Goal: Communication & Community: Share content

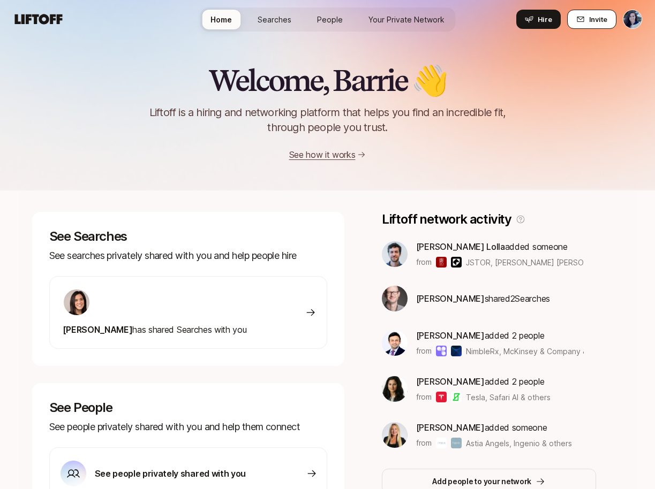
click at [614, 21] on button "Invite" at bounding box center [591, 19] width 49 height 19
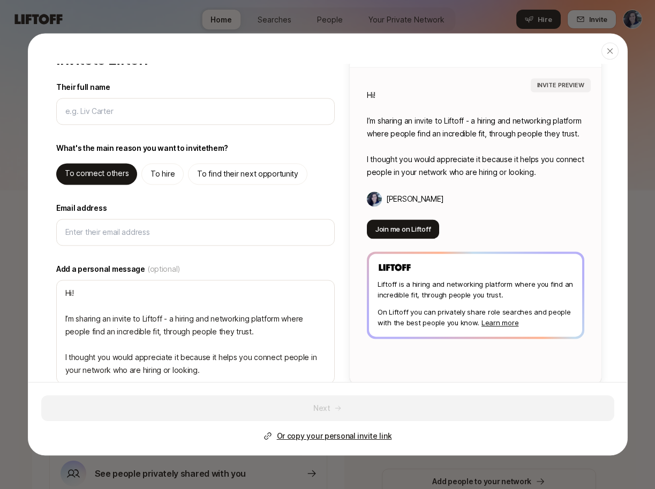
type textarea "x"
click at [252, 159] on div "What's the main reason you want to invite them ? To connect others To hire To f…" at bounding box center [195, 163] width 278 height 43
click at [250, 175] on p "To find their next opportunity" at bounding box center [247, 174] width 101 height 13
type textarea "Hi! I’m sharing an invite to Liftoff - you can use it to find high quality oppo…"
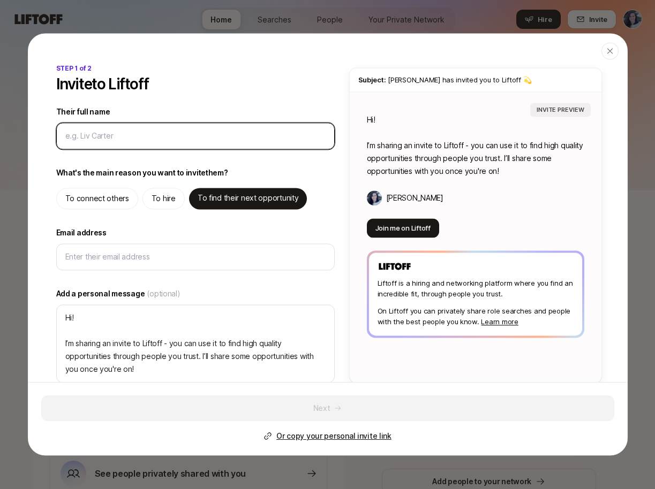
click at [116, 132] on input "Their full name" at bounding box center [195, 136] width 260 height 13
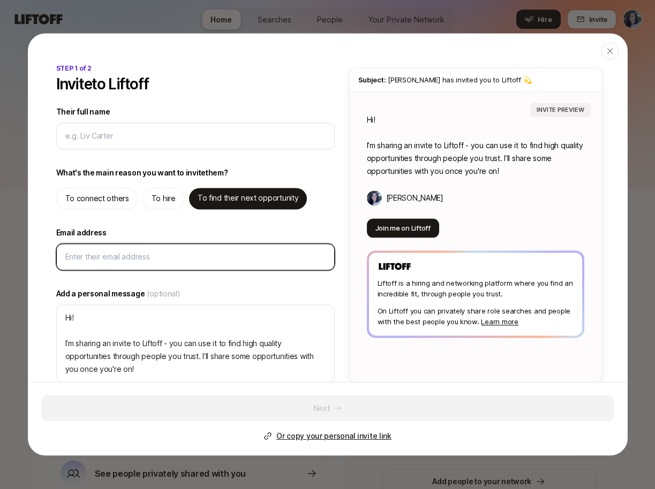
type textarea "x"
click at [73, 257] on input "Email address" at bounding box center [195, 257] width 260 height 13
type input "a"
type textarea "x"
type input "ad"
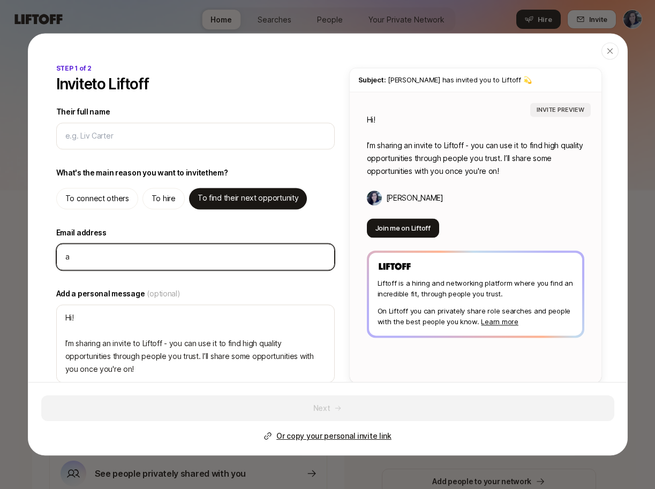
type textarea "x"
type input "adi"
type textarea "x"
type input "adia"
type textarea "x"
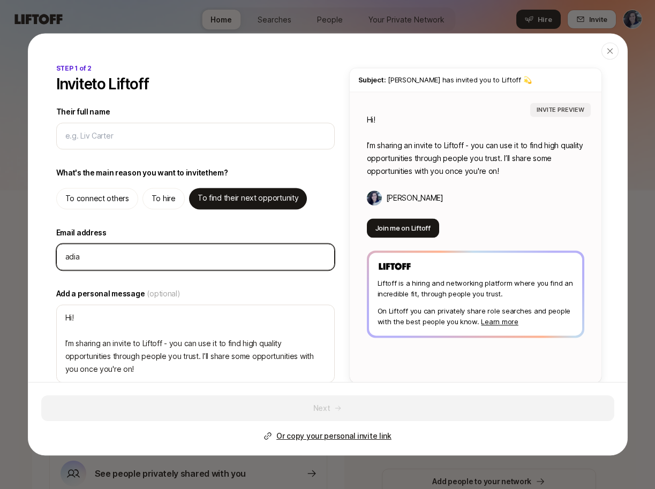
type input "adian"
type textarea "x"
type input "adiand"
type textarea "x"
type input "adiande"
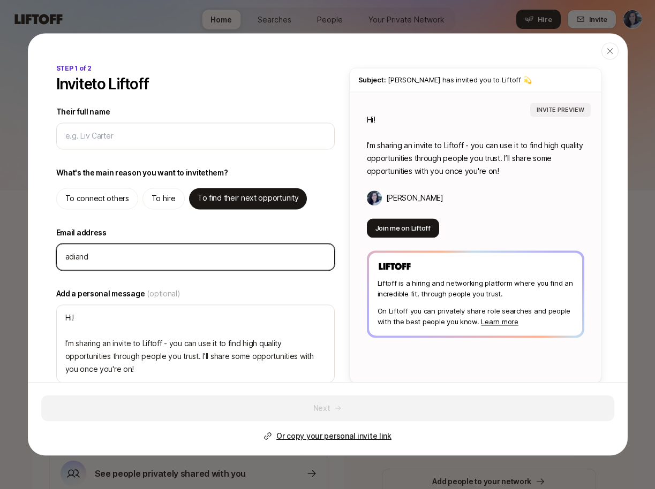
type textarea "x"
type input "adiander"
type textarea "x"
type input "adiandera"
type textarea "x"
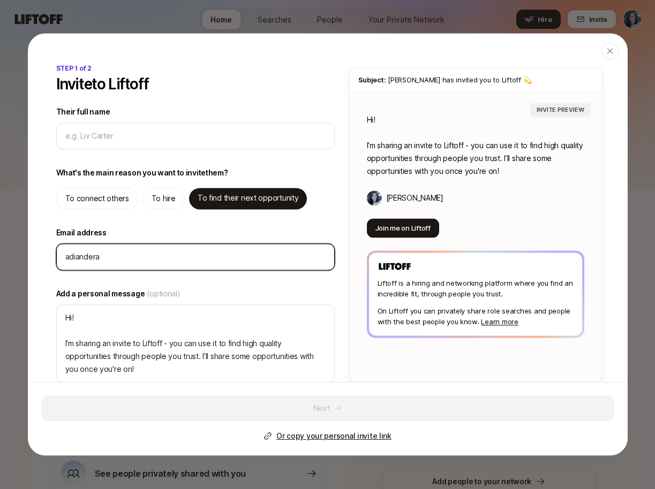
type input "adianderas"
type textarea "x"
type input "adianderas1"
type textarea "x"
type input "adianderas19"
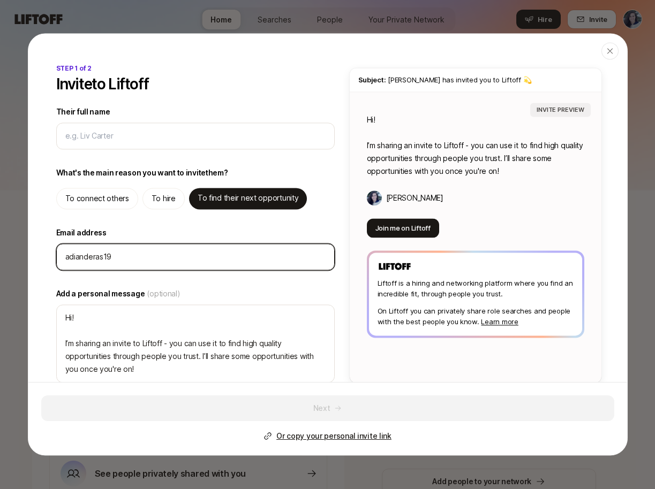
type textarea "x"
type input "adianderas19@"
type textarea "x"
type input "adianderas19@g"
type textarea "x"
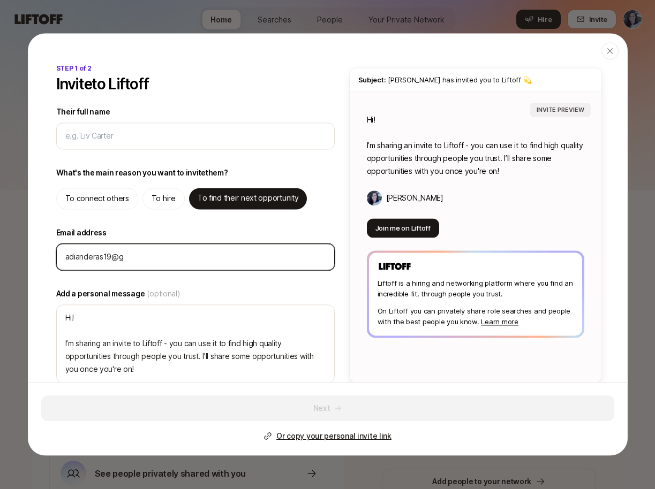
type input "adianderas19@gm"
type textarea "x"
type input "adianderas19@gma"
type textarea "x"
type input "adianderas19@gmai"
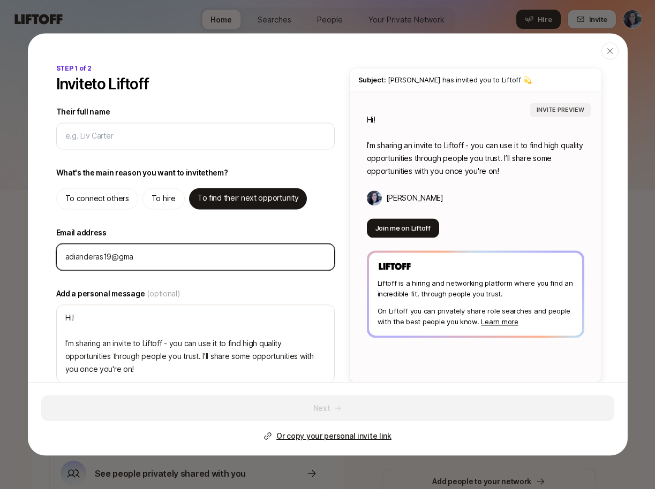
type textarea "x"
type input "[EMAIL_ADDRESS]"
type textarea "x"
type input "[EMAIL_ADDRESS]."
type textarea "x"
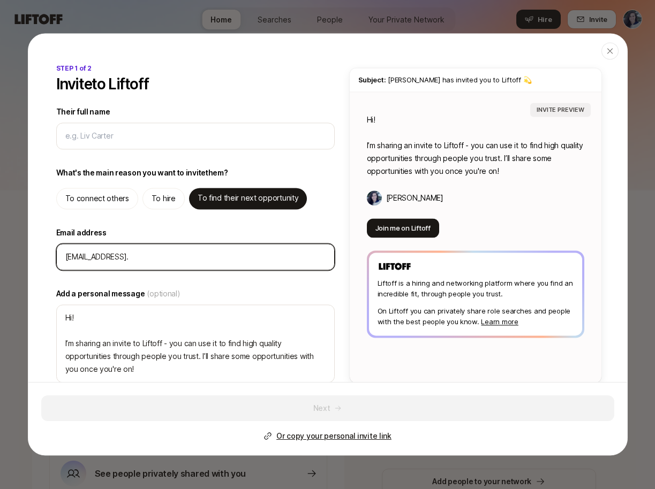
type input "adianderas19@gmail.c"
type textarea "x"
type input "[EMAIL_ADDRESS][DOMAIN_NAME]"
type textarea "x"
type input "[EMAIL_ADDRESS][DOMAIN_NAME]"
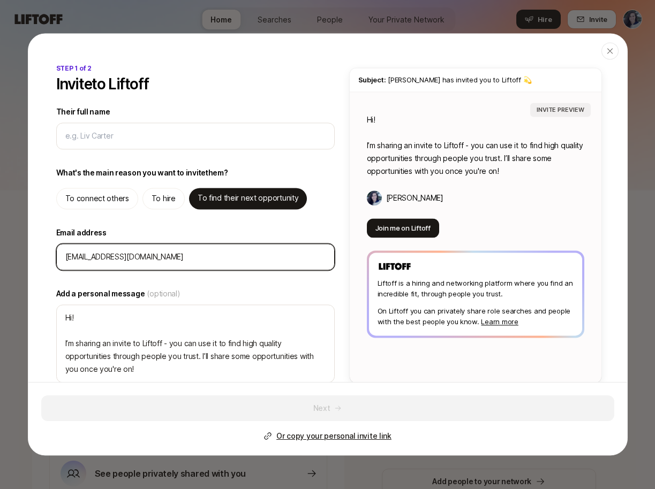
type textarea "x"
type input "[EMAIL_ADDRESS][DOMAIN_NAME]"
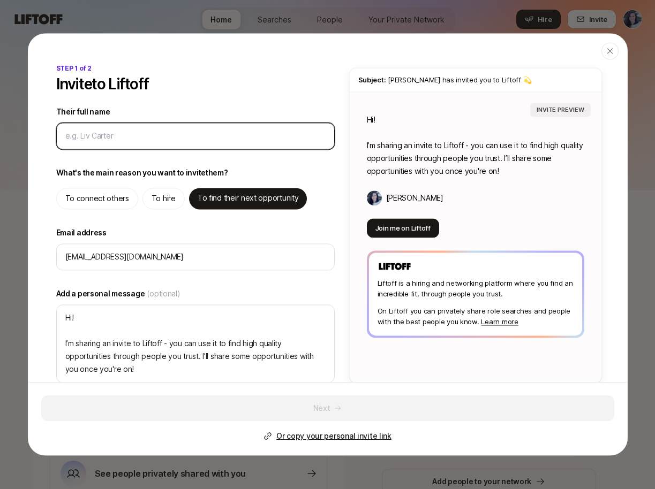
click at [109, 138] on input "Their full name" at bounding box center [195, 136] width 260 height 13
type input "A"
type textarea "x"
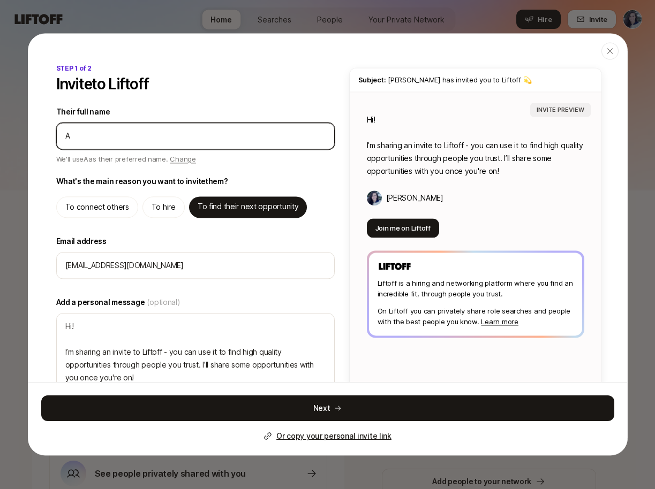
type input "Ad"
type textarea "x"
type input "Adr"
type textarea "x"
type input "Adri"
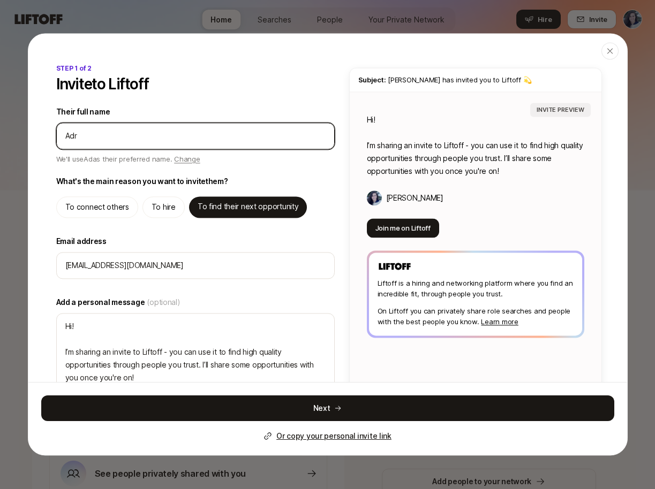
type textarea "x"
type input "Adria"
type textarea "x"
type input "[PERSON_NAME]"
type textarea "x"
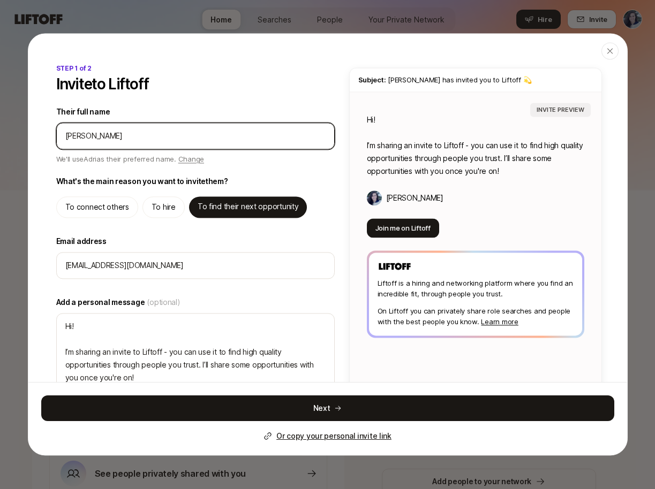
type input "[PERSON_NAME]"
type textarea "x"
type input "[PERSON_NAME]"
type textarea "x"
type input "[PERSON_NAME]"
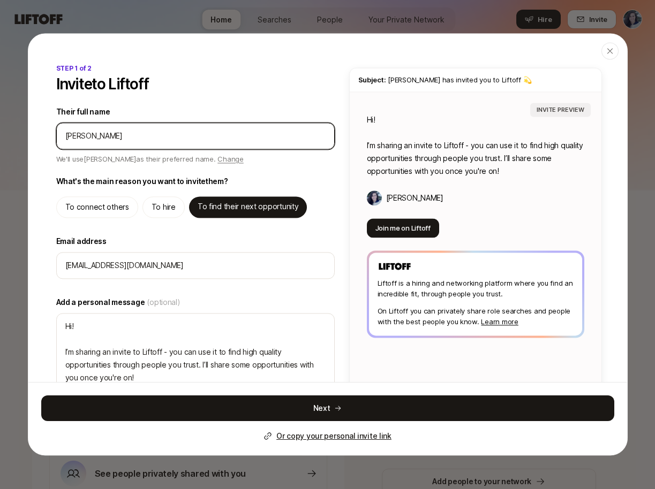
type textarea "x"
type input "[PERSON_NAME]"
type textarea "x"
type input "[PERSON_NAME]"
type textarea "x"
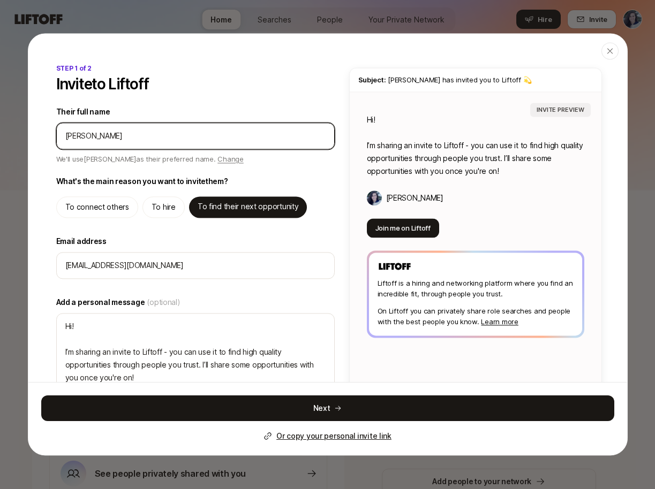
type input "[PERSON_NAME]"
type textarea "x"
type input "[PERSON_NAME]"
type textarea "x"
type input "[PERSON_NAME]"
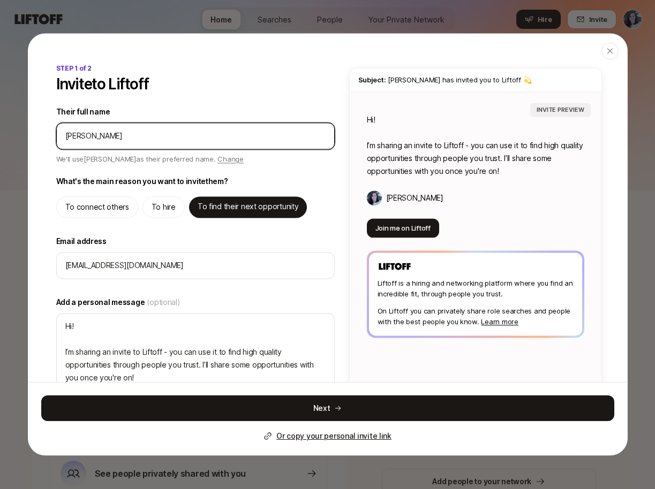
type textarea "x"
type input "[PERSON_NAME]"
type textarea "x"
type input "[PERSON_NAME]"
type textarea "x"
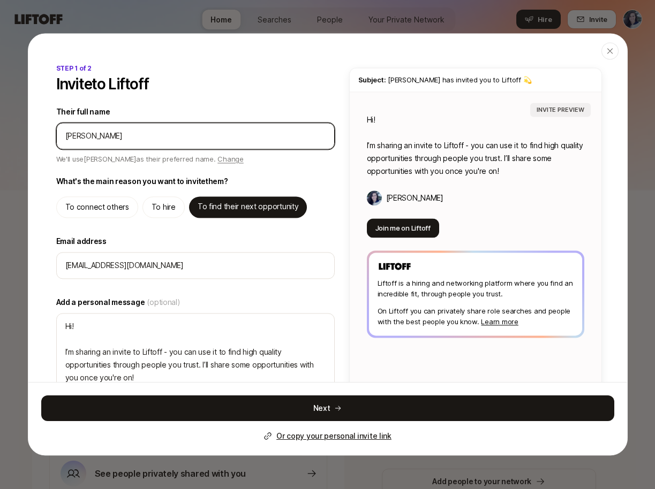
type input "[PERSON_NAME]"
type textarea "x"
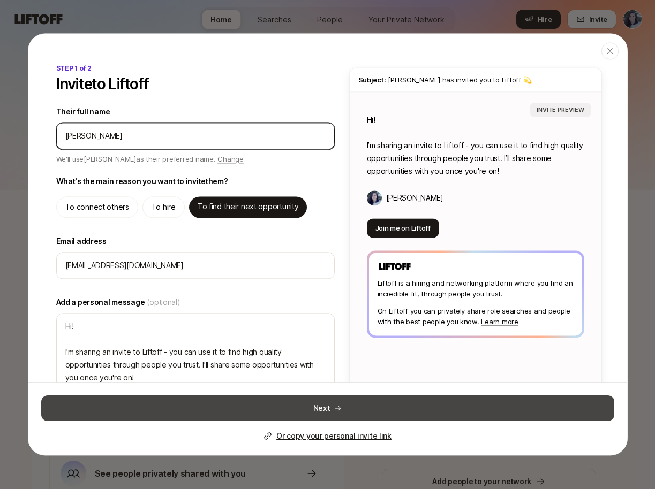
type input "[PERSON_NAME]"
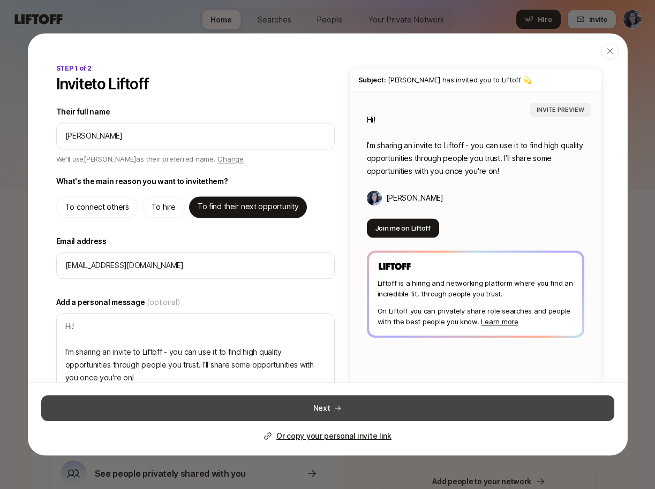
type textarea "Hi [PERSON_NAME]! I’m sharing an invite to Liftoff - you can use it to find hig…"
click at [337, 413] on button "Next" at bounding box center [327, 409] width 573 height 26
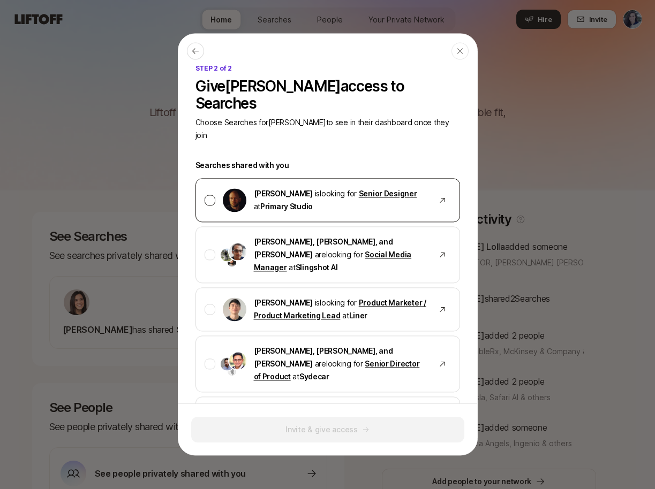
click at [407, 187] on div "[PERSON_NAME] is looking for Senior Designer at [GEOGRAPHIC_DATA]" at bounding box center [327, 200] width 265 height 44
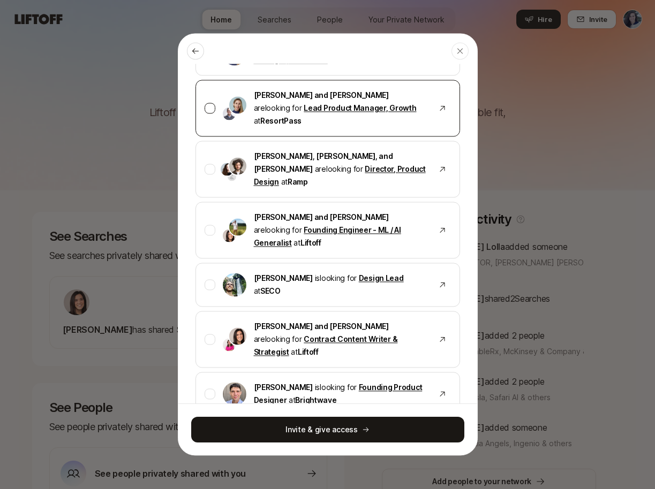
scroll to position [661, 0]
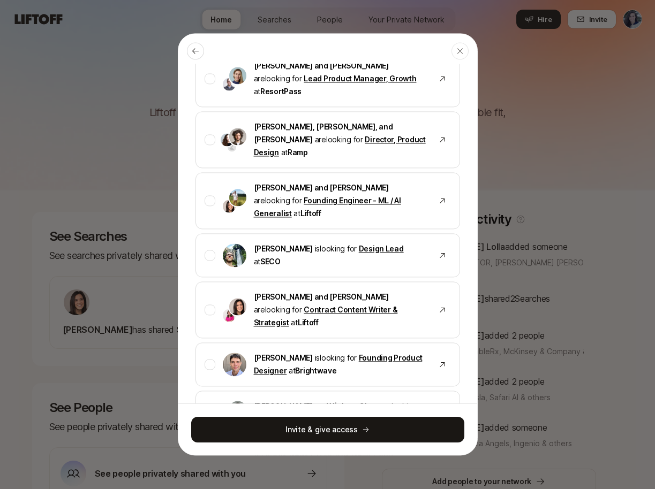
click at [398, 448] on p "[PERSON_NAME], [PERSON_NAME], and [PERSON_NAME] are looking for Founding/Lead D…" at bounding box center [341, 467] width 174 height 39
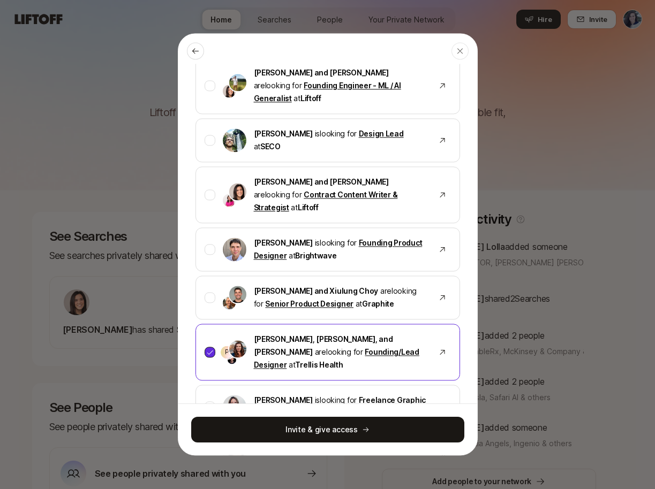
scroll to position [819, 0]
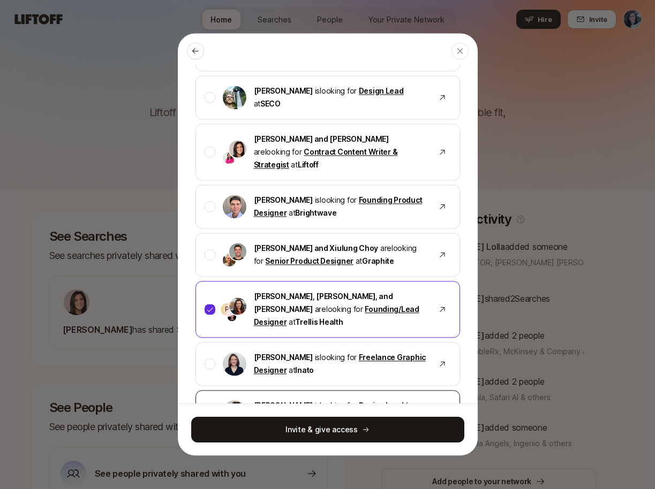
click at [413, 400] on p "[PERSON_NAME] is looking for Design Lead / Principal Designer at Liftoff" at bounding box center [341, 413] width 174 height 26
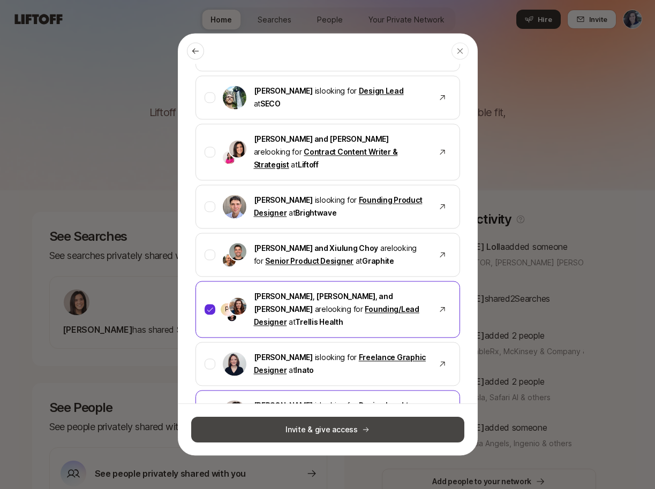
click at [398, 428] on button "Invite & give access" at bounding box center [327, 430] width 273 height 26
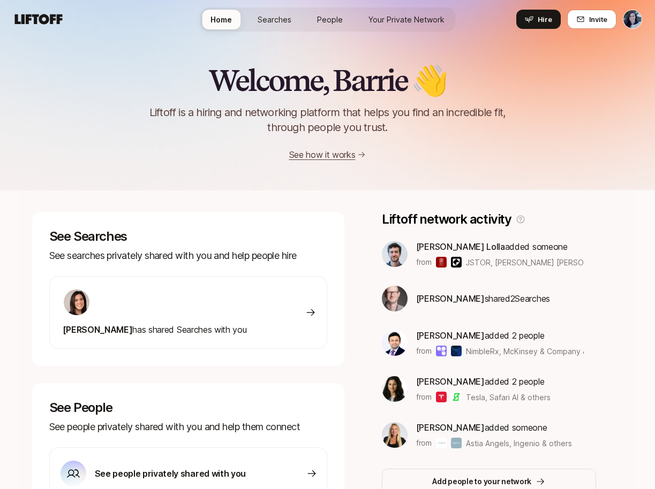
click at [187, 326] on span "[PERSON_NAME] has shared Searches with you" at bounding box center [155, 330] width 184 height 11
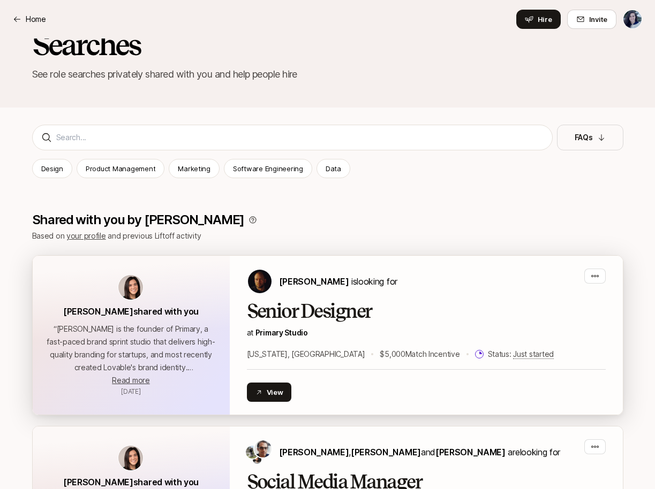
scroll to position [57, 0]
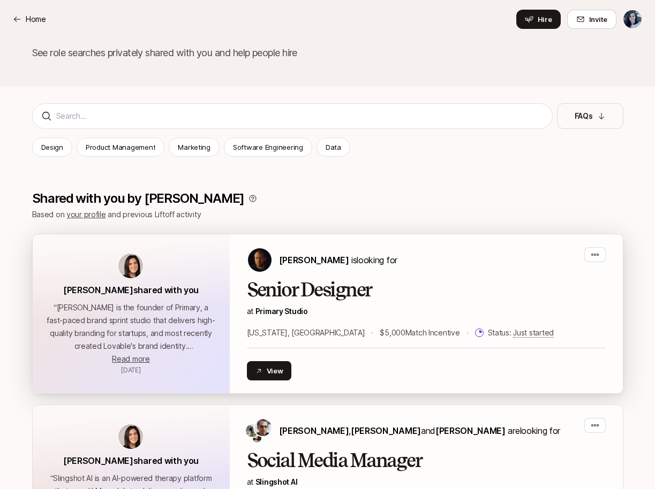
click at [373, 277] on div "[PERSON_NAME] is looking for Senior Designer at [GEOGRAPHIC_DATA] [US_STATE], […" at bounding box center [426, 313] width 359 height 133
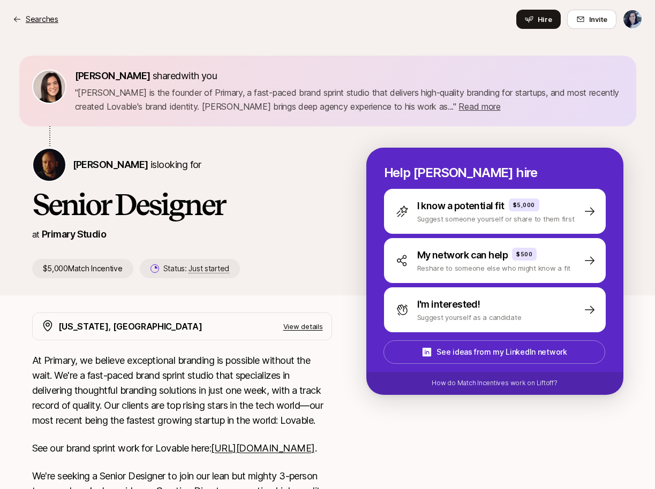
click at [17, 22] on icon at bounding box center [17, 19] width 9 height 9
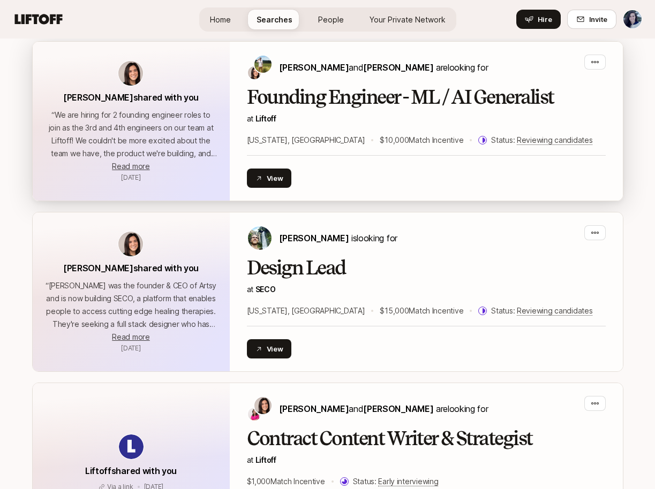
scroll to position [2419, 0]
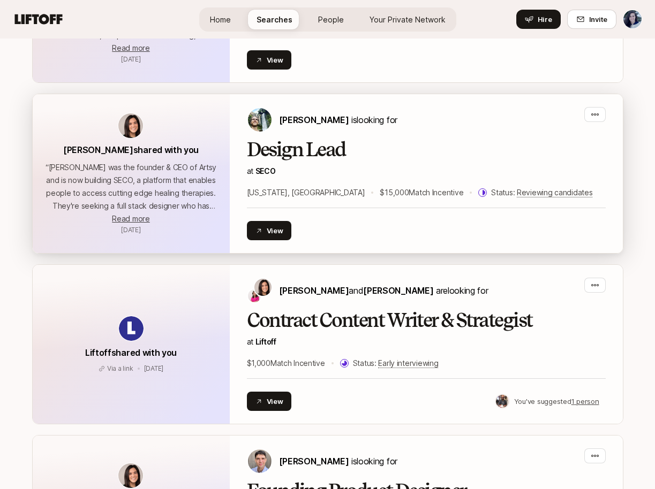
click at [433, 171] on p "at [GEOGRAPHIC_DATA]" at bounding box center [426, 171] width 359 height 13
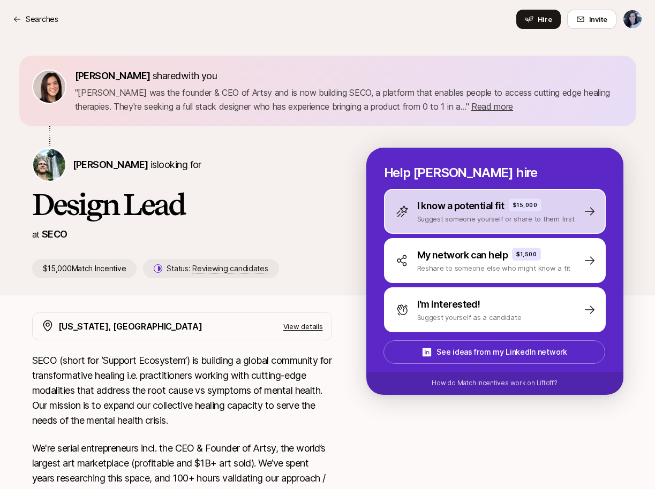
click at [471, 215] on p "Suggest someone yourself or share to them first" at bounding box center [495, 219] width 157 height 11
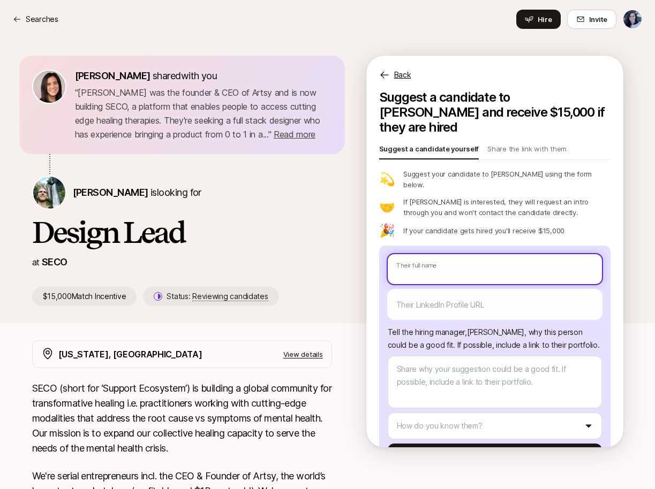
click at [473, 254] on input "text" at bounding box center [495, 269] width 214 height 30
type textarea "x"
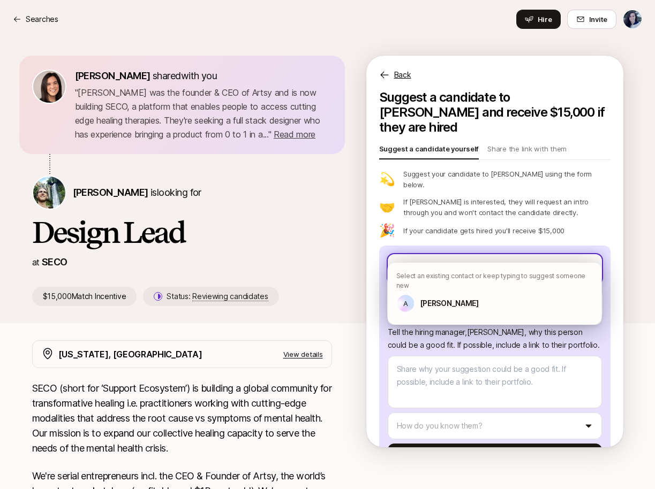
type input "AD"
type textarea "x"
type input "ADr"
type textarea "x"
type input "ADri"
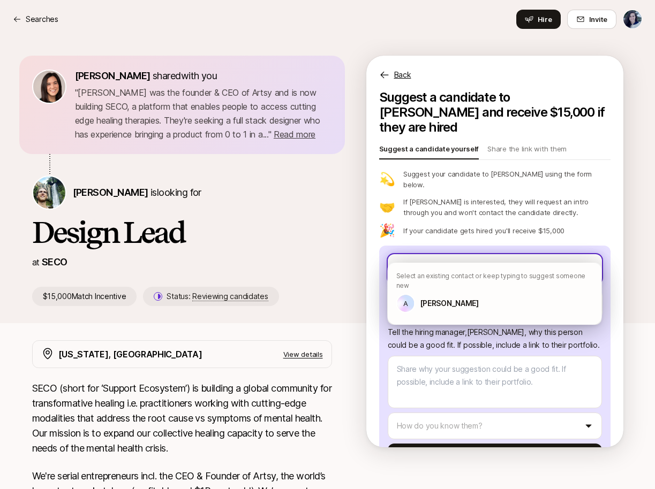
type textarea "x"
type input "[PERSON_NAME]"
type textarea "x"
type input "ADriana"
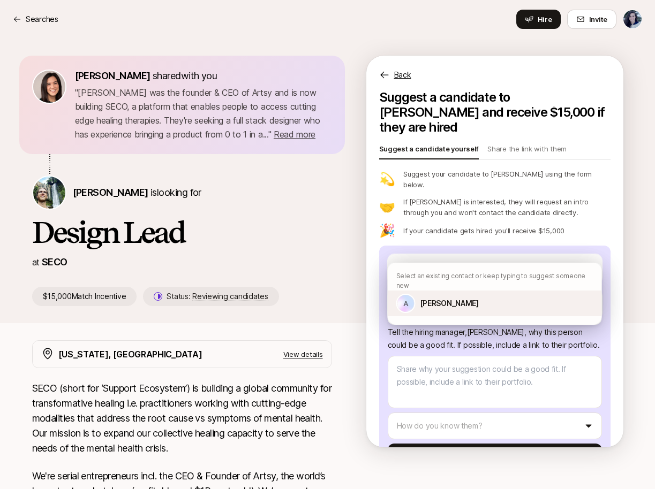
click at [494, 302] on div "A [PERSON_NAME]" at bounding box center [495, 304] width 214 height 26
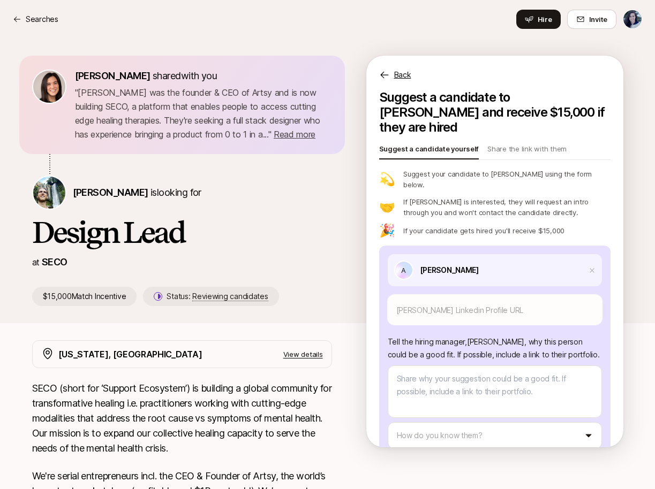
scroll to position [29, 0]
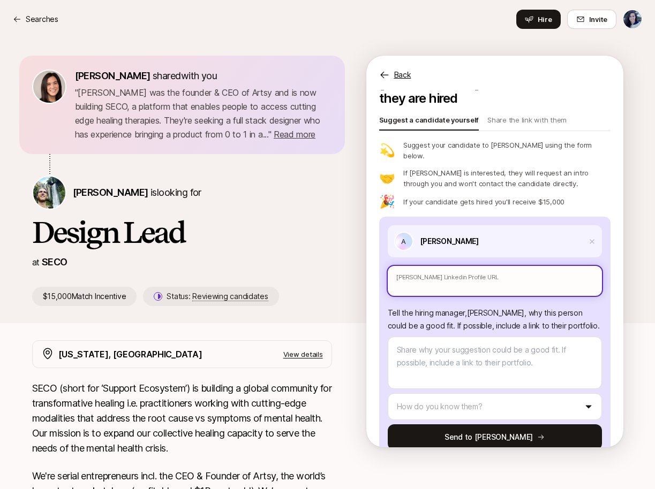
click at [433, 266] on input "text" at bounding box center [495, 281] width 214 height 30
paste input "[URL][DOMAIN_NAME][PERSON_NAME]"
type textarea "x"
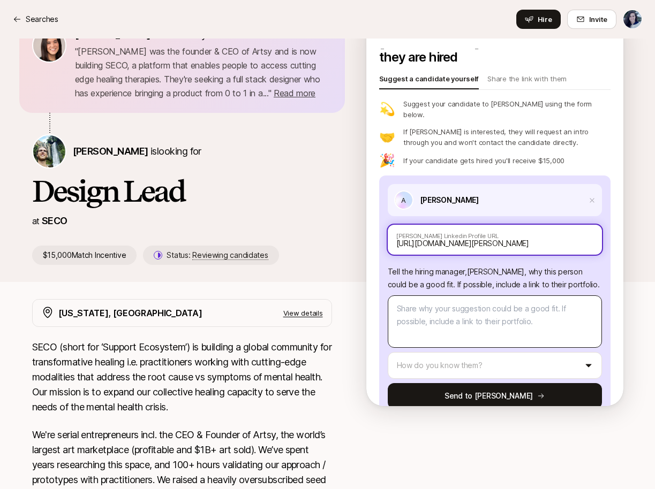
scroll to position [69, 0]
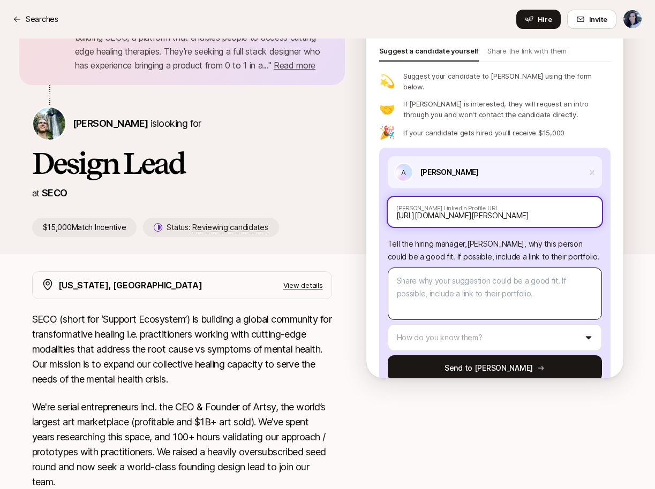
type input "[URL][DOMAIN_NAME][PERSON_NAME]"
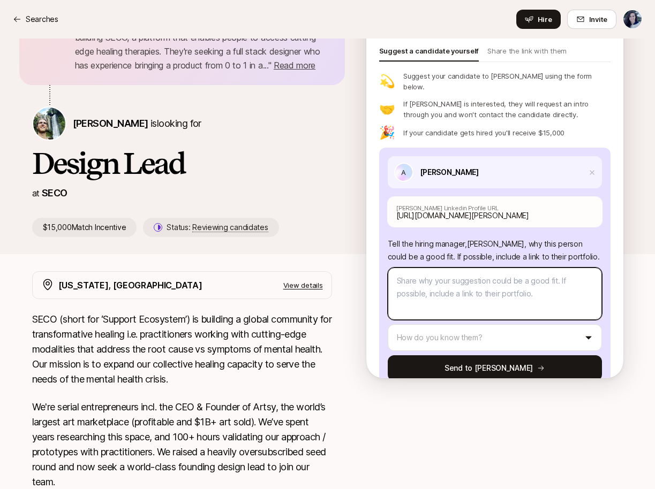
click at [491, 281] on textarea at bounding box center [495, 294] width 214 height 52
type textarea "x"
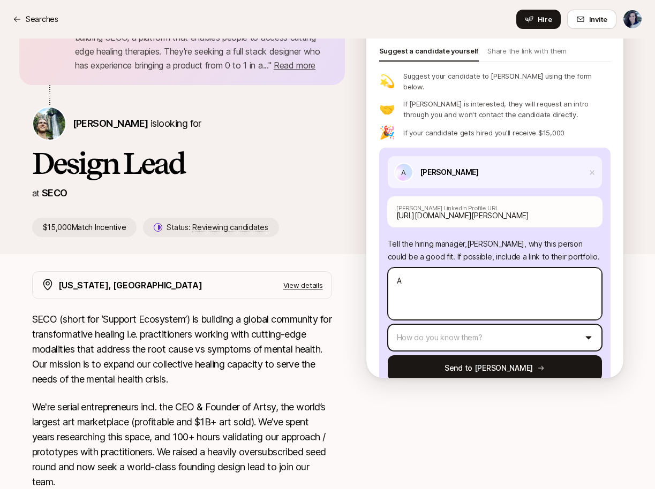
type textarea "A"
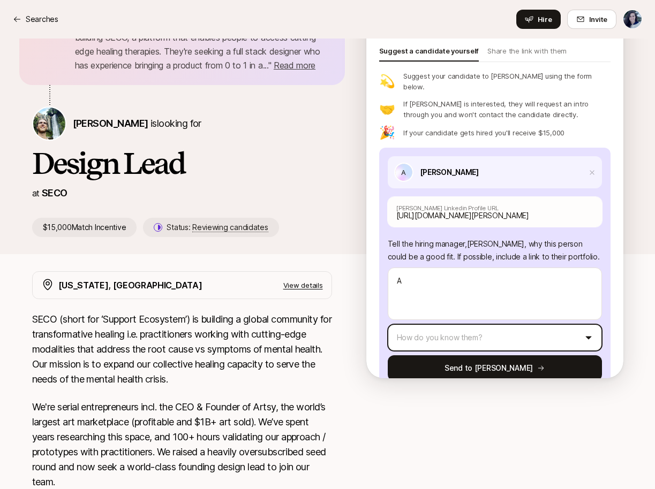
click at [480, 318] on html "Searches Searches Hire Invite [PERSON_NAME] shared with you " [PERSON_NAME] was…" at bounding box center [327, 175] width 655 height 489
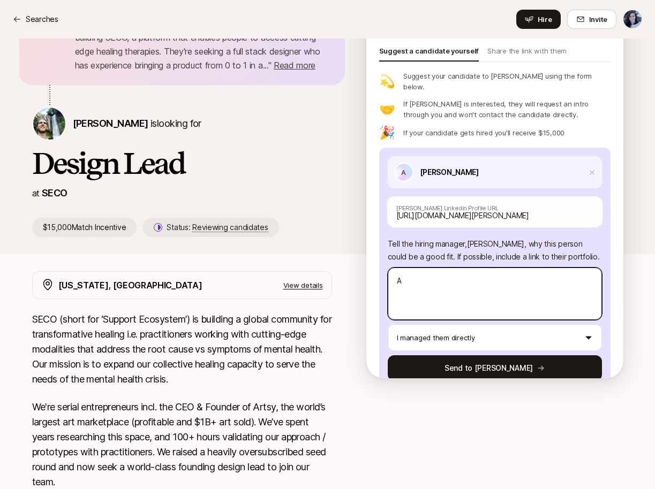
click at [498, 268] on textarea "A" at bounding box center [495, 294] width 214 height 52
click at [510, 268] on textarea "A" at bounding box center [495, 294] width 214 height 52
type textarea "x"
type textarea "Ad"
type textarea "x"
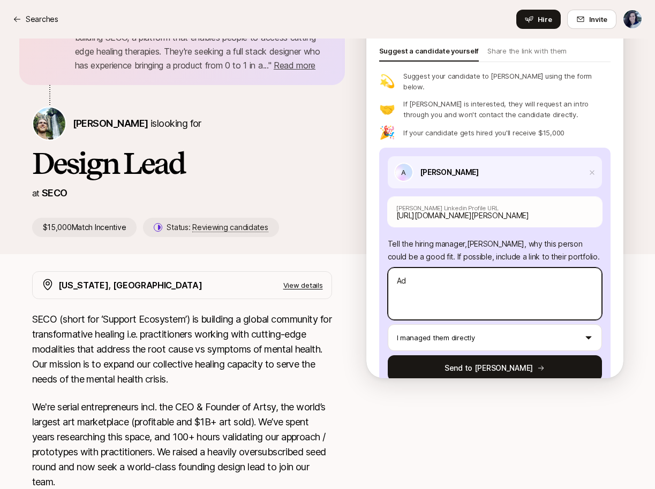
type textarea "Adr"
type textarea "x"
type textarea "Adri"
type textarea "x"
type textarea "Adria"
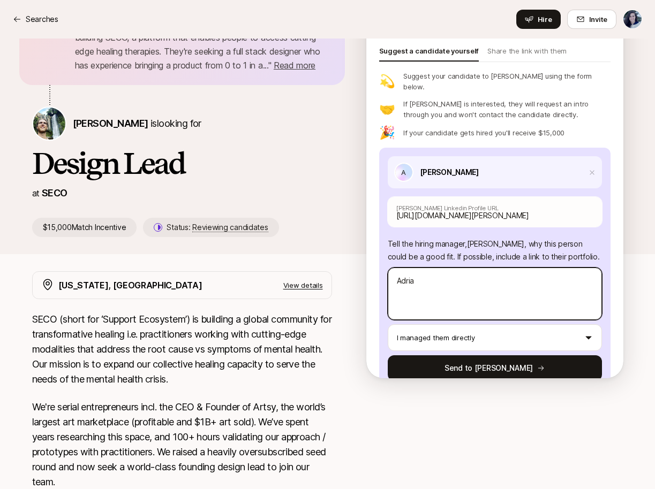
type textarea "x"
type textarea "[PERSON_NAME]"
type textarea "x"
type textarea "[PERSON_NAME]"
type textarea "x"
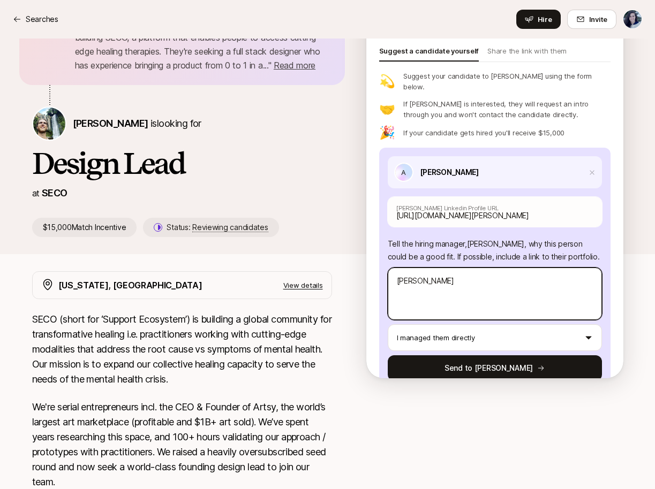
type textarea "[PERSON_NAME]"
type textarea "x"
type textarea "[PERSON_NAME] is"
type textarea "x"
type textarea "[PERSON_NAME] is"
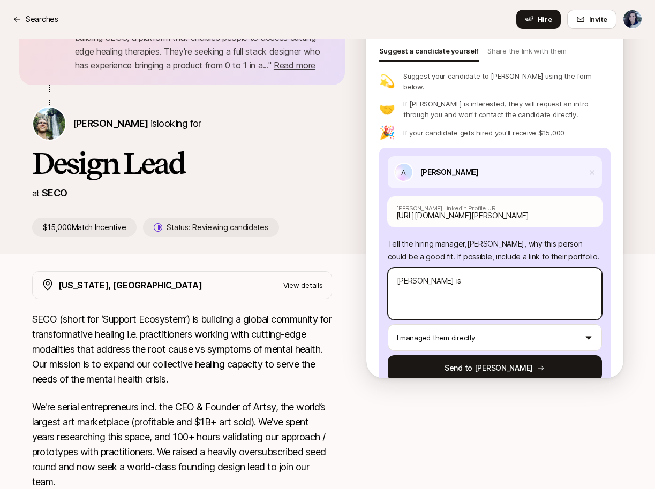
type textarea "x"
type textarea "[PERSON_NAME] is an"
type textarea "x"
type textarea "[PERSON_NAME] is an"
type textarea "x"
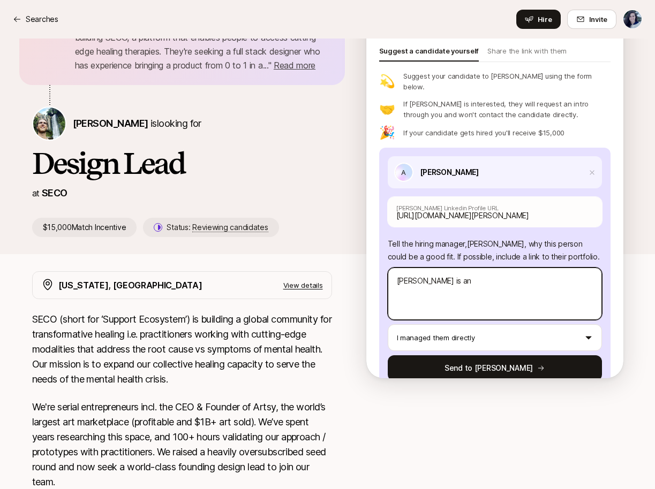
type textarea "[PERSON_NAME] is an"
type textarea "x"
type textarea "[PERSON_NAME] is an i"
type textarea "x"
type textarea "[PERSON_NAME] is an in"
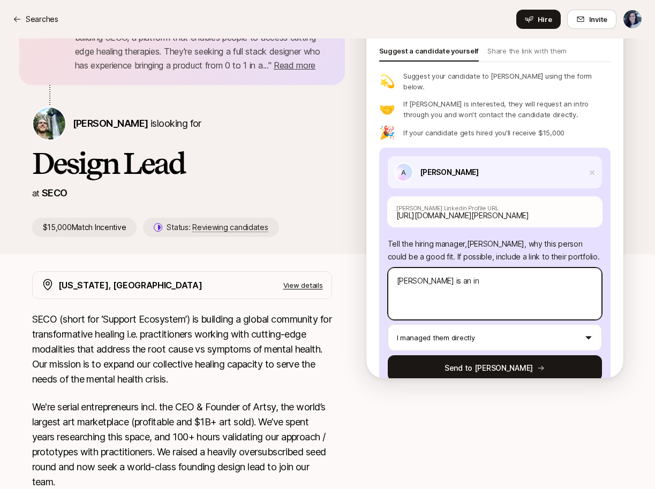
type textarea "x"
type textarea "[PERSON_NAME] is an inc"
type textarea "x"
type textarea "[PERSON_NAME] is an incr"
type textarea "x"
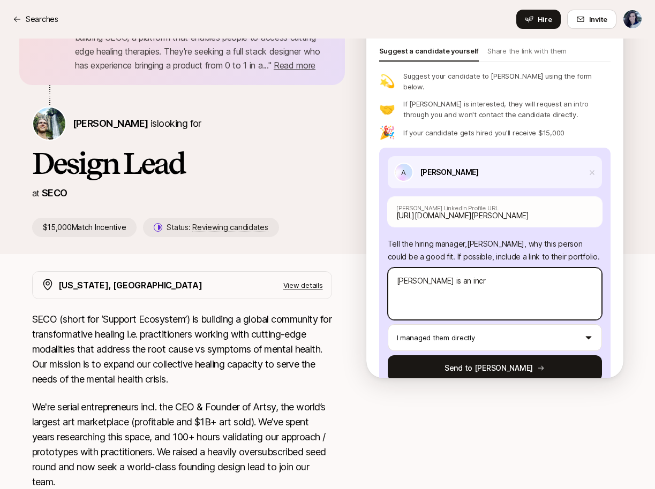
type textarea "[PERSON_NAME] is an incre"
type textarea "x"
type textarea "[PERSON_NAME] is an incred"
type textarea "x"
type textarea "[PERSON_NAME] is an incredi"
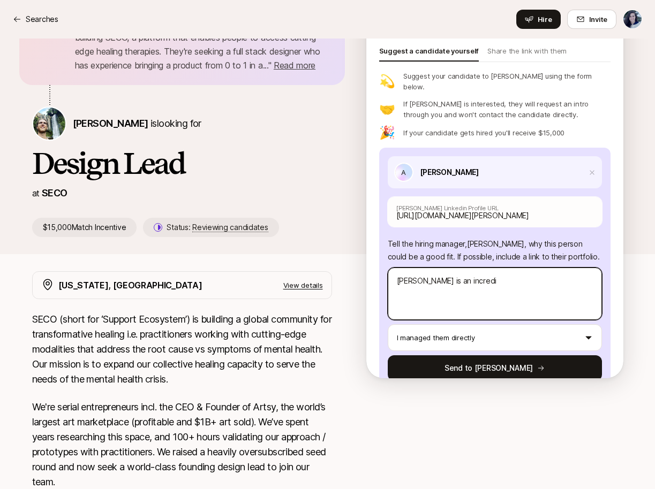
type textarea "x"
type textarea "[PERSON_NAME] is an incredib"
type textarea "x"
type textarea "[PERSON_NAME] is an incredibl"
type textarea "x"
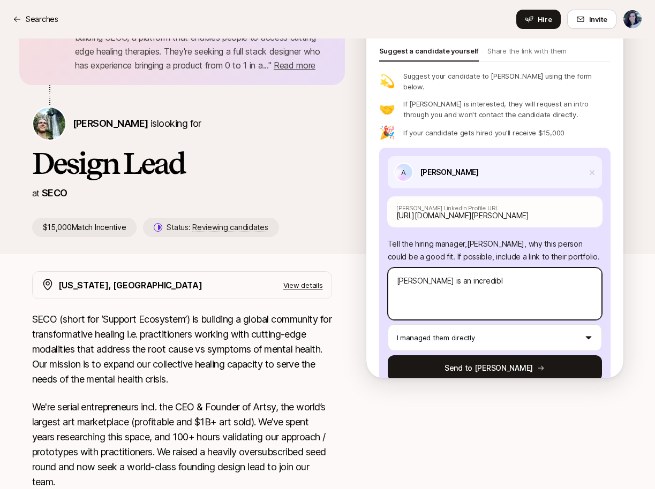
type textarea "[PERSON_NAME] is an incredibly"
type textarea "x"
type textarea "[PERSON_NAME] is an incredibly"
type textarea "x"
type textarea "[PERSON_NAME] is an incredibly t"
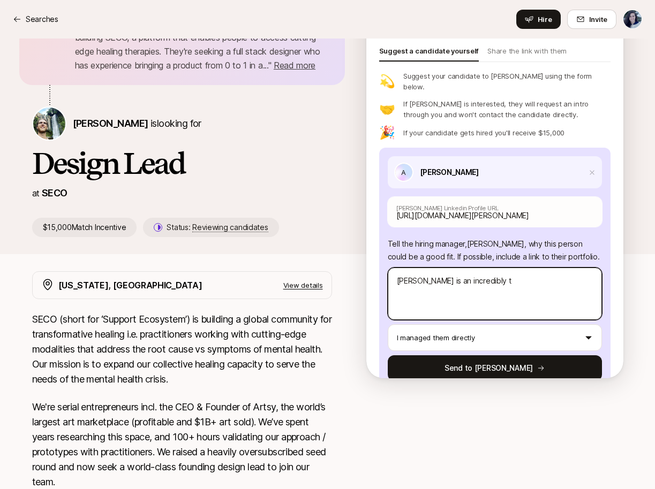
type textarea "x"
type textarea "[PERSON_NAME] is an incredibly th"
type textarea "x"
type textarea "[PERSON_NAME] is an incredibly tho"
type textarea "x"
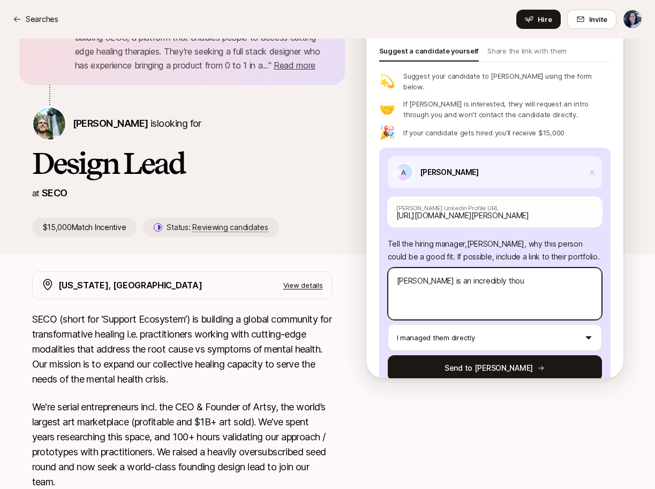
type textarea "[PERSON_NAME] is an incredibly thoug"
type textarea "x"
type textarea "[PERSON_NAME] is an incredibly though"
type textarea "x"
type textarea "[PERSON_NAME] is an incredibly thought"
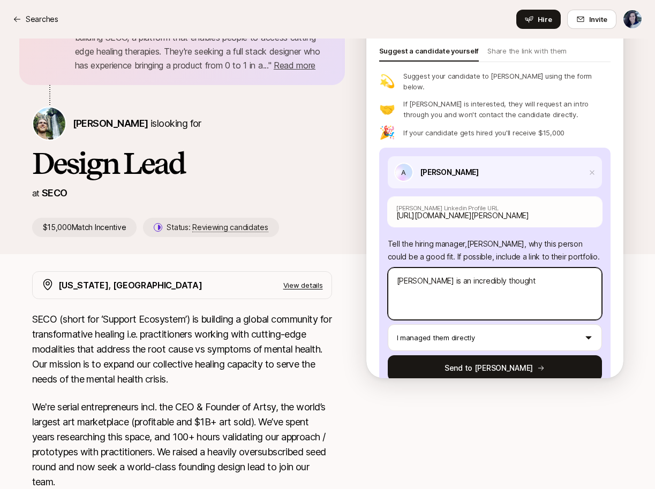
type textarea "x"
type textarea "[PERSON_NAME] is an incredibly thoughtf"
type textarea "x"
type textarea "[PERSON_NAME] is an incredibly thoughtfu"
type textarea "x"
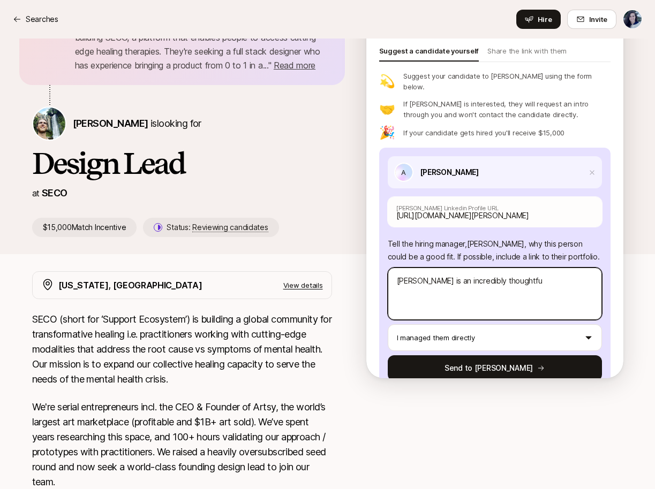
type textarea "[PERSON_NAME] is an incredibly thoughtful"
type textarea "x"
type textarea "[PERSON_NAME] is an incredibly thoughtful"
type textarea "x"
type textarea "[PERSON_NAME] is an incredibly thoughtful a"
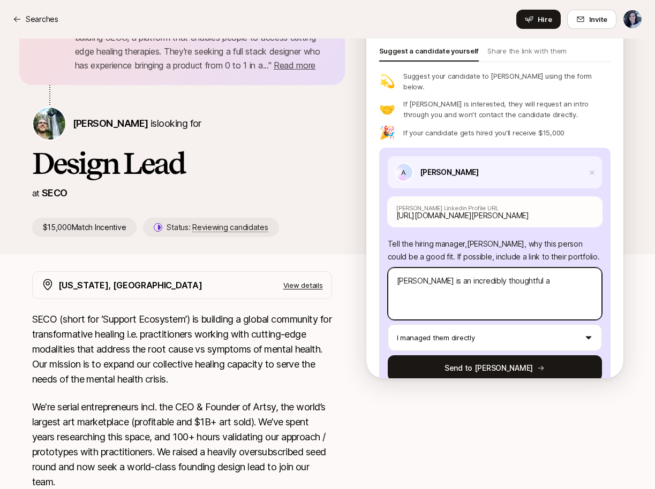
type textarea "x"
type textarea "[PERSON_NAME] is an incredibly thoughtful an"
type textarea "x"
type textarea "[PERSON_NAME] is an incredibly thoughtful and"
type textarea "x"
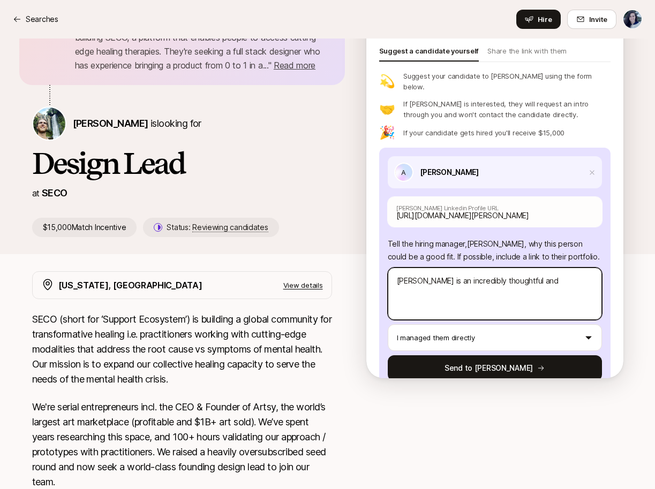
type textarea "[PERSON_NAME] is an incredibly thoughtful and"
type textarea "x"
type textarea "[PERSON_NAME] is an incredibly thoughtful and"
type textarea "x"
type textarea "[PERSON_NAME] is an incredibly thoughtful an"
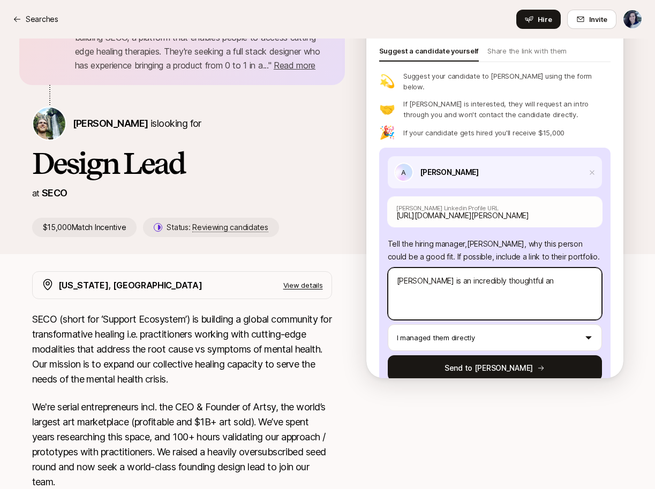
type textarea "x"
type textarea "[PERSON_NAME] is an incredibly thoughtful a"
type textarea "x"
type textarea "[PERSON_NAME] is an incredibly thoughtful"
type textarea "x"
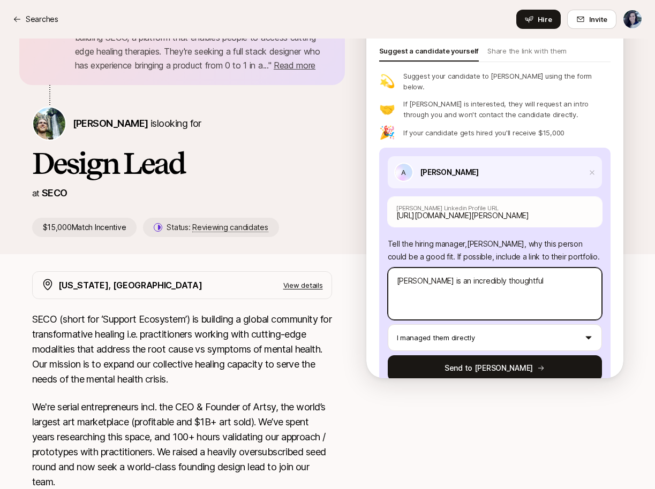
type textarea "[PERSON_NAME] is an incredibly thoughtful d"
type textarea "x"
type textarea "[PERSON_NAME] is an incredibly thoughtful de"
type textarea "x"
type textarea "[PERSON_NAME] is an incredibly thoughtful des"
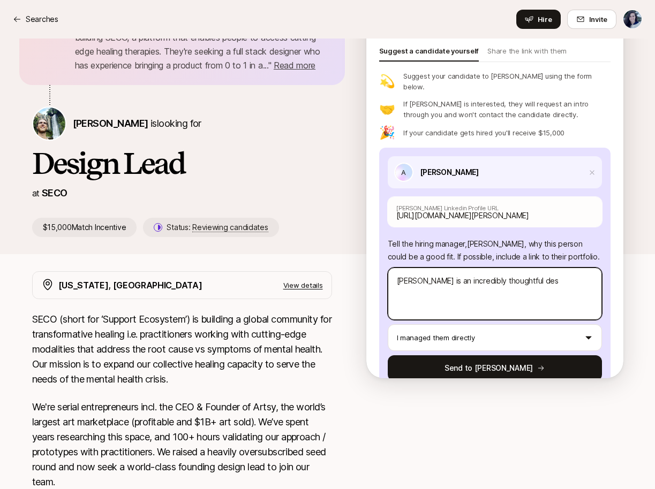
type textarea "x"
type textarea "[PERSON_NAME] is an incredibly thoughtful desi"
type textarea "x"
type textarea "[PERSON_NAME] is an incredibly thoughtful desig"
type textarea "x"
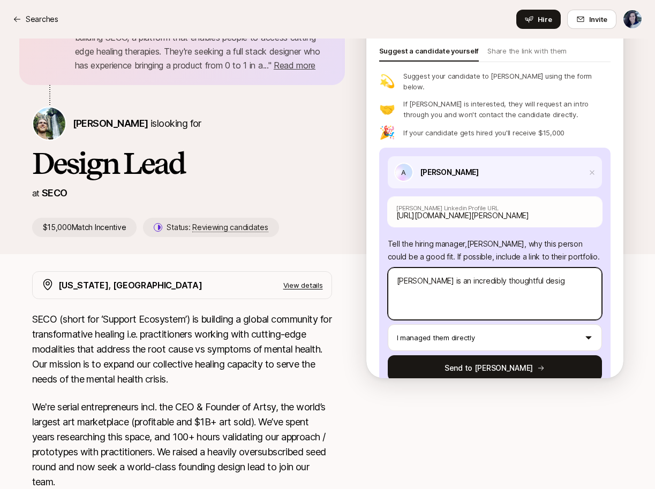
type textarea "[PERSON_NAME] is an incredibly thoughtful design"
type textarea "x"
type textarea "[PERSON_NAME] is an incredibly thoughtful designe"
type textarea "x"
type textarea "[PERSON_NAME] is an incredibly thoughtful designer"
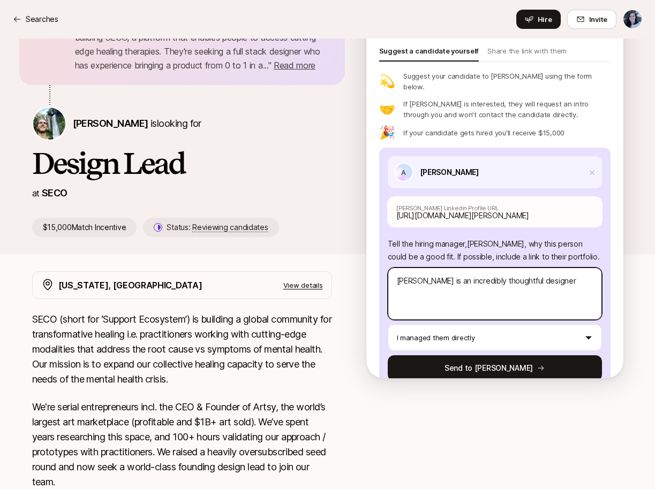
type textarea "x"
type textarea "[PERSON_NAME] is an incredibly thoughtful designer."
type textarea "x"
type textarea "[PERSON_NAME] is an incredibly thoughtful designer."
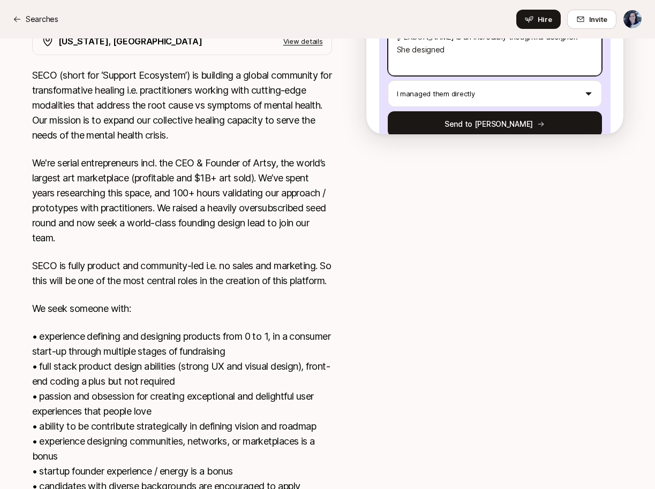
scroll to position [0, 0]
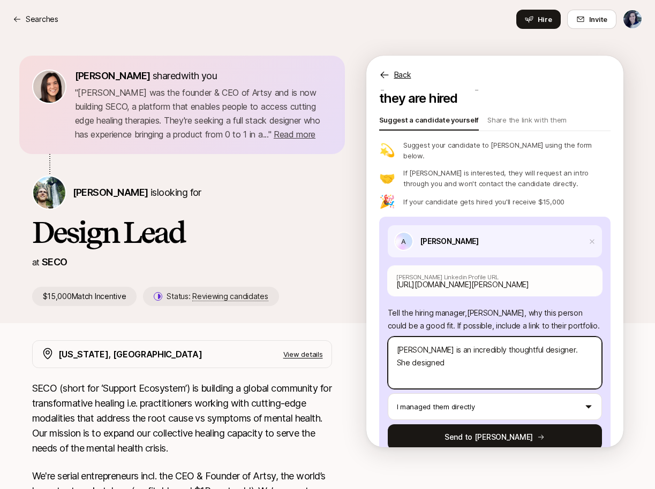
drag, startPoint x: 545, startPoint y: 324, endPoint x: 585, endPoint y: 346, distance: 46.0
click at [586, 348] on textarea "[PERSON_NAME] is an incredibly thoughtful designer. She designed" at bounding box center [495, 363] width 214 height 52
click at [585, 346] on textarea "[PERSON_NAME] is an incredibly thoughtful designer. She designed" at bounding box center [495, 363] width 214 height 52
drag, startPoint x: 451, startPoint y: 343, endPoint x: 335, endPoint y: 341, distance: 116.8
click at [335, 341] on div "[PERSON_NAME] shared with you " [PERSON_NAME] was the founder & CEO of Artsy an…" at bounding box center [327, 450] width 655 height 823
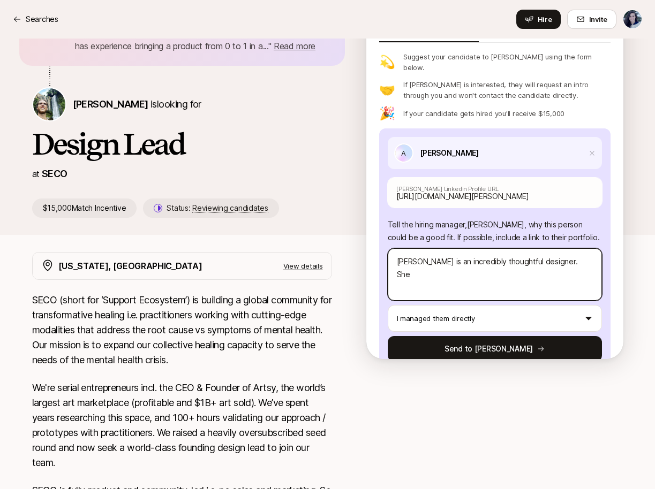
scroll to position [93, 0]
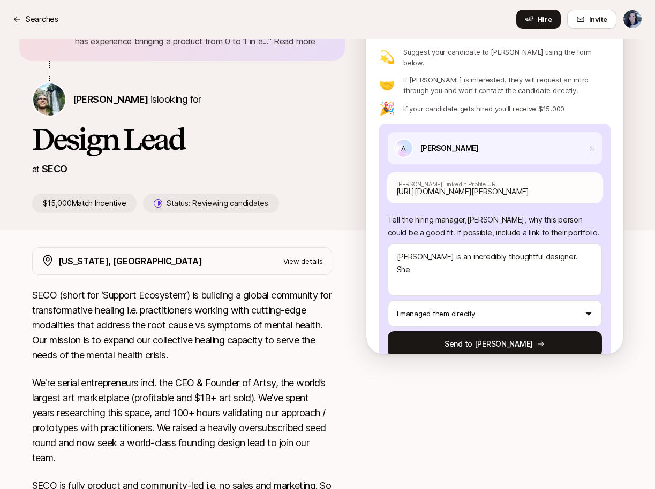
click at [307, 262] on p "View details" at bounding box center [303, 261] width 40 height 11
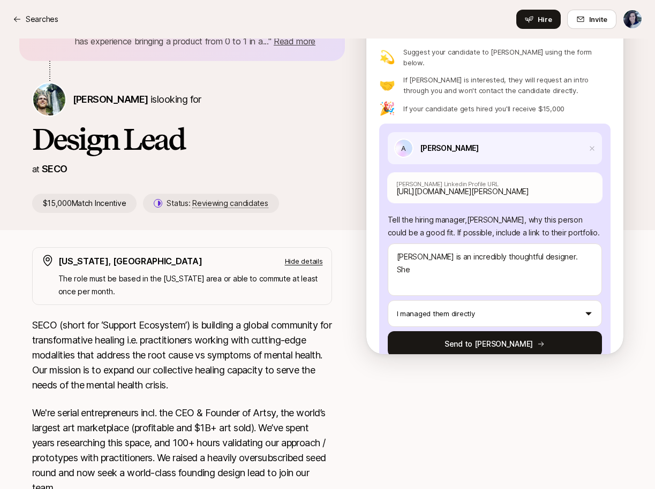
click at [307, 262] on p "Hide details" at bounding box center [304, 261] width 38 height 11
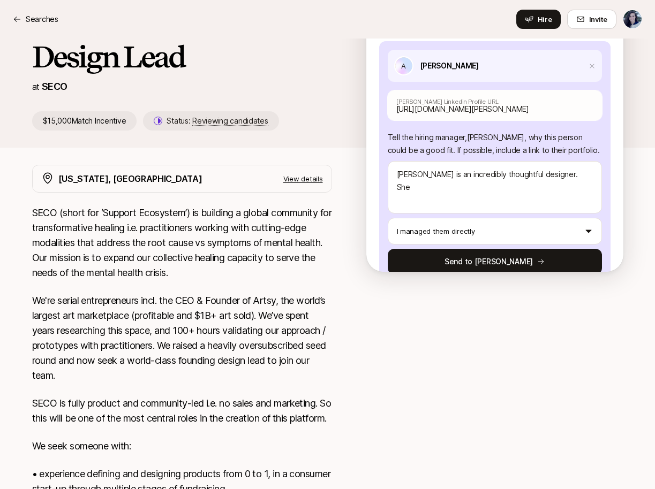
scroll to position [0, 0]
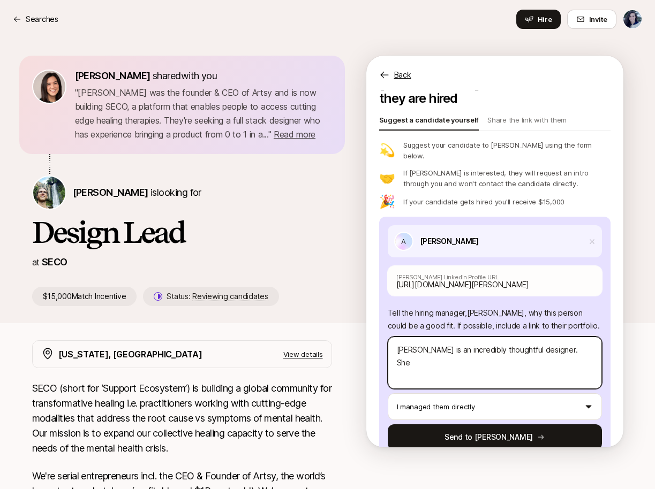
click at [451, 341] on textarea "[PERSON_NAME] is an incredibly thoughtful designer. She" at bounding box center [495, 363] width 214 height 52
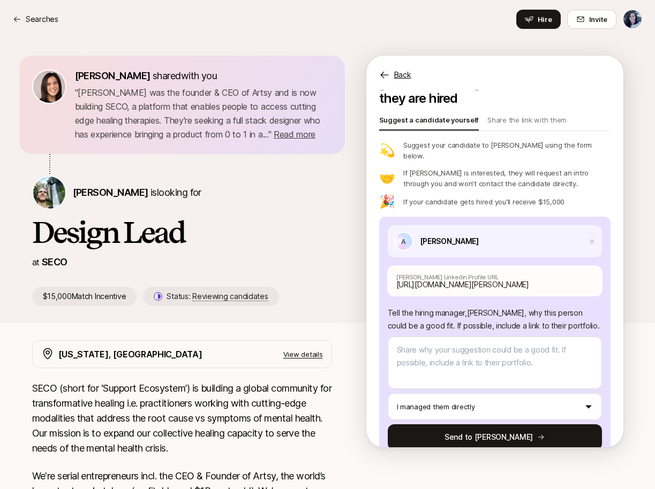
click at [403, 76] on p "Back" at bounding box center [402, 75] width 17 height 13
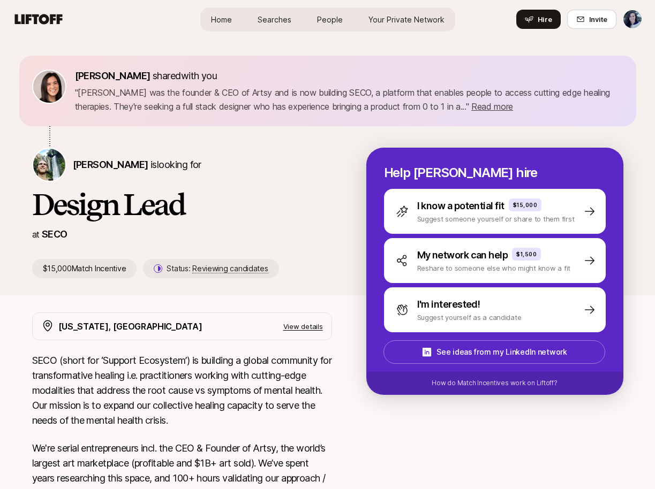
click at [284, 22] on span "Searches" at bounding box center [275, 19] width 34 height 11
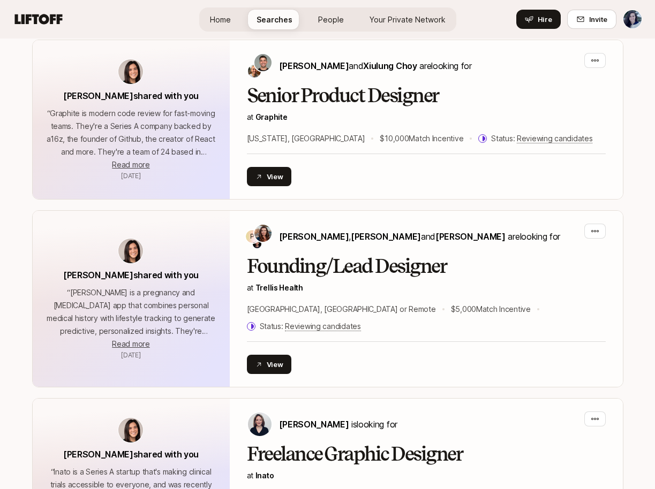
scroll to position [3036, 0]
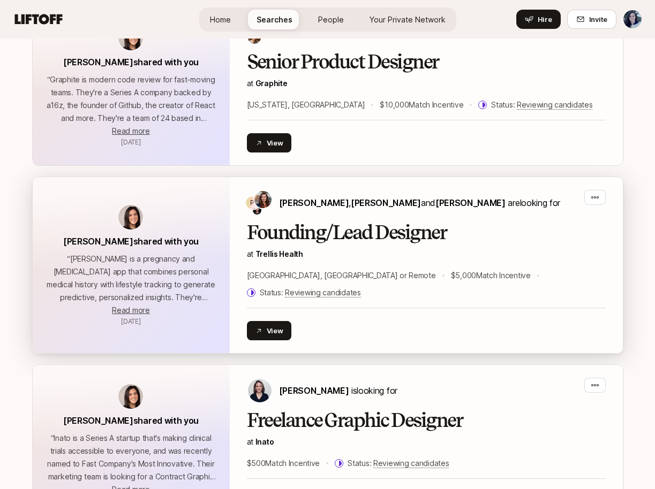
click at [385, 321] on div "View" at bounding box center [426, 330] width 359 height 19
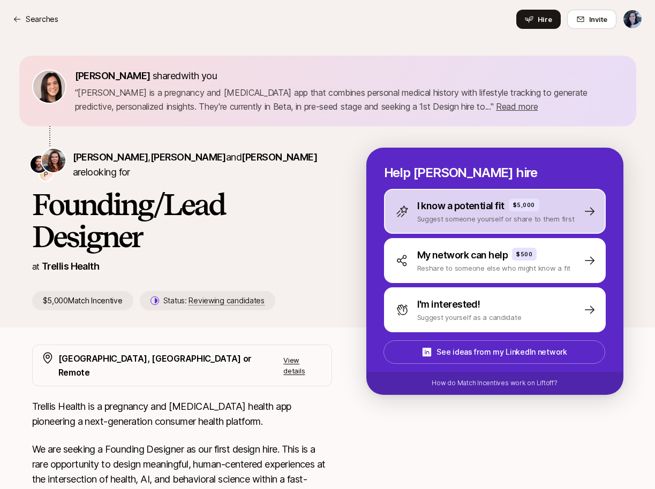
click at [475, 230] on div "I know a potential fit $5,000 Suggest someone yourself or share to them first" at bounding box center [495, 211] width 222 height 45
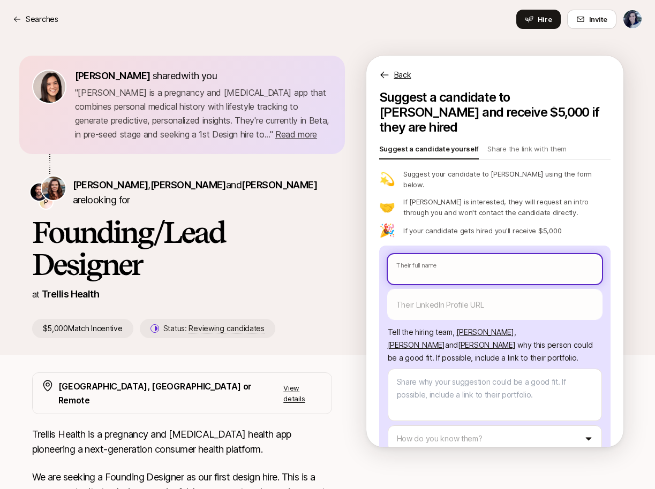
click at [461, 254] on input "text" at bounding box center [495, 269] width 214 height 30
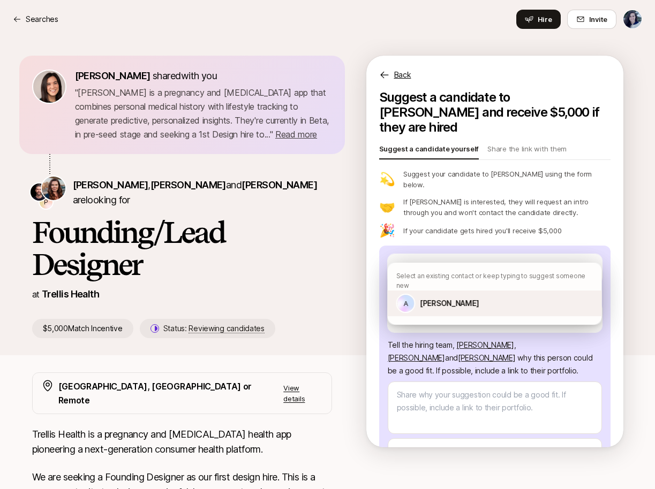
click at [454, 297] on p "[PERSON_NAME]" at bounding box center [449, 303] width 59 height 13
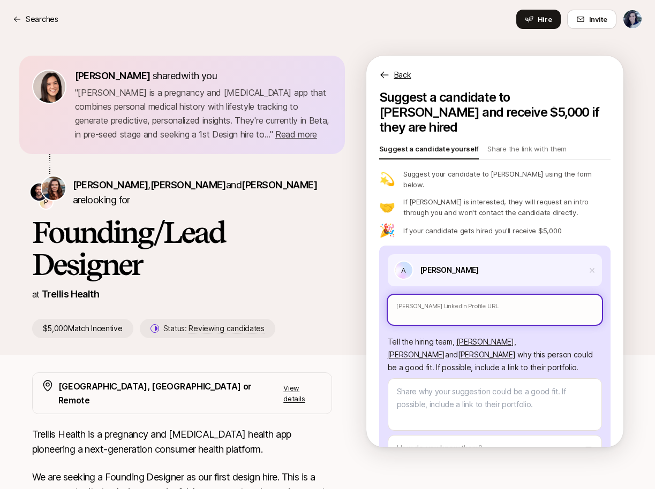
click at [508, 295] on input "text" at bounding box center [495, 310] width 214 height 30
paste input "[URL][DOMAIN_NAME][PERSON_NAME]"
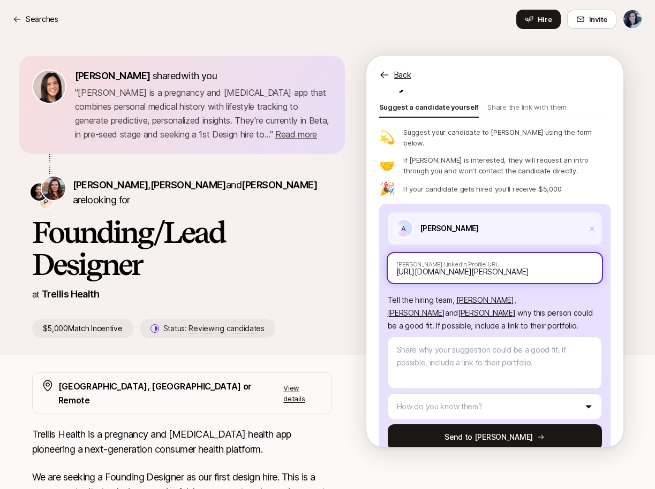
scroll to position [254, 0]
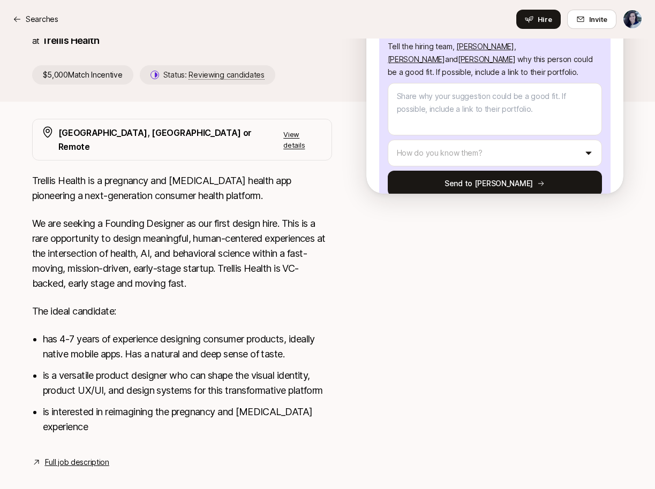
click at [66, 456] on link "Full job description" at bounding box center [77, 462] width 64 height 13
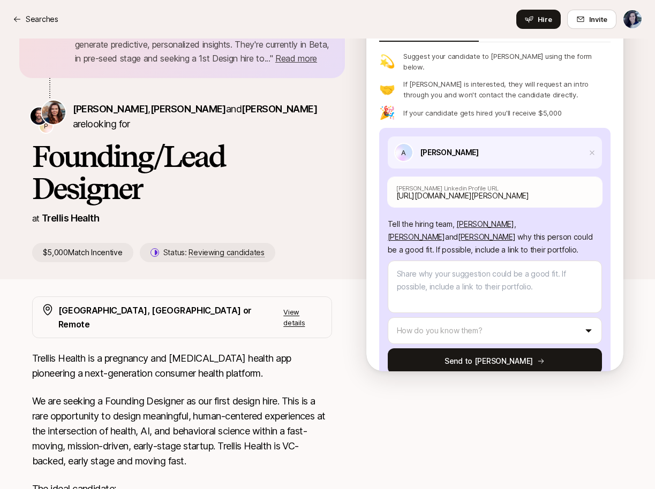
scroll to position [47, 0]
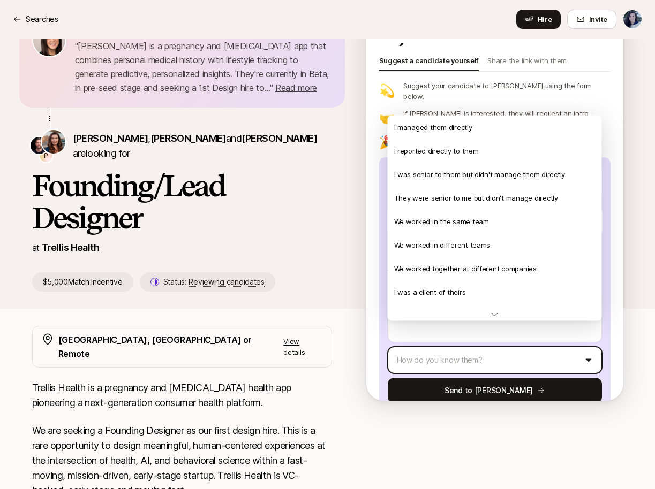
click at [430, 337] on html "Searches Searches Hire Invite [PERSON_NAME] shared with you " [PERSON_NAME] is …" at bounding box center [327, 197] width 655 height 489
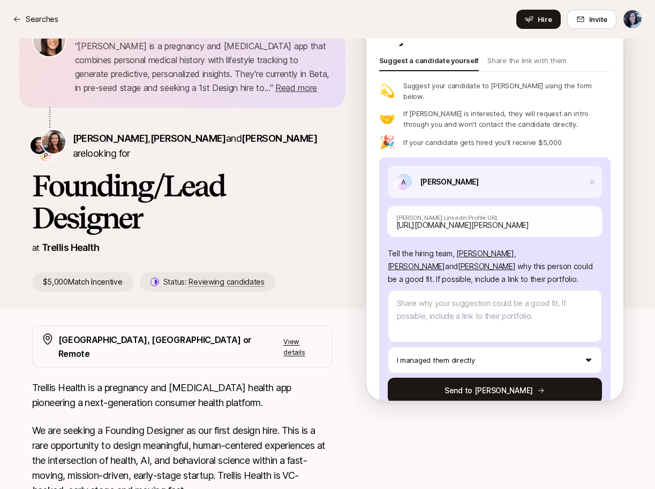
click at [472, 251] on p "Tell the hiring team, [PERSON_NAME] , [PERSON_NAME] and [PERSON_NAME] why this …" at bounding box center [495, 266] width 214 height 39
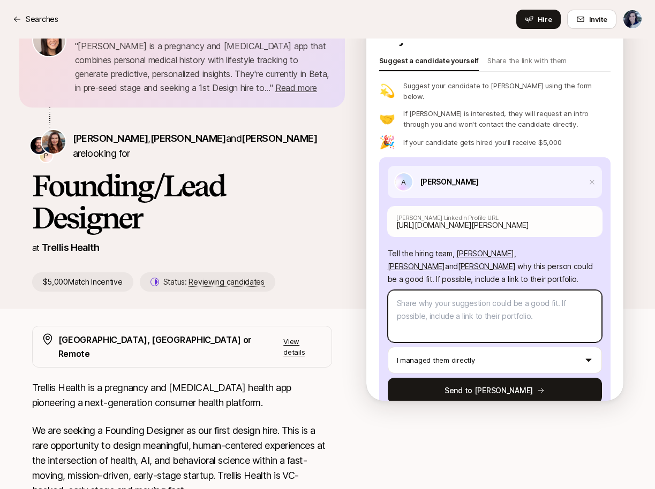
click at [462, 290] on textarea at bounding box center [495, 316] width 214 height 52
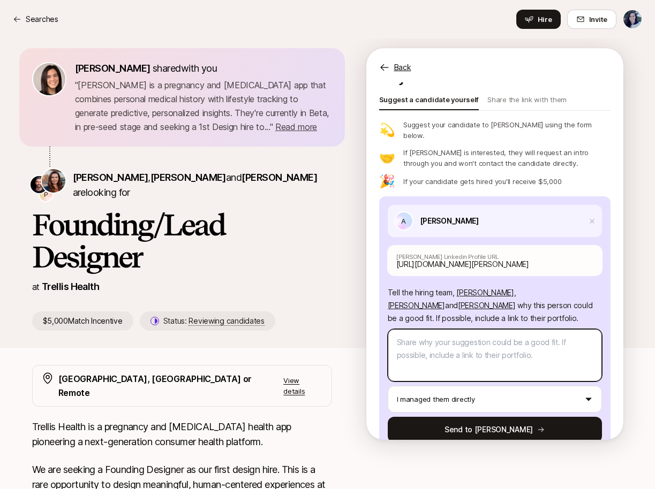
scroll to position [3, 0]
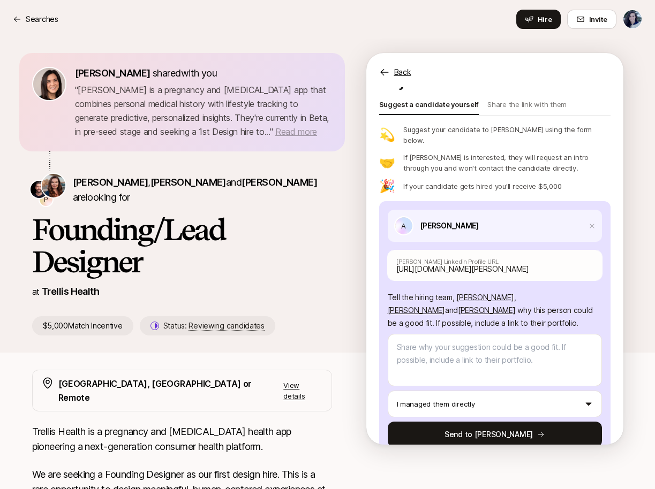
click at [283, 134] on span "Read more" at bounding box center [296, 131] width 42 height 11
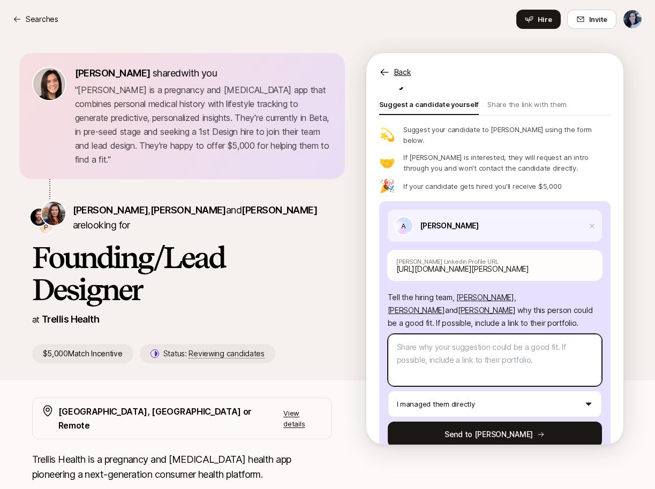
click at [471, 334] on textarea at bounding box center [495, 360] width 214 height 52
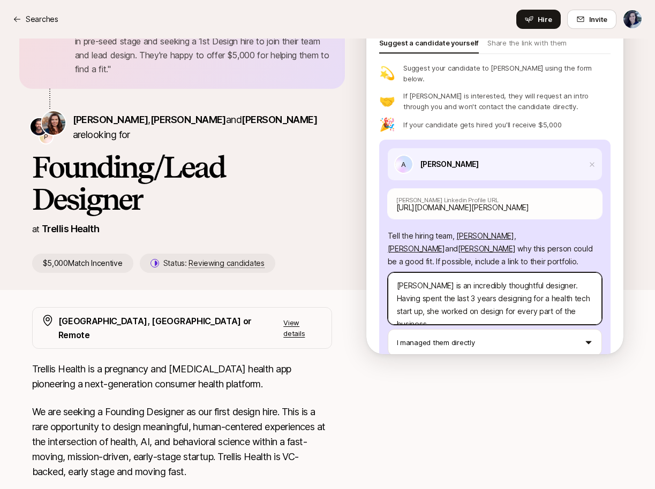
scroll to position [42, 0]
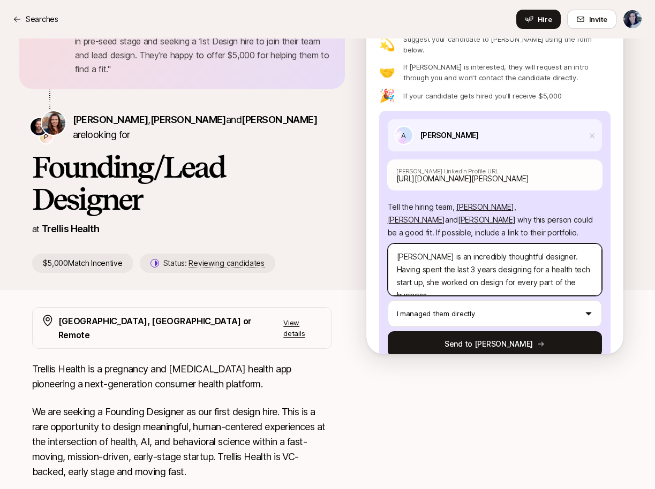
click at [504, 244] on textarea "[PERSON_NAME] is an incredibly thoughtful designer. Having spent the last 3 yea…" at bounding box center [495, 270] width 214 height 52
click at [590, 263] on textarea "[PERSON_NAME] is an incredibly thoughtful designer. Having spent the last 3 yea…" at bounding box center [495, 270] width 214 height 52
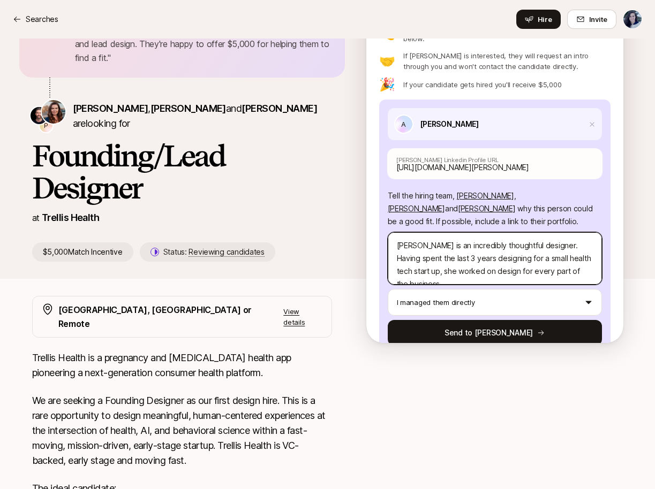
scroll to position [109, 0]
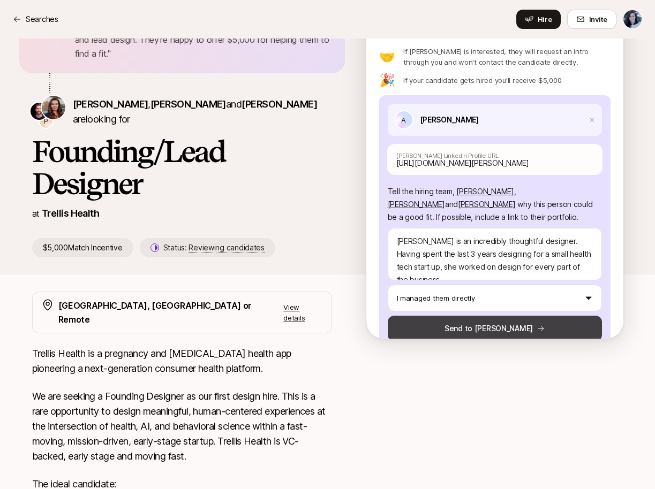
click at [529, 316] on button "Send to [PERSON_NAME]" at bounding box center [495, 329] width 214 height 26
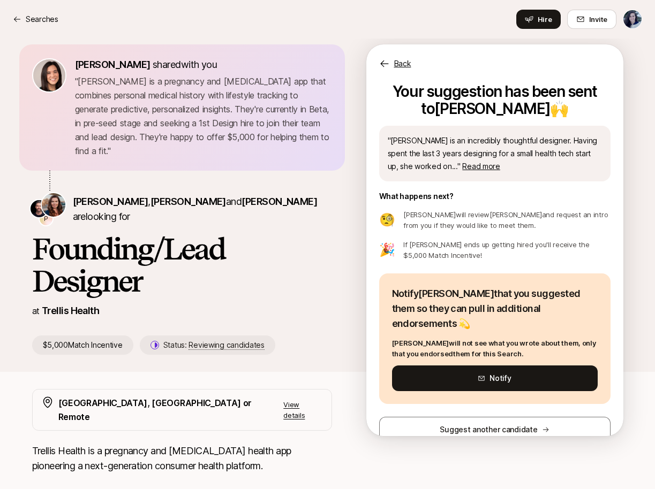
scroll to position [7, 0]
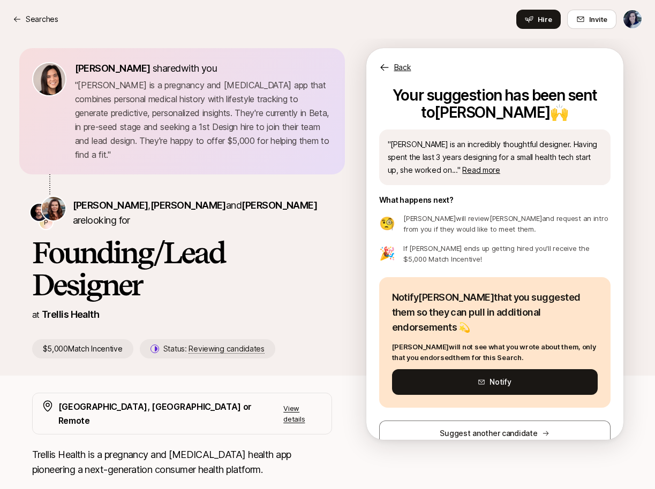
click at [402, 69] on p "Back" at bounding box center [402, 67] width 17 height 13
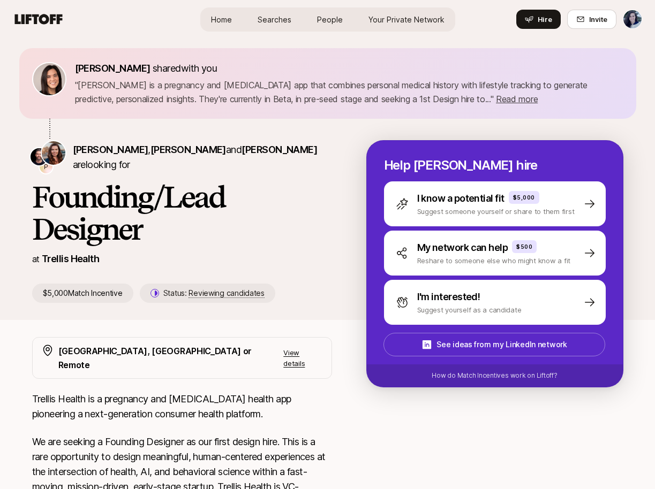
click at [57, 20] on icon at bounding box center [39, 19] width 48 height 10
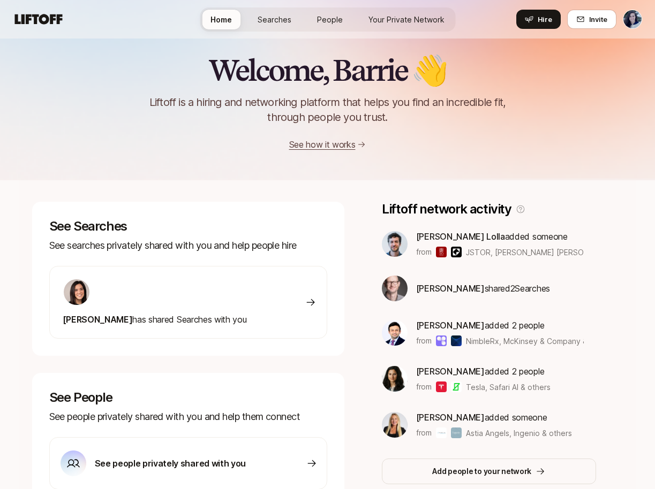
scroll to position [7, 0]
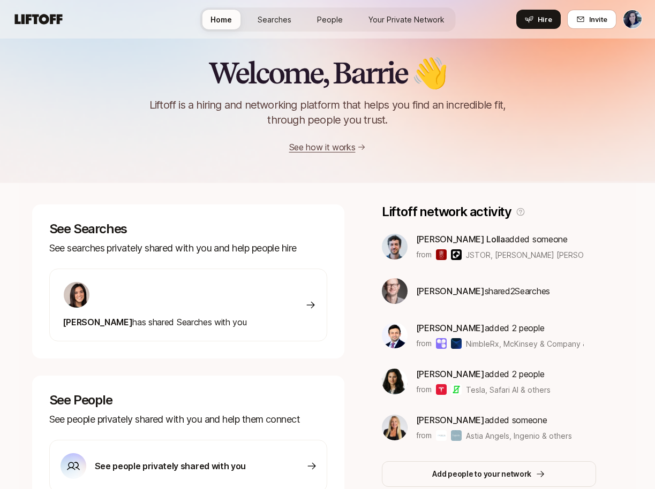
click at [266, 19] on span "Searches" at bounding box center [275, 19] width 34 height 11
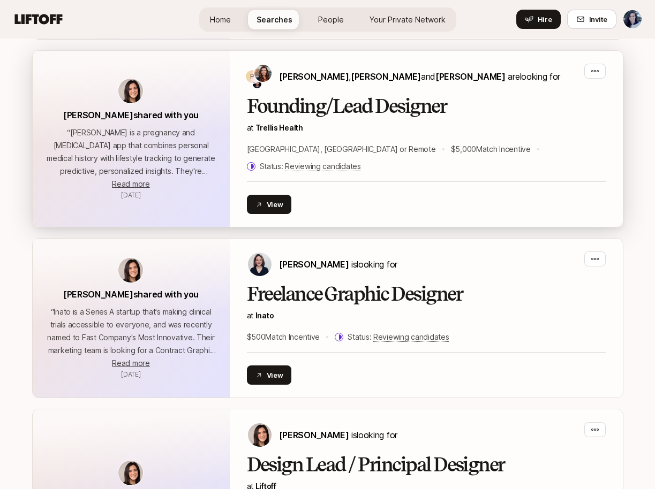
scroll to position [3276, 0]
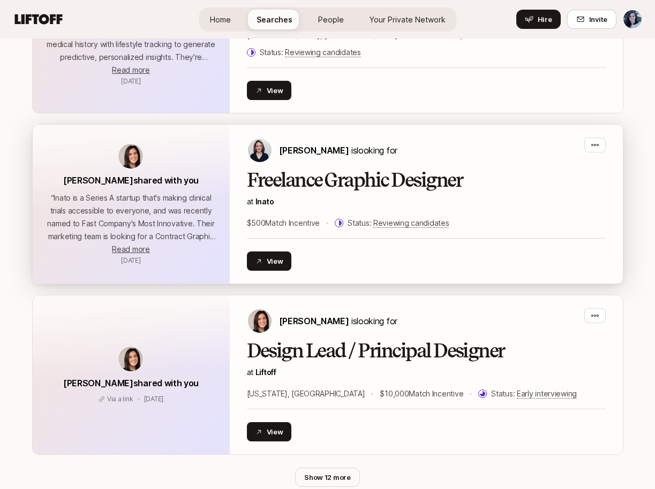
click at [351, 170] on h2 "Freelance Graphic Designer" at bounding box center [426, 180] width 359 height 21
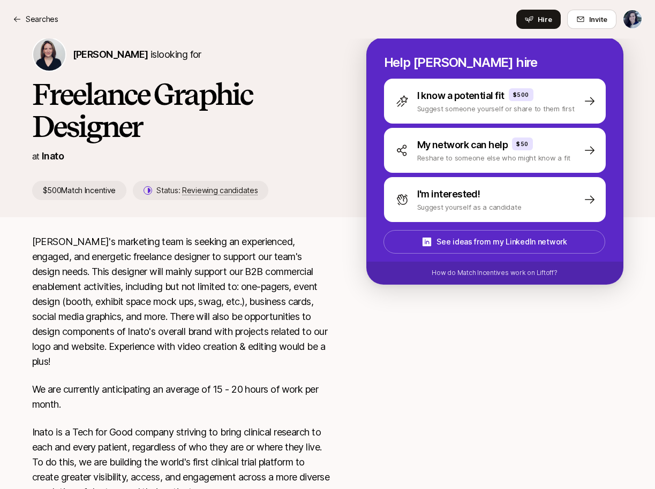
scroll to position [19, 0]
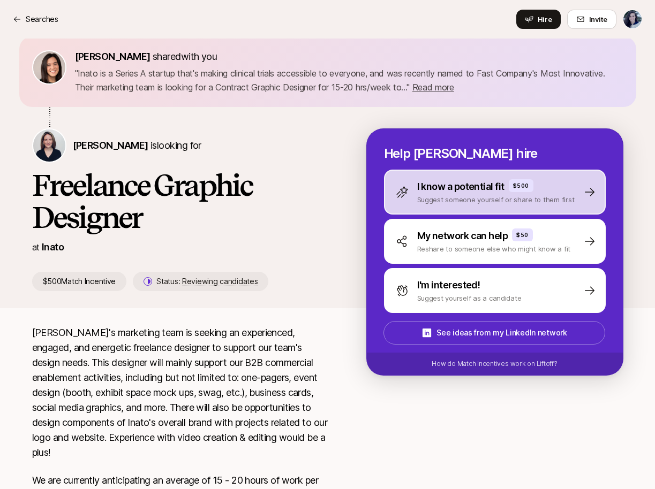
click at [460, 195] on p "Suggest someone yourself or share to them first" at bounding box center [495, 199] width 157 height 11
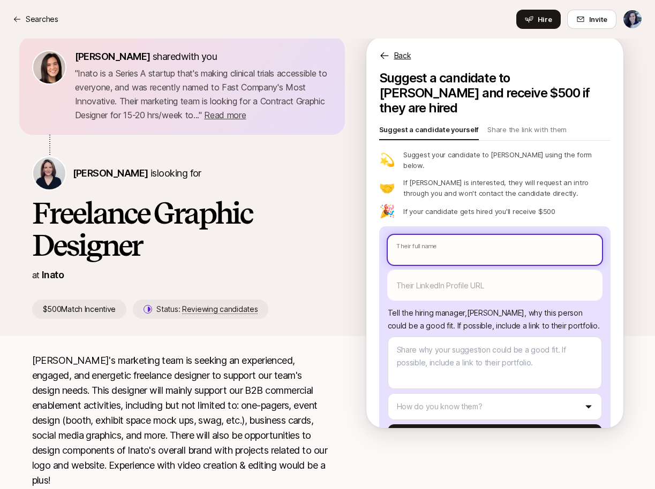
click at [462, 235] on input "text" at bounding box center [495, 250] width 214 height 30
click at [461, 235] on input "text" at bounding box center [495, 250] width 214 height 30
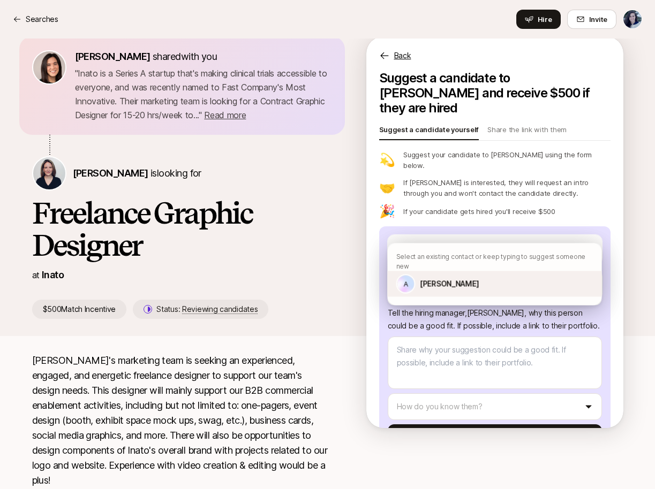
click at [451, 284] on div "A [PERSON_NAME]" at bounding box center [495, 285] width 214 height 26
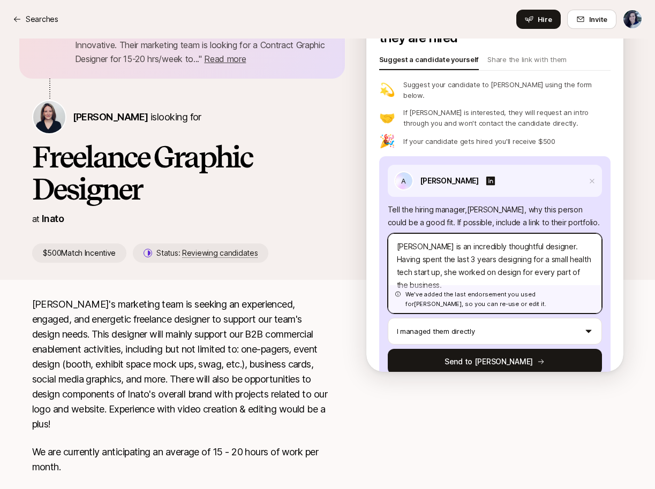
scroll to position [85, 0]
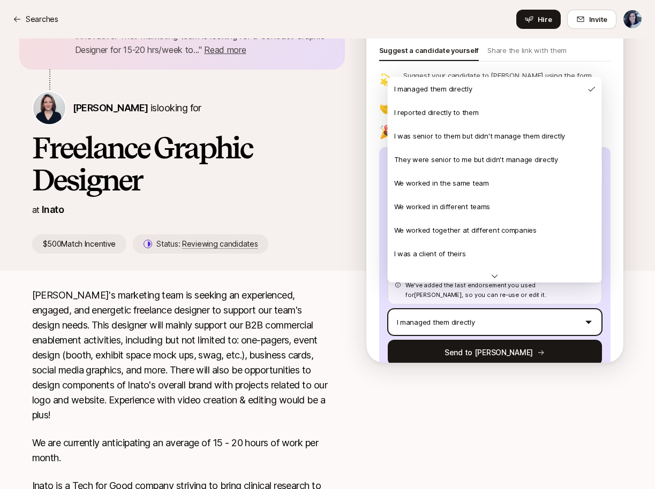
click at [432, 302] on html "Searches Searches Hire Invite [PERSON_NAME] shared with you " Inato is a Series…" at bounding box center [327, 159] width 655 height 489
click at [287, 324] on html "Searches Searches Hire Invite [PERSON_NAME] shared with you " Inato is a Series…" at bounding box center [327, 159] width 655 height 489
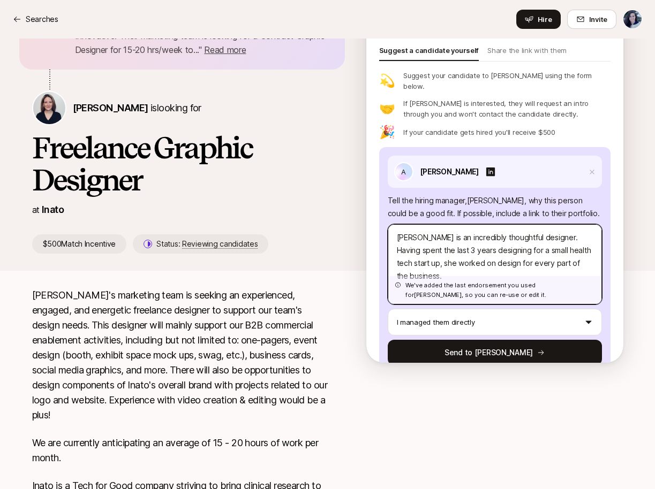
click at [526, 224] on textarea "[PERSON_NAME] is an incredibly thoughtful designer. Having spent the last 3 yea…" at bounding box center [495, 264] width 214 height 80
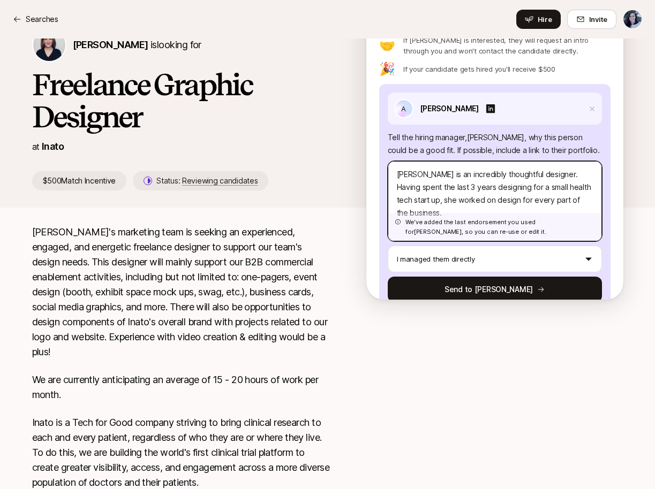
scroll to position [153, 0]
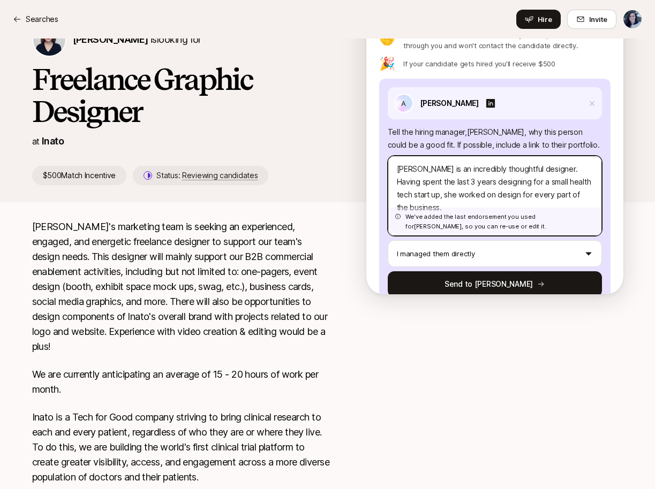
click at [576, 175] on textarea "[PERSON_NAME] is an incredibly thoughtful designer. Having spent the last 3 yea…" at bounding box center [495, 196] width 214 height 80
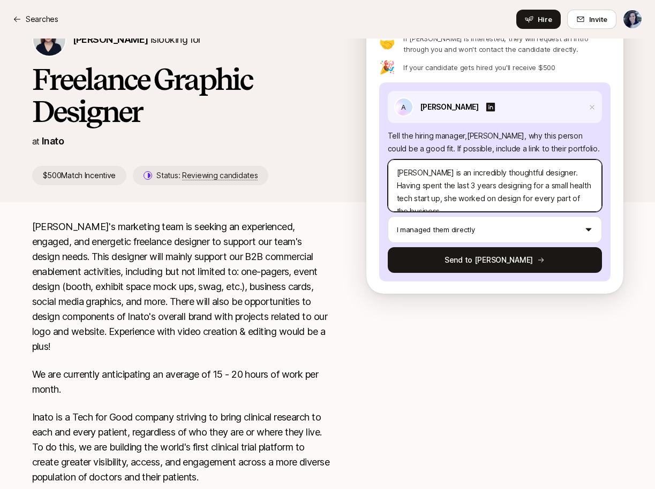
scroll to position [0, 0]
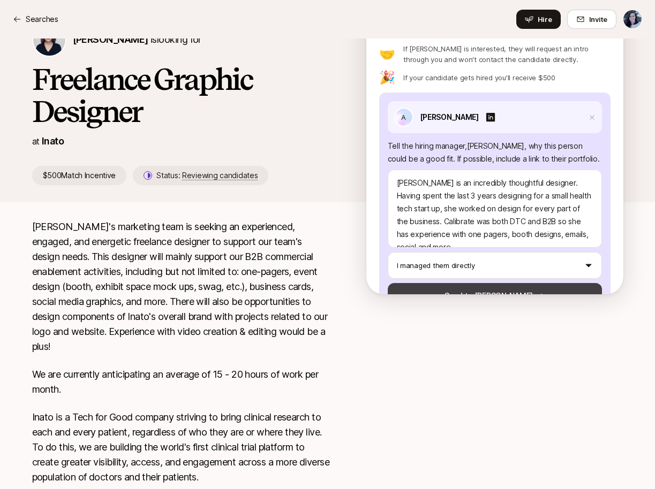
click at [510, 283] on button "Send to [PERSON_NAME]" at bounding box center [495, 296] width 214 height 26
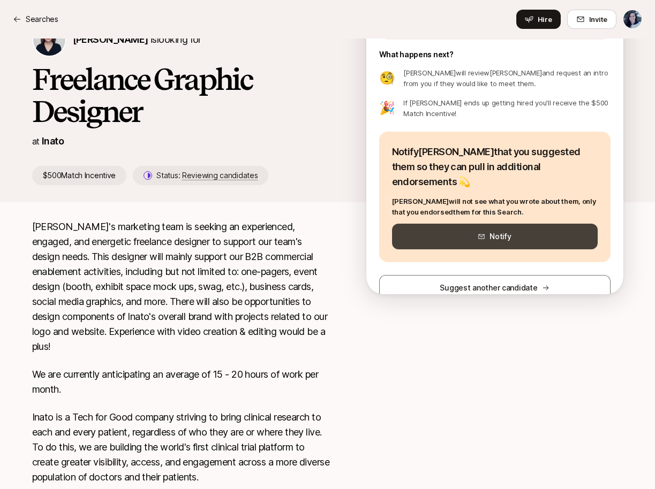
click at [432, 224] on button "Notify" at bounding box center [495, 237] width 206 height 26
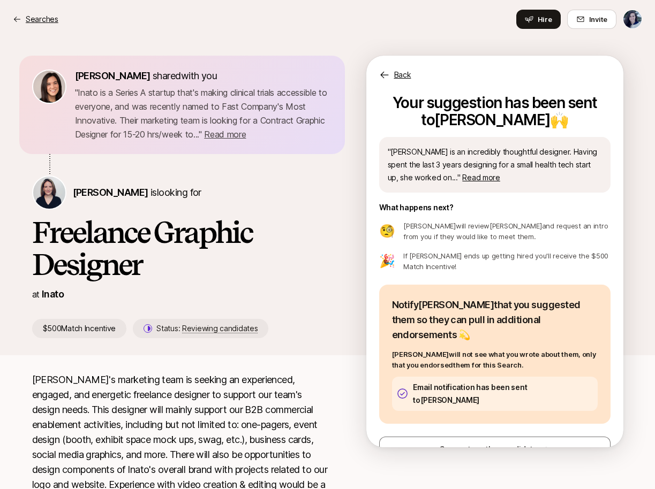
click at [14, 17] on icon at bounding box center [17, 19] width 9 height 9
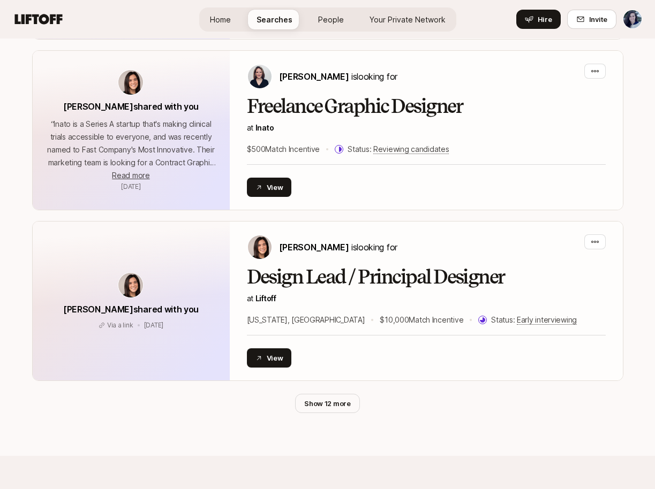
scroll to position [3415, 0]
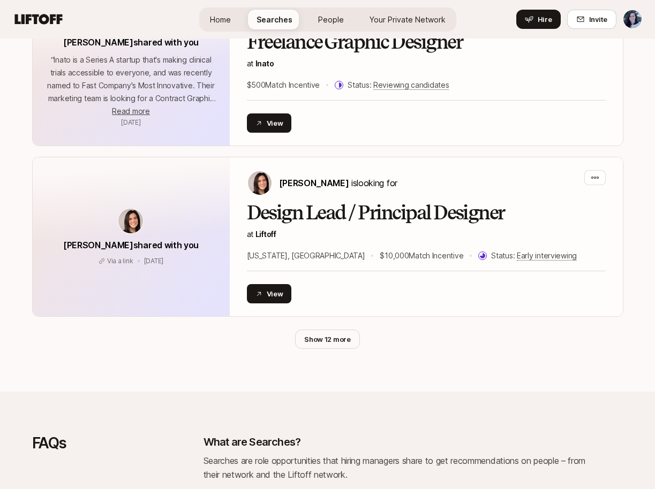
click at [338, 330] on button "Show 12 more" at bounding box center [327, 339] width 65 height 19
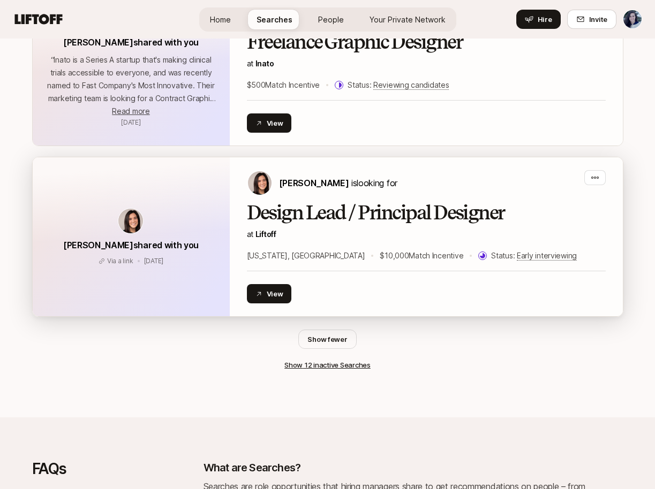
click at [438, 284] on div "View" at bounding box center [426, 293] width 359 height 19
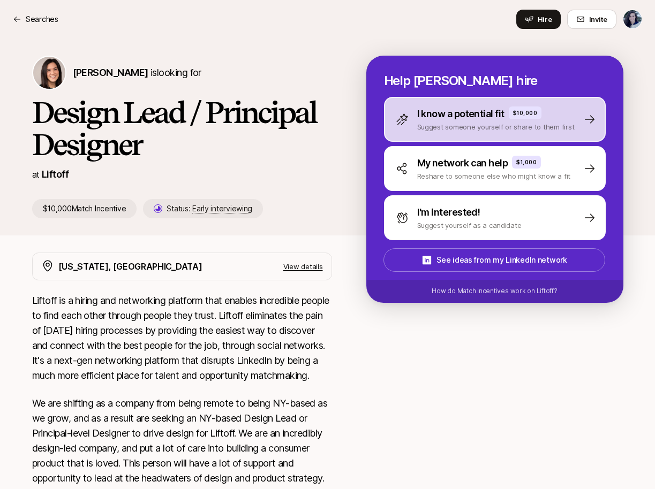
click at [490, 129] on p "Suggest someone yourself or share to them first" at bounding box center [495, 127] width 157 height 11
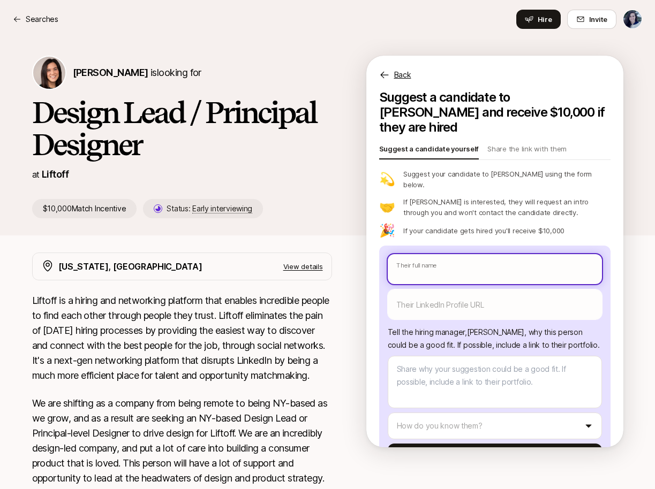
click at [469, 254] on input "text" at bounding box center [495, 269] width 214 height 30
click at [459, 254] on input "text" at bounding box center [495, 269] width 214 height 30
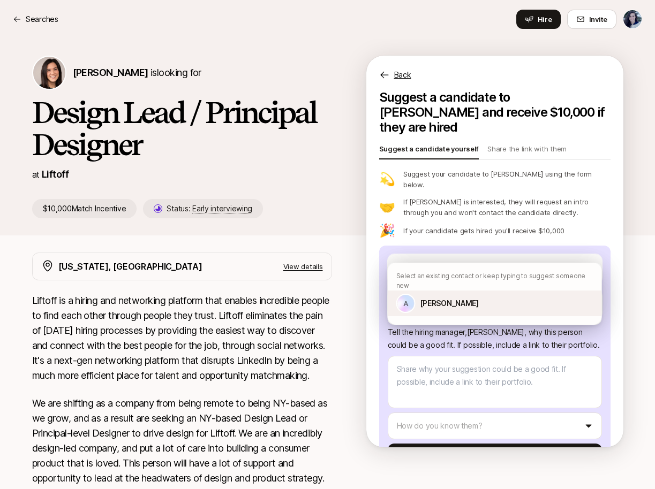
click at [458, 300] on div "A [PERSON_NAME]" at bounding box center [495, 304] width 214 height 26
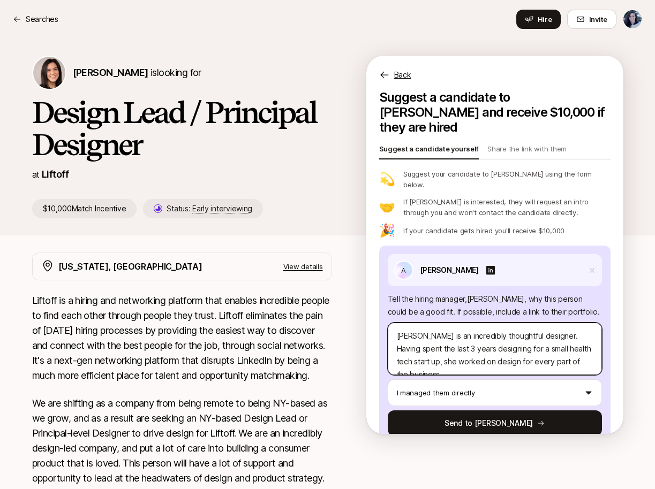
scroll to position [9, 0]
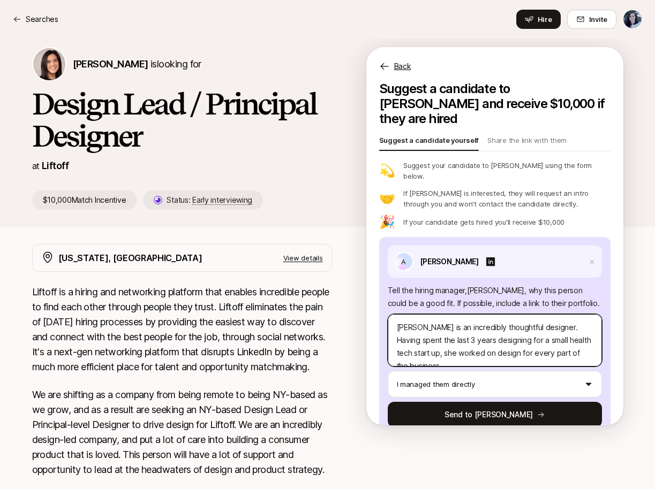
click at [544, 314] on textarea "[PERSON_NAME] is an incredibly thoughtful designer. Having spent the last 3 yea…" at bounding box center [495, 340] width 214 height 52
click at [579, 320] on textarea "[PERSON_NAME] is an incredibly thoughtful designer. Having spent the last 3 yea…" at bounding box center [495, 340] width 214 height 52
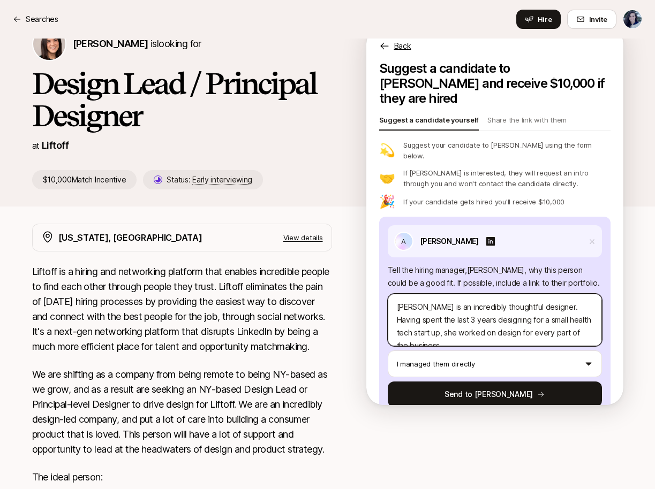
click at [582, 311] on textarea "[PERSON_NAME] is an incredibly thoughtful designer. Having spent the last 3 yea…" at bounding box center [495, 320] width 214 height 52
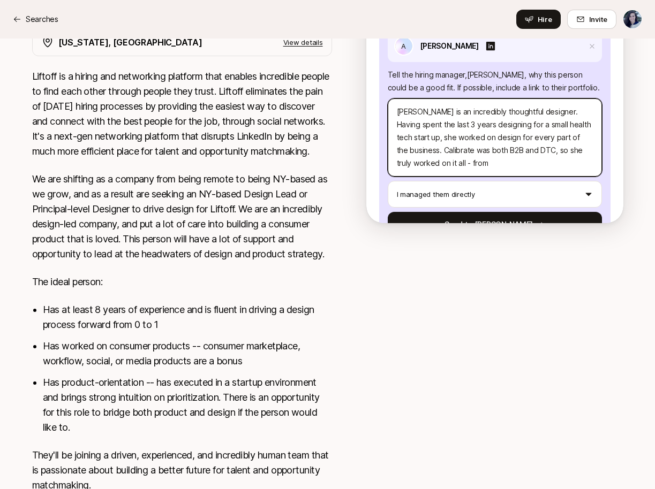
scroll to position [218, 0]
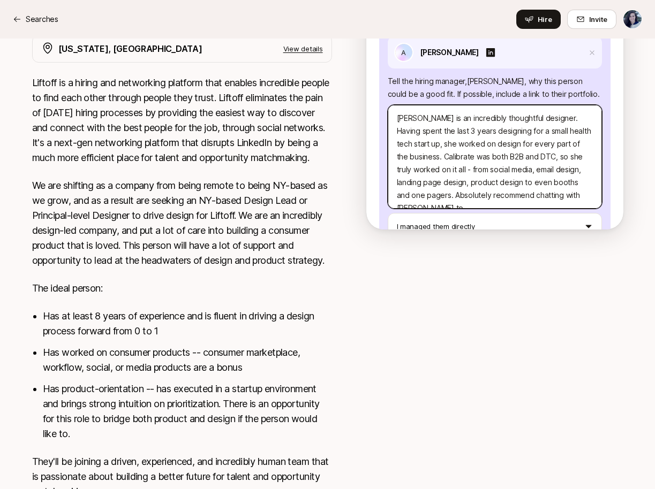
drag, startPoint x: 574, startPoint y: 174, endPoint x: 387, endPoint y: 174, distance: 186.4
click at [387, 174] on div "A [PERSON_NAME] Tell the hiring manager, [PERSON_NAME] , why this person could …" at bounding box center [494, 153] width 231 height 251
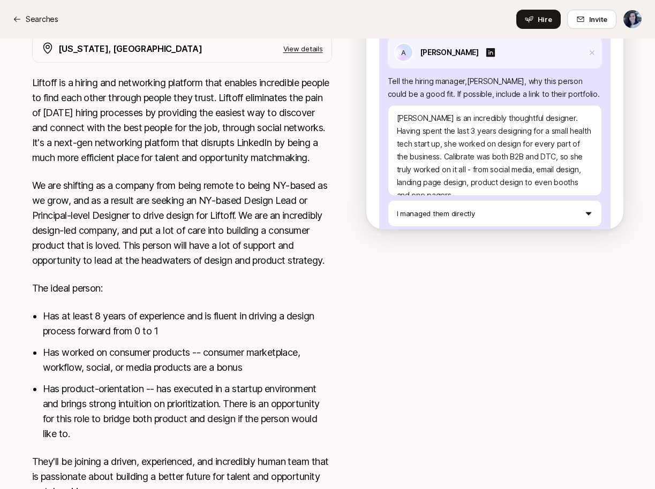
click at [526, 231] on button "Send to [PERSON_NAME]" at bounding box center [495, 244] width 214 height 26
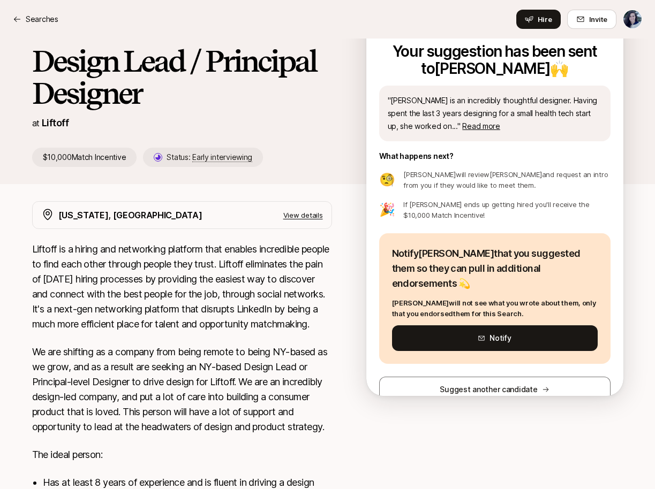
scroll to position [27, 0]
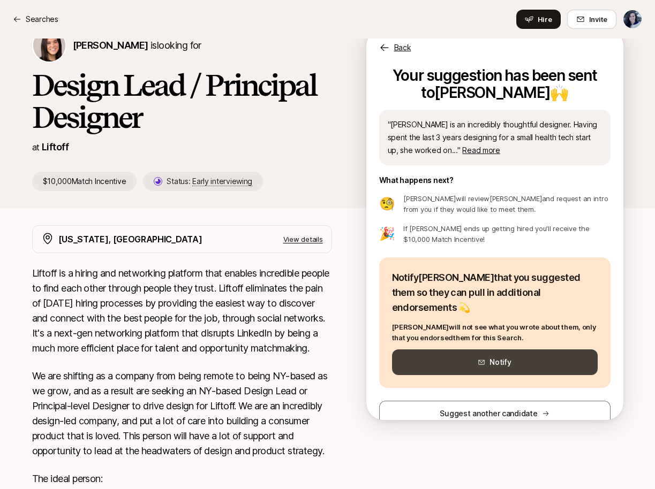
click at [539, 355] on button "Notify" at bounding box center [495, 363] width 206 height 26
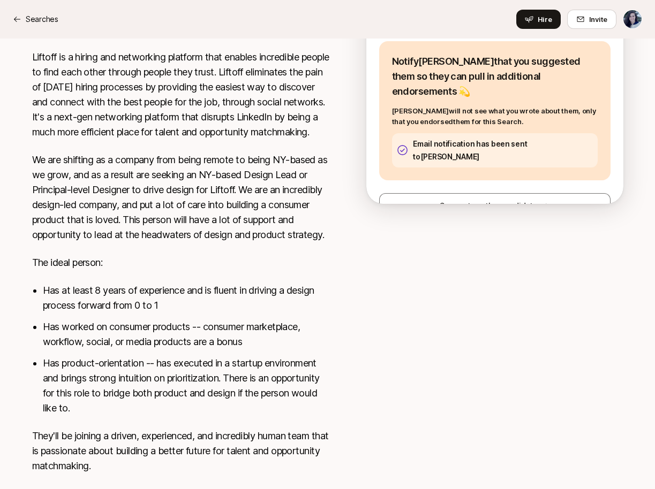
scroll to position [0, 0]
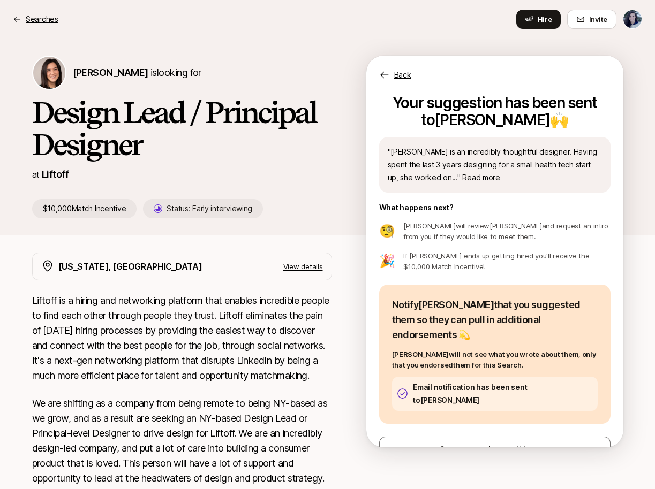
click at [35, 20] on p "Searches" at bounding box center [42, 19] width 33 height 13
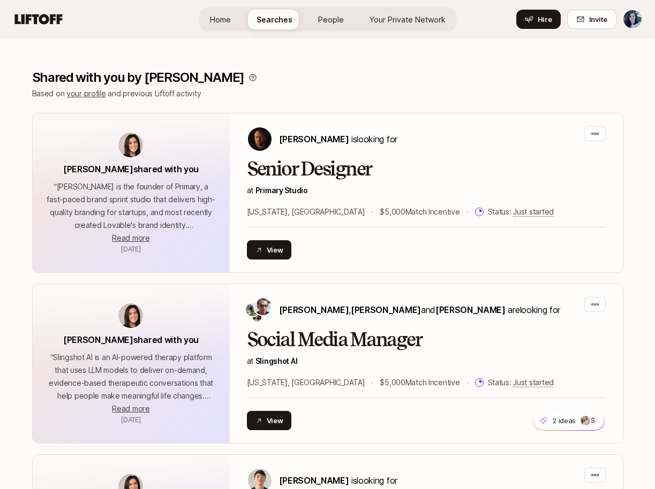
scroll to position [178, 0]
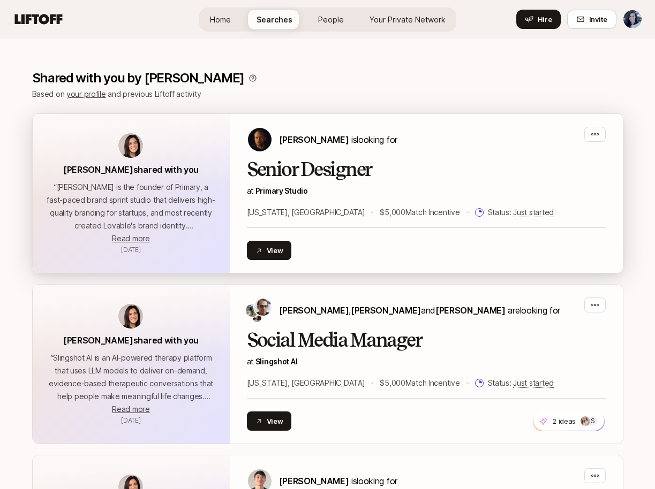
click at [401, 253] on div "View" at bounding box center [426, 250] width 359 height 19
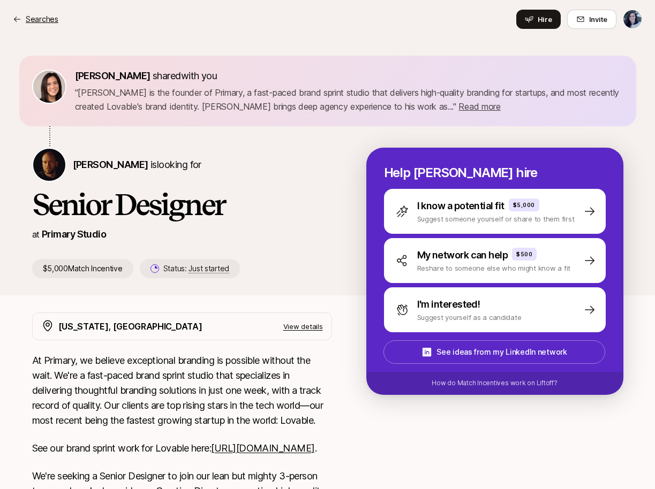
click at [26, 24] on p "Searches" at bounding box center [42, 19] width 33 height 13
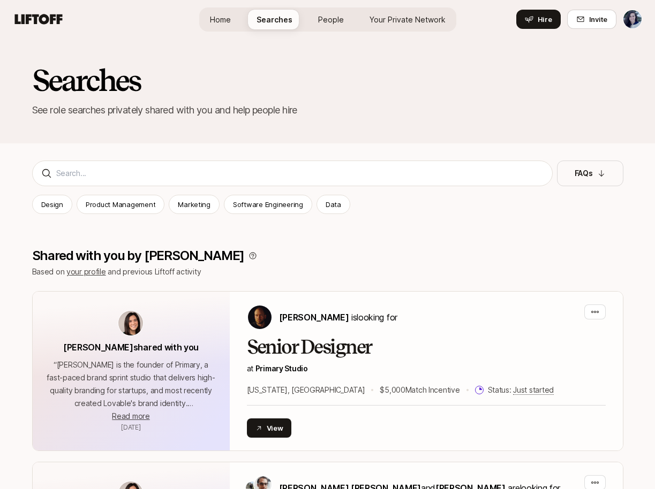
scroll to position [178, 0]
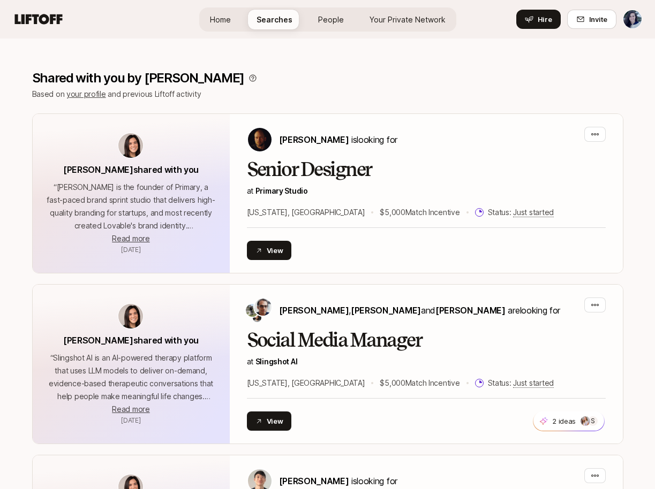
click at [227, 17] on span "Home" at bounding box center [220, 19] width 21 height 11
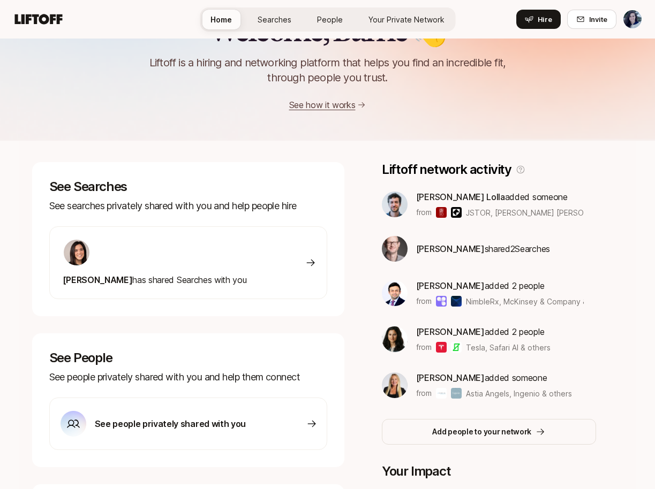
scroll to position [56, 0]
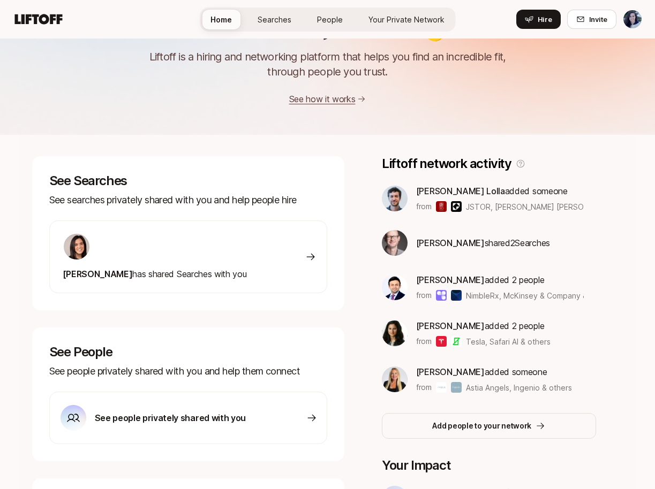
click at [477, 373] on p "[PERSON_NAME] added someone" at bounding box center [494, 372] width 156 height 14
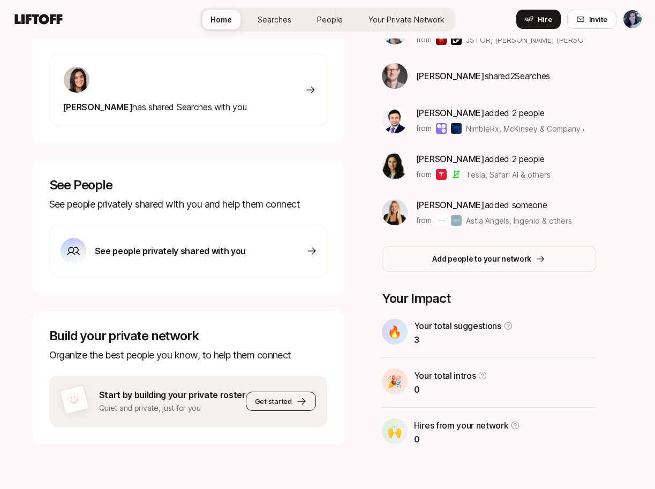
click at [296, 404] on icon at bounding box center [301, 401] width 11 height 11
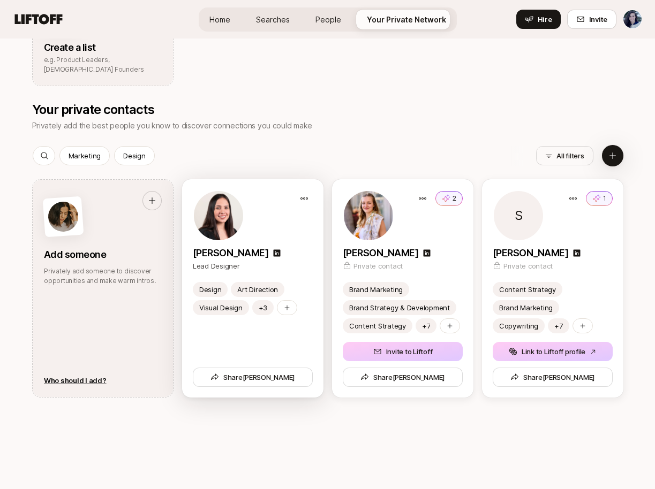
scroll to position [464, 0]
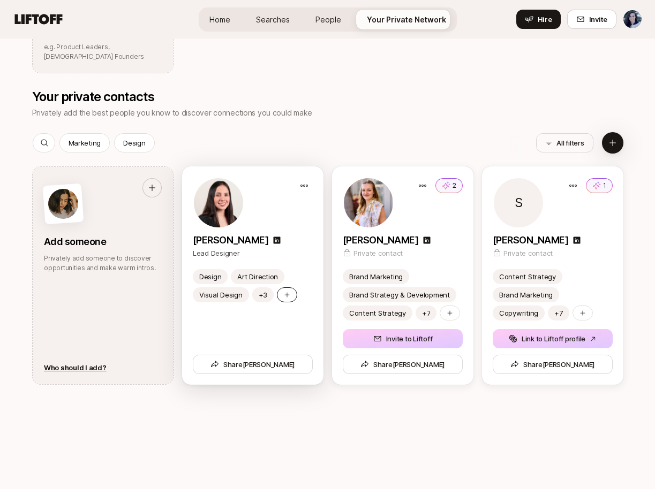
click at [289, 294] on div at bounding box center [287, 295] width 20 height 15
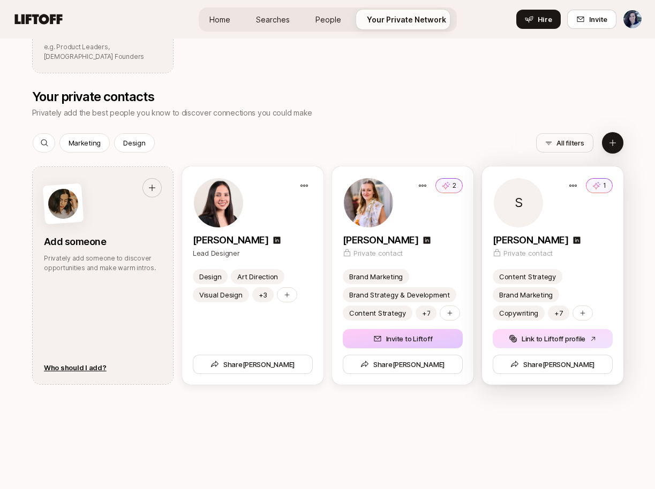
click at [578, 347] on button "Link to Liftoff profile" at bounding box center [553, 338] width 120 height 19
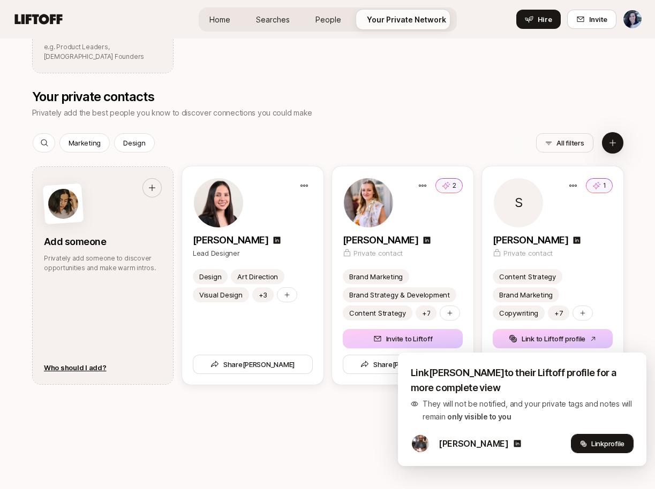
click at [614, 441] on span "profile" at bounding box center [614, 444] width 20 height 9
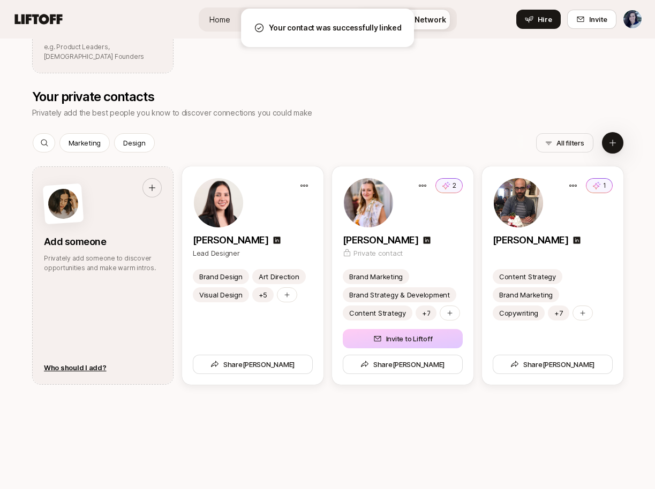
click at [463, 413] on div "Your private contacts Privately add the best people you know to discover connec…" at bounding box center [327, 333] width 591 height 489
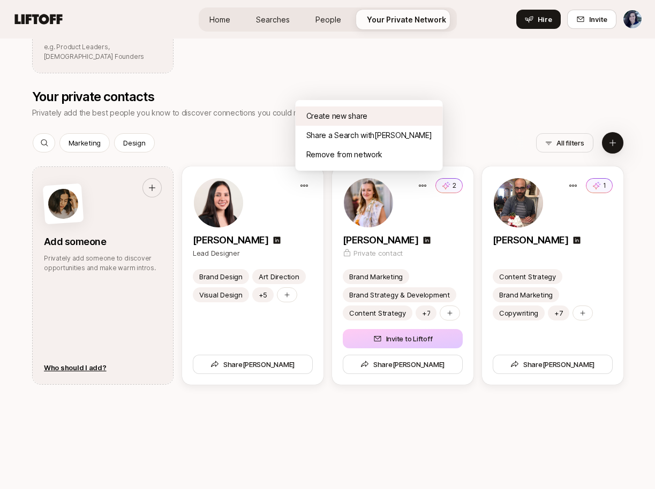
click at [336, 122] on div "Create new share" at bounding box center [369, 116] width 147 height 19
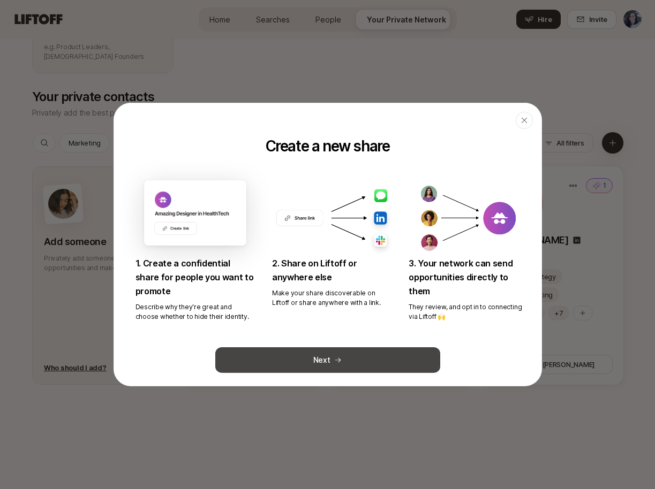
click at [330, 368] on button "Next" at bounding box center [327, 361] width 225 height 26
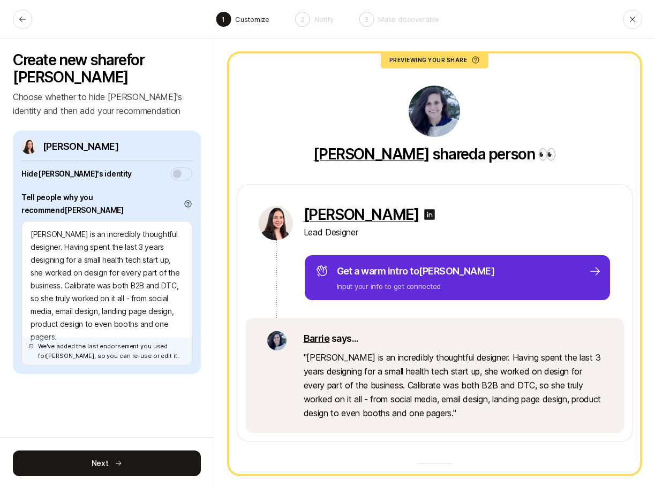
click at [187, 172] on button "button" at bounding box center [181, 174] width 21 height 13
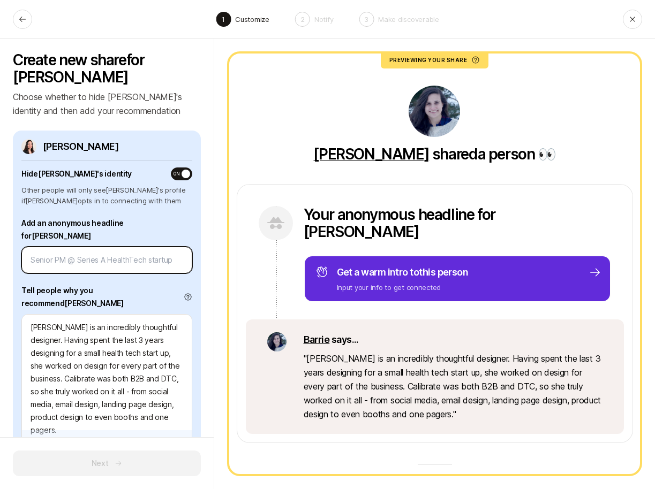
click at [156, 254] on input at bounding box center [107, 260] width 153 height 13
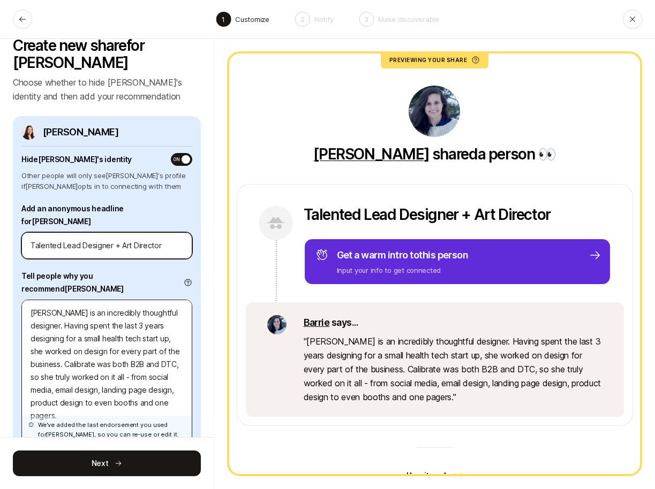
scroll to position [17, 0]
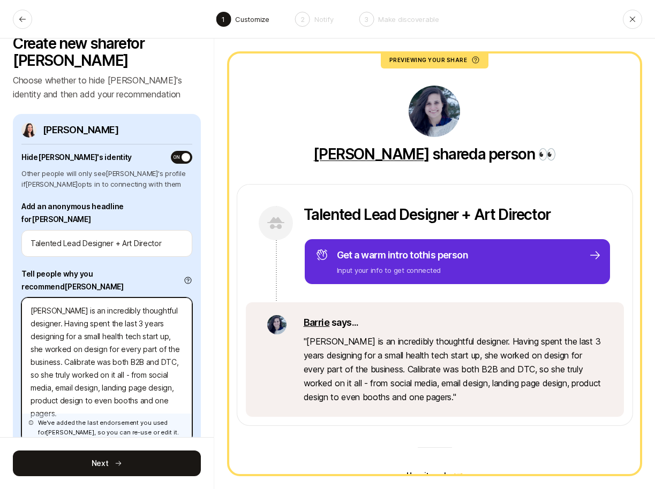
click at [82, 377] on textarea "[PERSON_NAME] is an incredibly thoughtful designer. Having spent the last 3 yea…" at bounding box center [106, 370] width 171 height 145
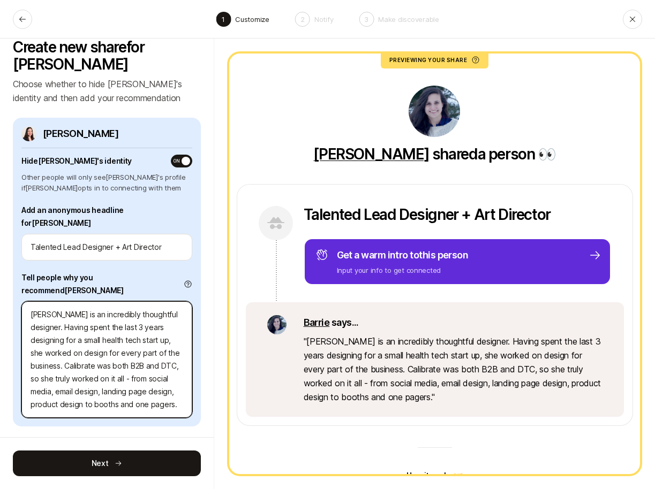
scroll to position [13, 0]
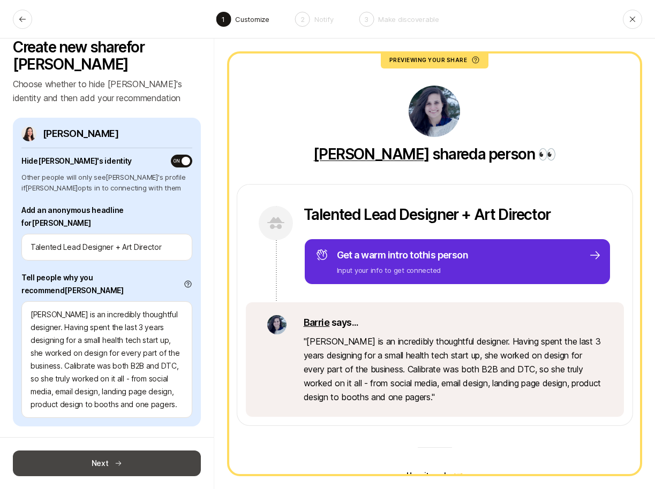
click at [70, 463] on button "Next" at bounding box center [107, 464] width 188 height 26
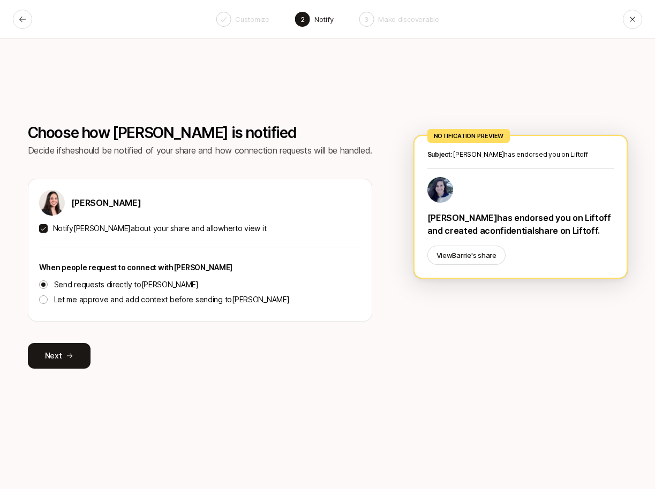
click at [160, 227] on p "Notify [PERSON_NAME] about your share and allow her to view it" at bounding box center [160, 228] width 214 height 13
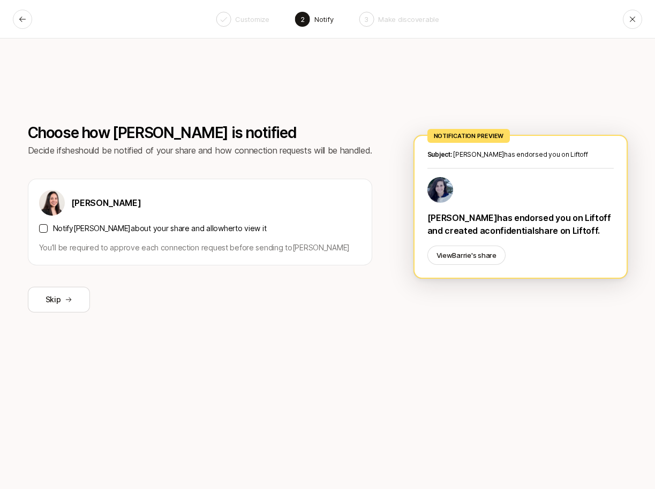
click at [160, 227] on p "Notify [PERSON_NAME] about your share and allow her to view it" at bounding box center [160, 228] width 214 height 13
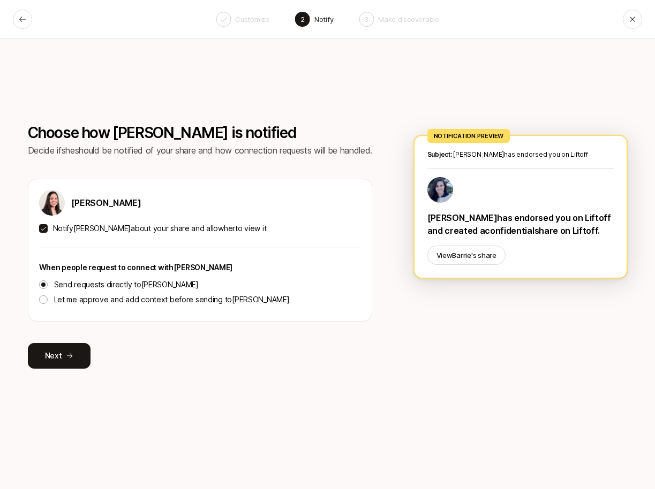
click at [160, 229] on p "Notify [PERSON_NAME] about your share and allow her to view it" at bounding box center [160, 228] width 214 height 13
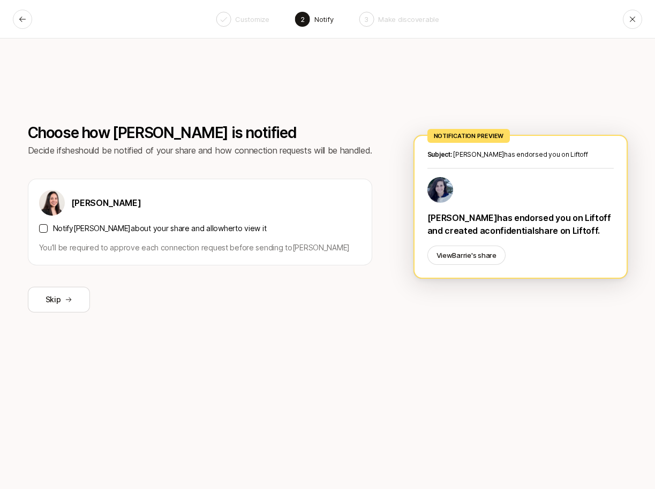
click at [160, 228] on p "Notify [PERSON_NAME] about your share and allow her to view it" at bounding box center [160, 228] width 214 height 13
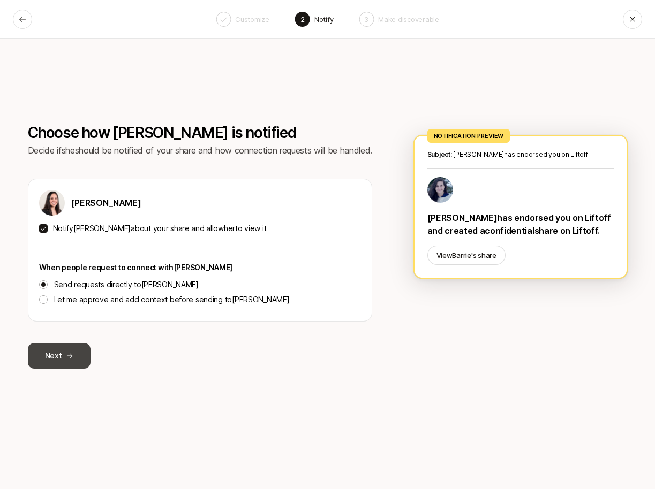
click at [50, 353] on button "Next" at bounding box center [59, 356] width 63 height 26
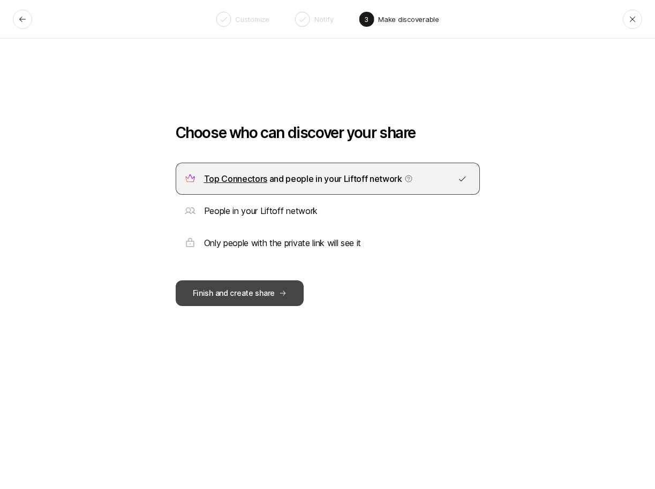
click at [183, 299] on button "Finish and create share" at bounding box center [240, 294] width 129 height 26
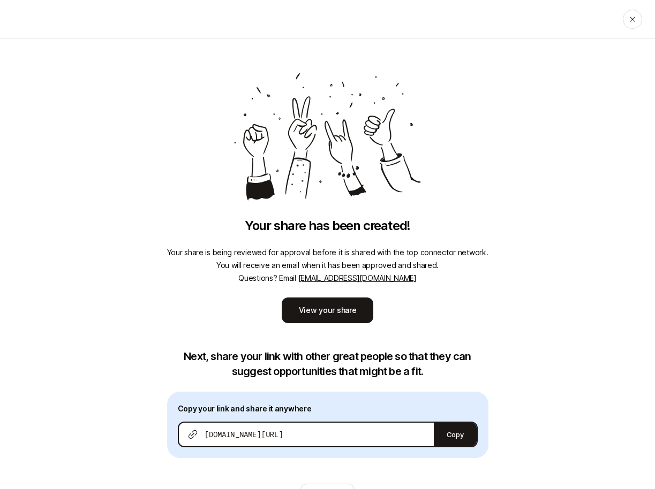
scroll to position [42, 0]
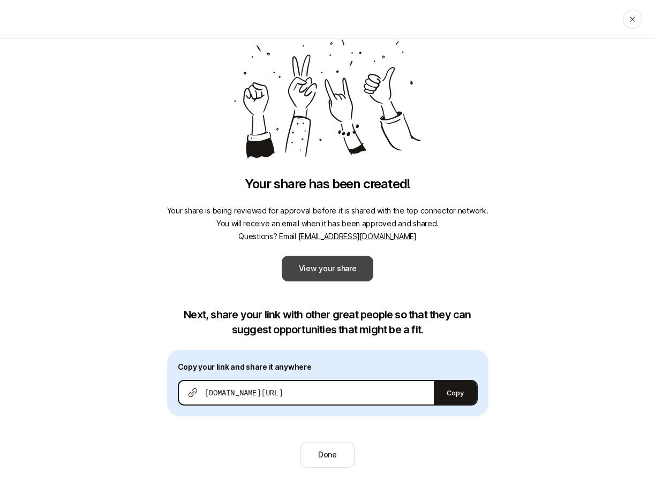
click at [345, 269] on link "View your share" at bounding box center [328, 269] width 92 height 26
click at [306, 444] on button "Done" at bounding box center [327, 455] width 54 height 26
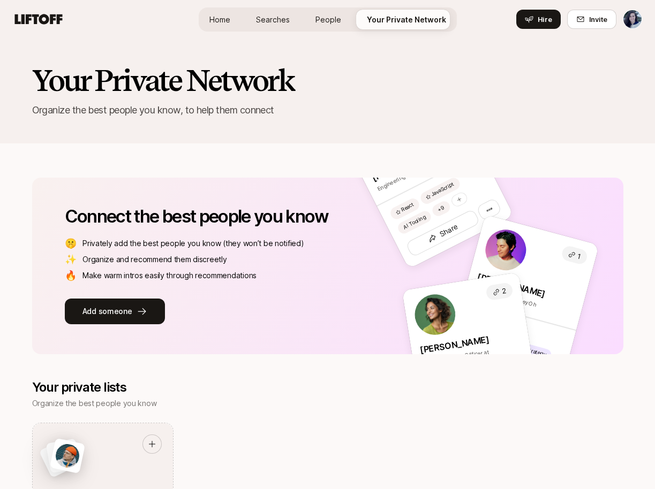
click at [223, 21] on span "Home" at bounding box center [219, 19] width 21 height 11
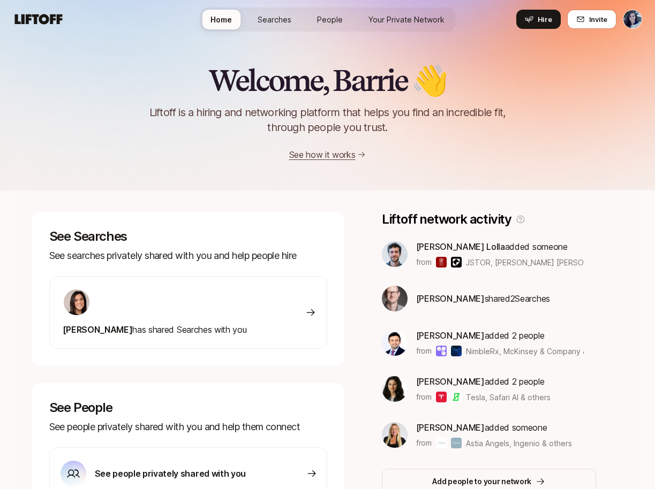
click at [265, 27] on link "Searches" at bounding box center [274, 20] width 51 height 20
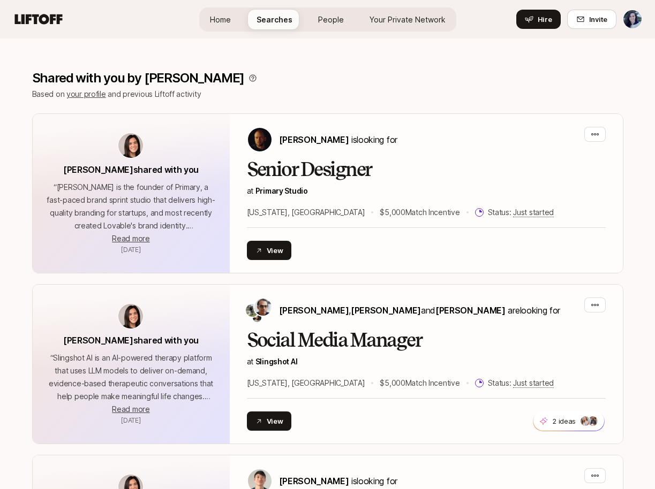
click at [330, 13] on link "People" at bounding box center [331, 20] width 43 height 20
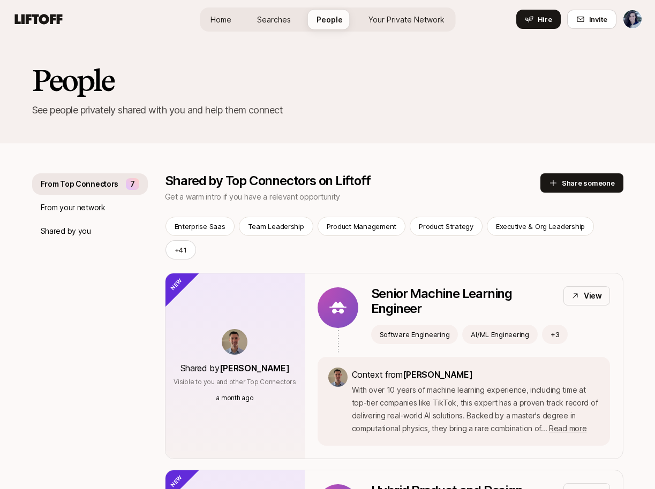
click at [387, 17] on span "Your Private Network" at bounding box center [406, 19] width 76 height 11
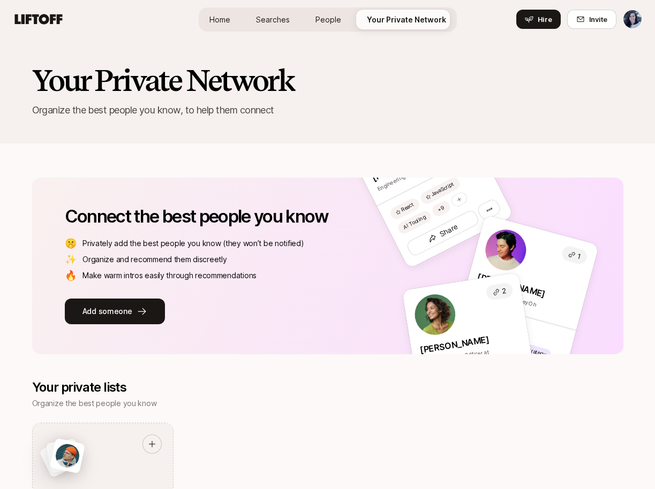
click at [39, 21] on icon at bounding box center [38, 19] width 51 height 15
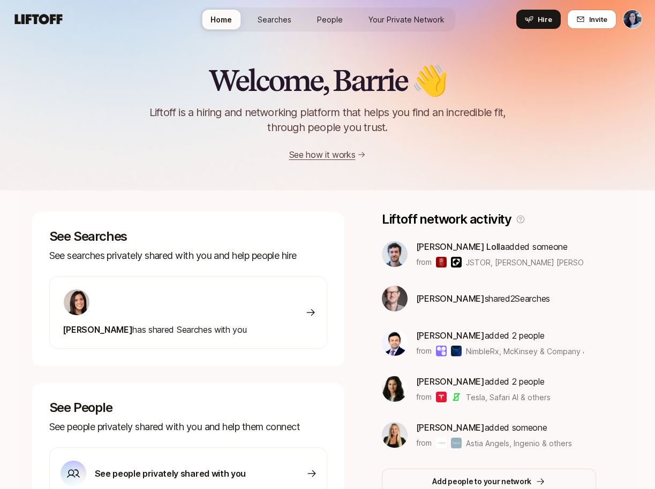
scroll to position [223, 0]
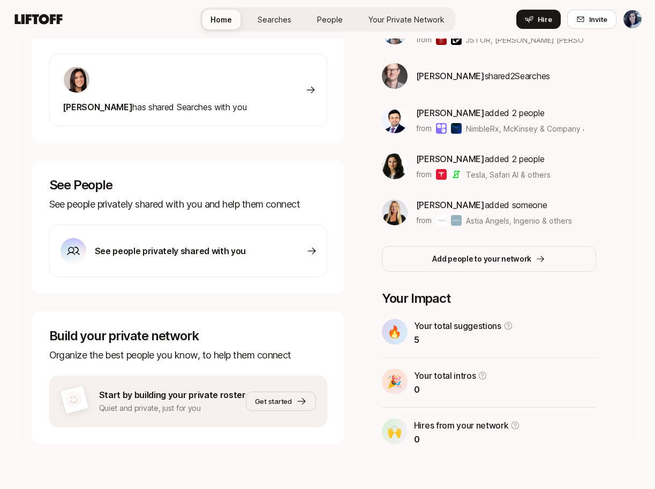
click at [220, 93] on div at bounding box center [155, 80] width 184 height 28
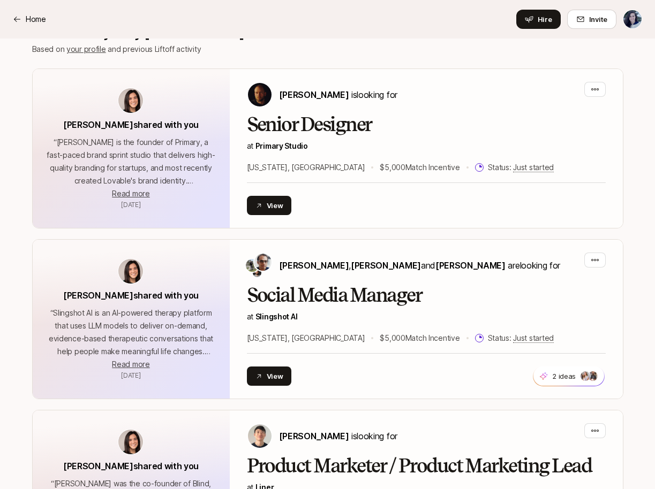
scroll to position [178, 0]
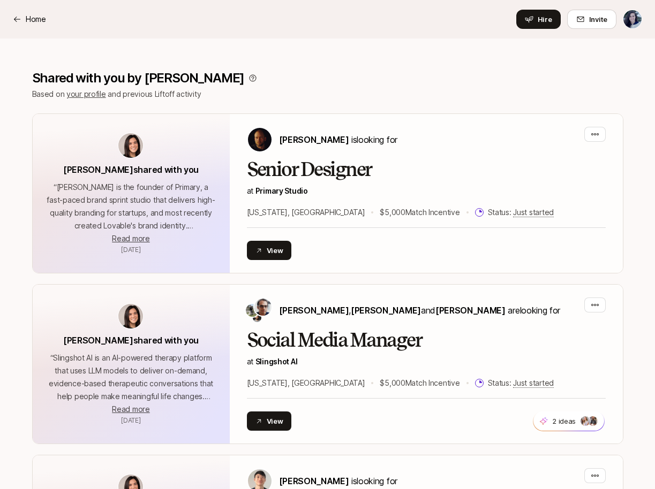
click at [96, 94] on link "your profile" at bounding box center [86, 93] width 40 height 9
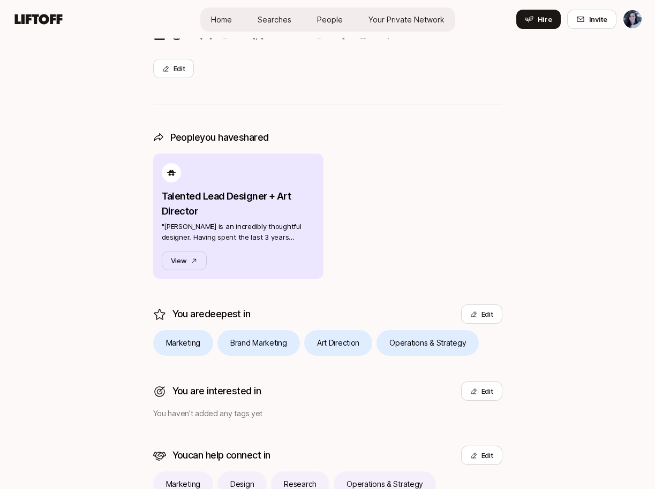
scroll to position [263, 0]
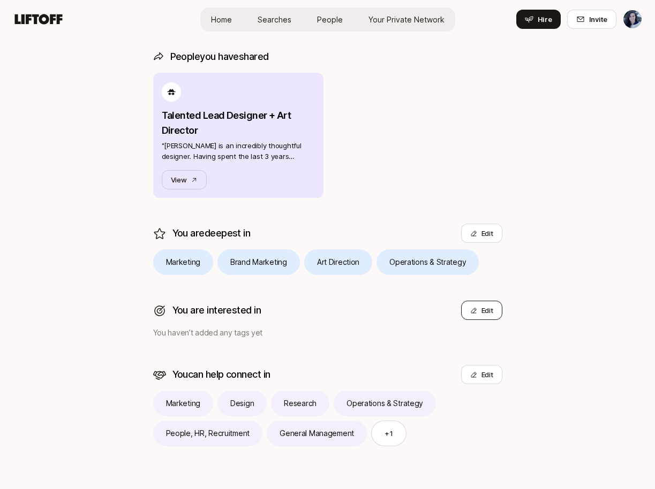
click at [479, 311] on button "Edit" at bounding box center [481, 310] width 41 height 19
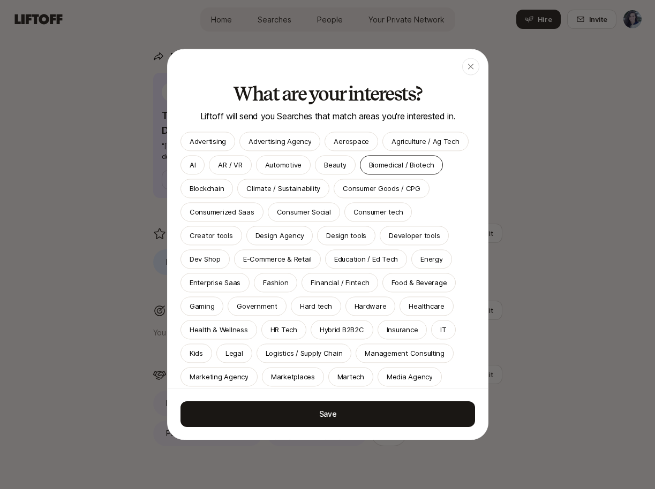
scroll to position [4, 0]
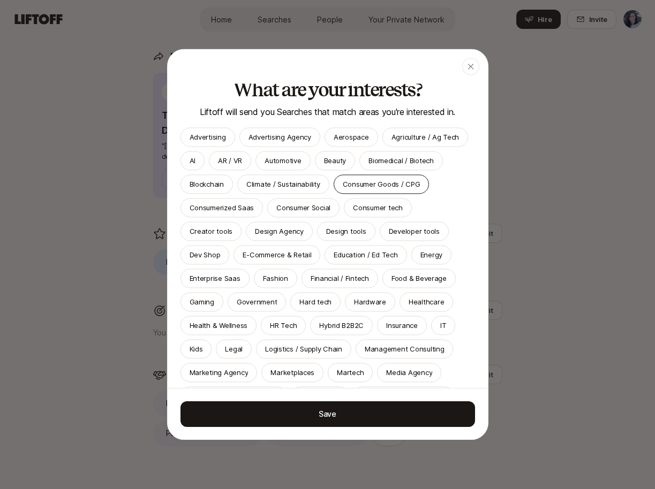
click at [388, 191] on div "Consumer Goods / CPG" at bounding box center [382, 184] width 96 height 19
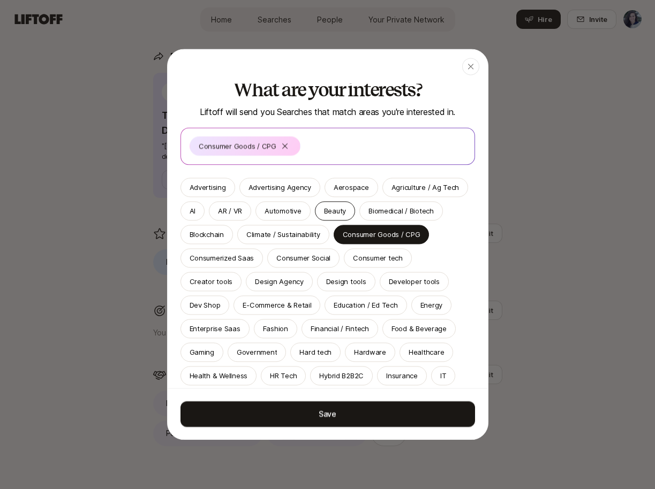
click at [341, 216] on div "Beauty" at bounding box center [335, 210] width 40 height 19
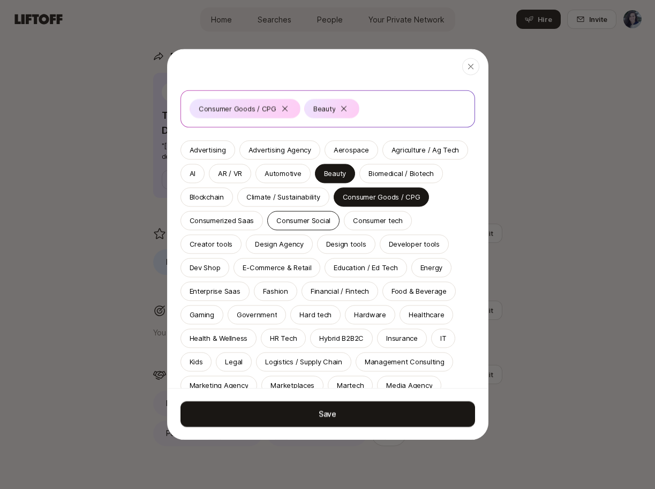
click at [321, 227] on div "Consumer Social" at bounding box center [303, 220] width 72 height 19
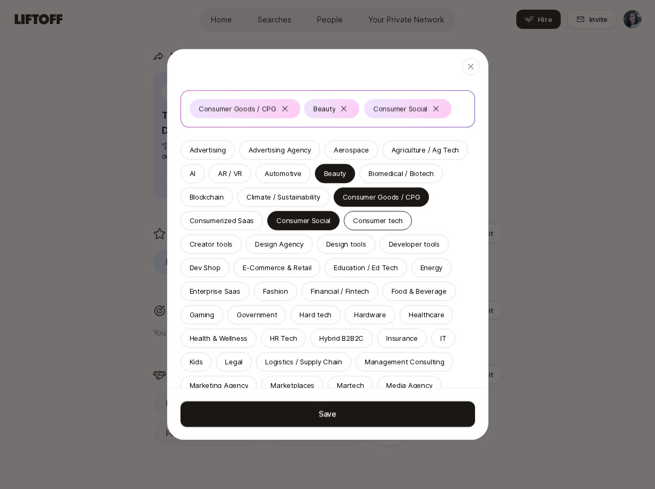
click at [387, 225] on p "Consumer tech" at bounding box center [378, 220] width 50 height 11
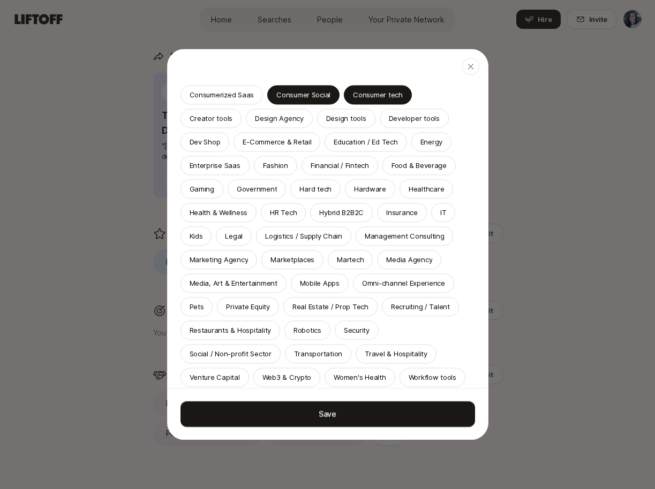
scroll to position [204, 0]
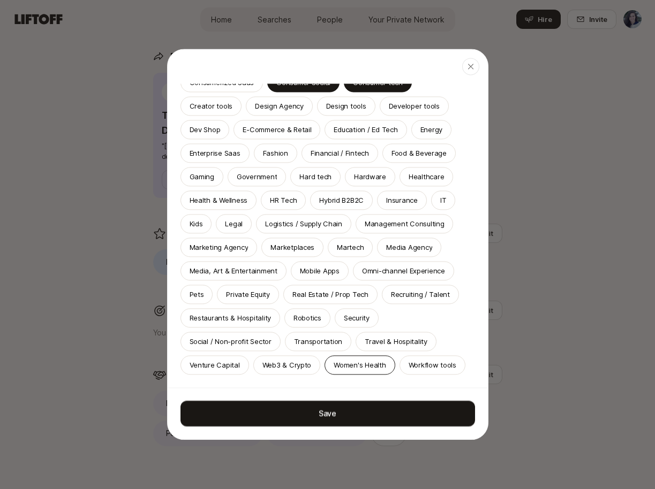
click at [357, 368] on p "Women's Health" at bounding box center [360, 365] width 52 height 11
click at [250, 270] on p "Media, Art & Entertainment" at bounding box center [234, 271] width 88 height 11
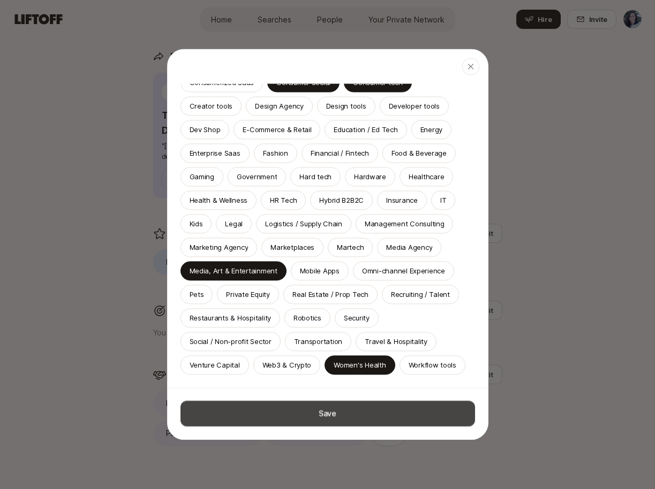
click at [273, 425] on button "Save" at bounding box center [327, 414] width 295 height 26
click at [273, 425] on button "Saving" at bounding box center [327, 414] width 295 height 26
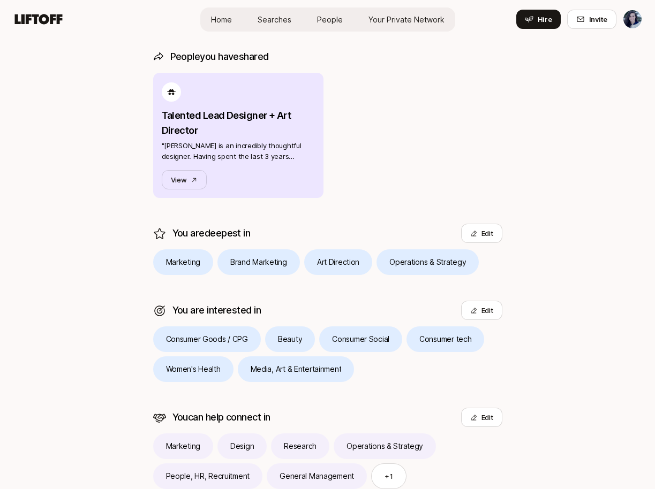
scroll to position [306, 0]
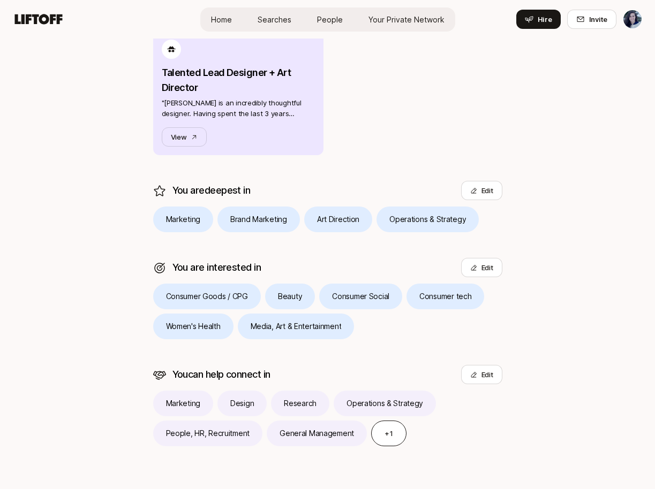
click at [402, 429] on button "+ 1" at bounding box center [388, 434] width 35 height 26
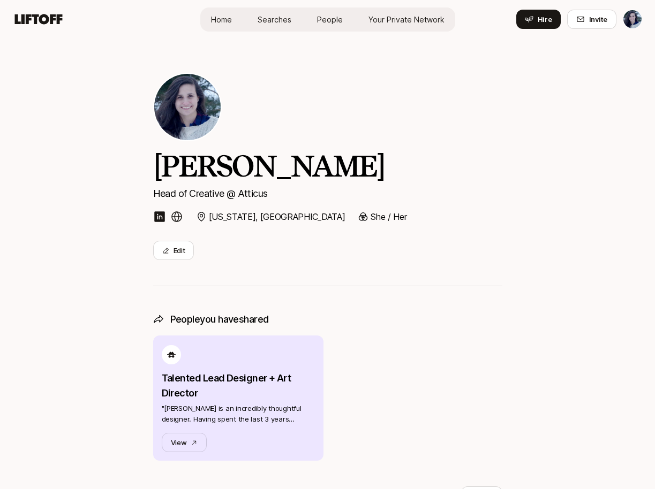
click at [212, 10] on link "Home" at bounding box center [221, 20] width 38 height 20
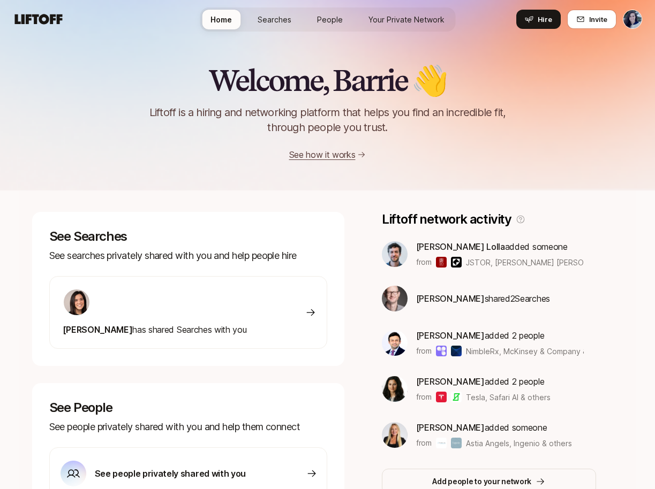
click at [510, 109] on p "Liftoff is a hiring and networking platform that helps you find an incredible f…" at bounding box center [327, 120] width 383 height 30
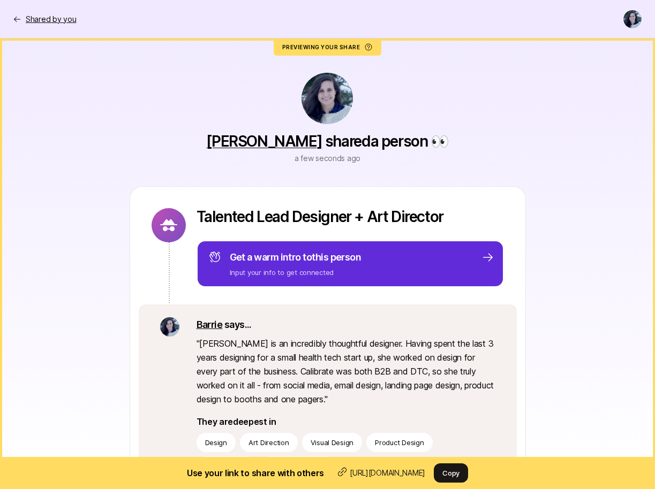
click at [14, 21] on icon at bounding box center [17, 19] width 9 height 9
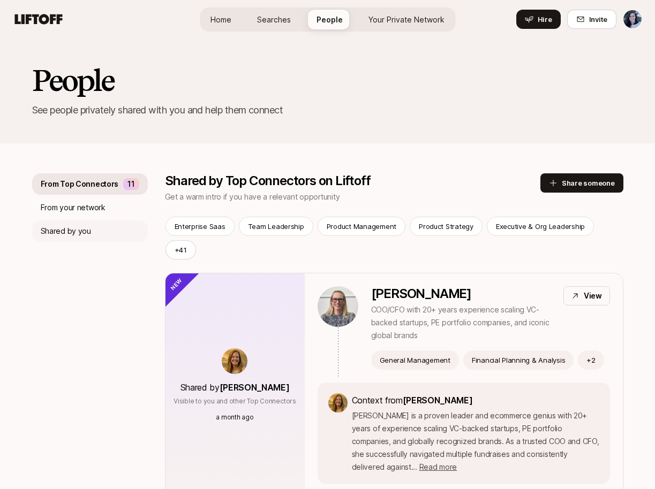
click at [92, 233] on div "Shared by you" at bounding box center [90, 231] width 116 height 21
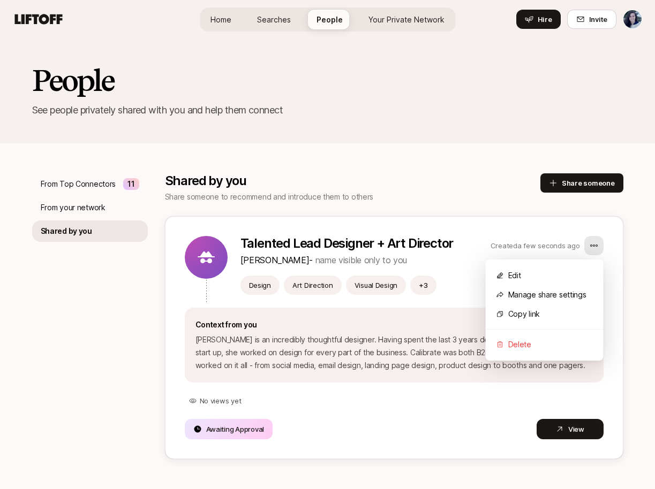
click at [599, 245] on html "Home Searches People Your Private Network Hire Home Searches People Your Privat…" at bounding box center [327, 244] width 655 height 489
click at [563, 274] on div "Edit" at bounding box center [545, 275] width 118 height 19
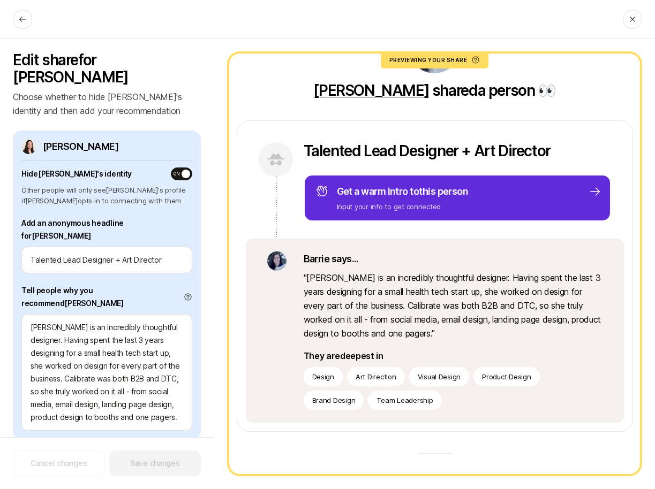
scroll to position [67, 0]
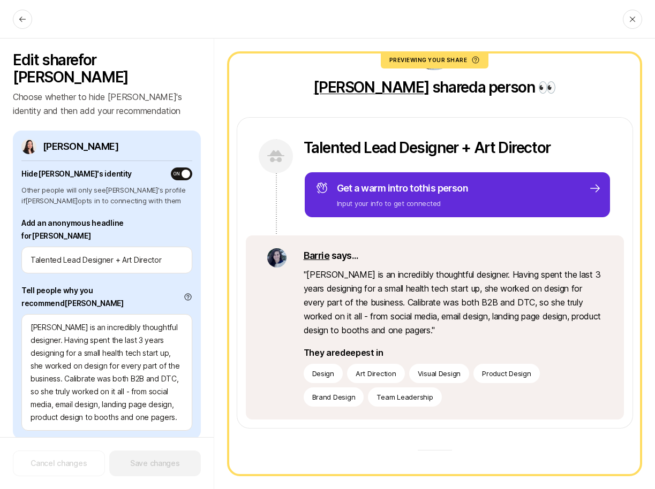
click at [421, 297] on p "" Adriana is an incredibly thoughtful designer. Having spent the last 3 years d…" at bounding box center [453, 303] width 299 height 70
drag, startPoint x: 420, startPoint y: 304, endPoint x: 394, endPoint y: 304, distance: 26.8
click at [394, 304] on p "" Adriana is an incredibly thoughtful designer. Having spent the last 3 years d…" at bounding box center [453, 303] width 299 height 70
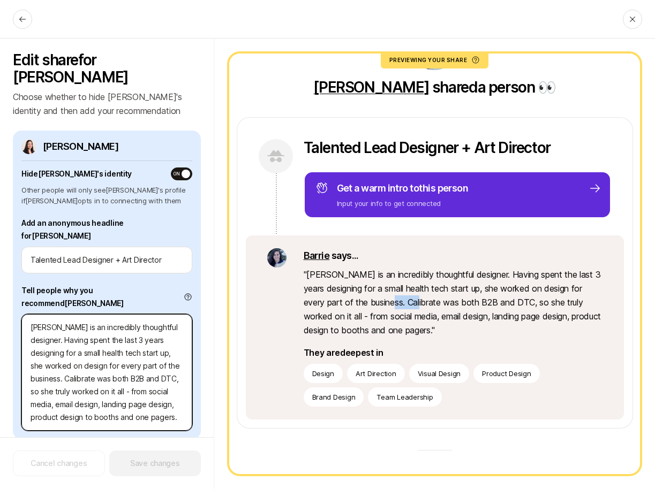
click at [111, 340] on textarea "[PERSON_NAME] is an incredibly thoughtful designer. Having spent the last 3 yea…" at bounding box center [106, 372] width 171 height 117
drag, startPoint x: 62, startPoint y: 335, endPoint x: 33, endPoint y: 335, distance: 29.5
click at [33, 335] on textarea "[PERSON_NAME] is an incredibly thoughtful designer. Having spent the last 3 yea…" at bounding box center [106, 372] width 171 height 117
type textarea "x"
type textarea "Adriana is an incredibly thoughtful designer. Having spent the last 3 years des…"
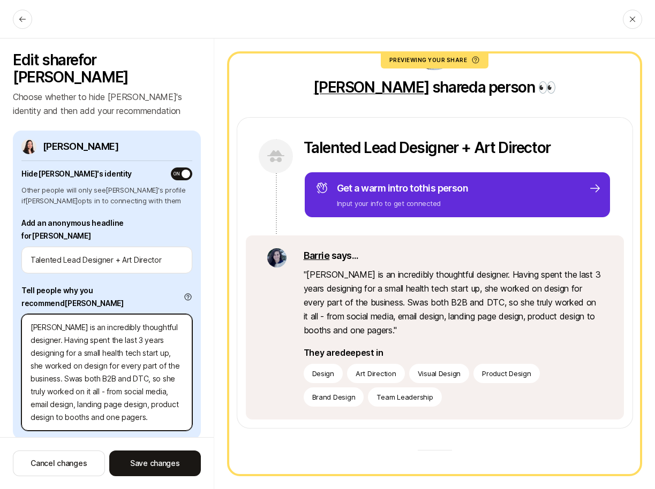
type textarea "x"
type textarea "Adriana is an incredibly thoughtful designer. Having spent the last 3 years des…"
type textarea "x"
type textarea "Adriana is an incredibly thoughtful designer. Having spent the last 3 years des…"
type textarea "x"
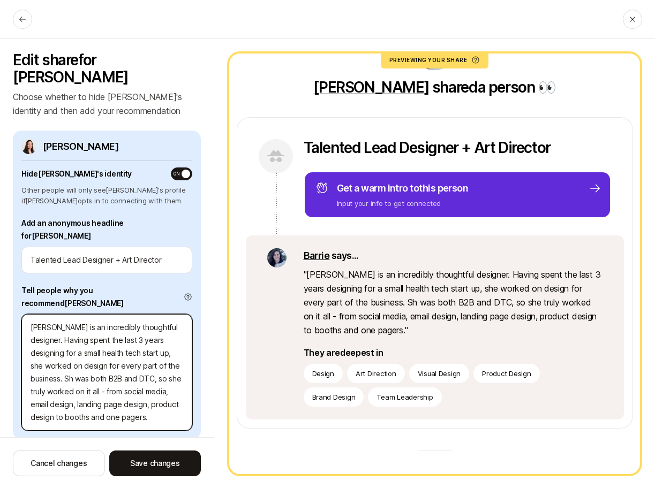
type textarea "Adriana is an incredibly thoughtful designer. Having spent the last 3 years des…"
type textarea "x"
type textarea "Adriana is an incredibly thoughtful designer. Having spent the last 3 years des…"
type textarea "x"
type textarea "Adriana is an incredibly thoughtful designer. Having spent the last 3 years des…"
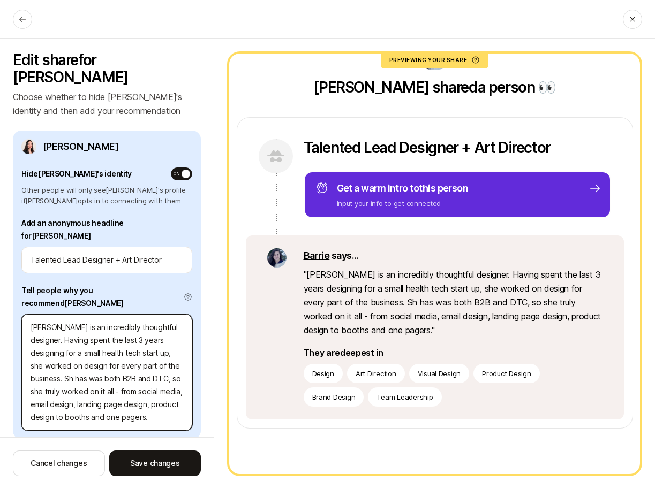
type textarea "x"
type textarea "Adriana is an incredibly thoughtful designer. Having spent the last 3 years des…"
type textarea "x"
type textarea "Adriana is an incredibly thoughtful designer. Having spent the last 3 years des…"
type textarea "x"
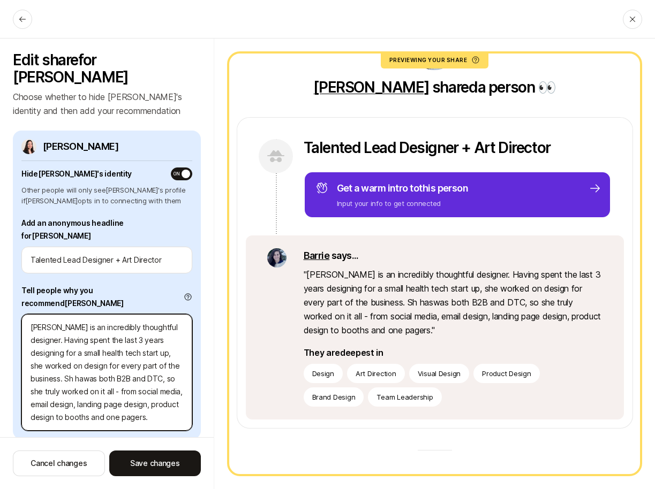
type textarea "Adriana is an incredibly thoughtful designer. Having spent the last 3 years des…"
type textarea "x"
type textarea "Adriana is an incredibly thoughtful designer. Having spent the last 3 years des…"
type textarea "x"
type textarea "Adriana is an incredibly thoughtful designer. Having spent the last 3 years des…"
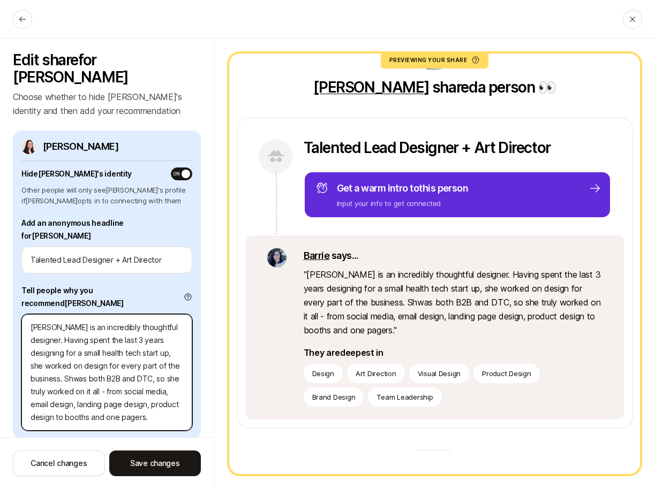
type textarea "x"
type textarea "Adriana is an incredibly thoughtful designer. Having spent the last 3 years des…"
type textarea "x"
type textarea "Adriana is an incredibly thoughtful designer. Having spent the last 3 years des…"
type textarea "x"
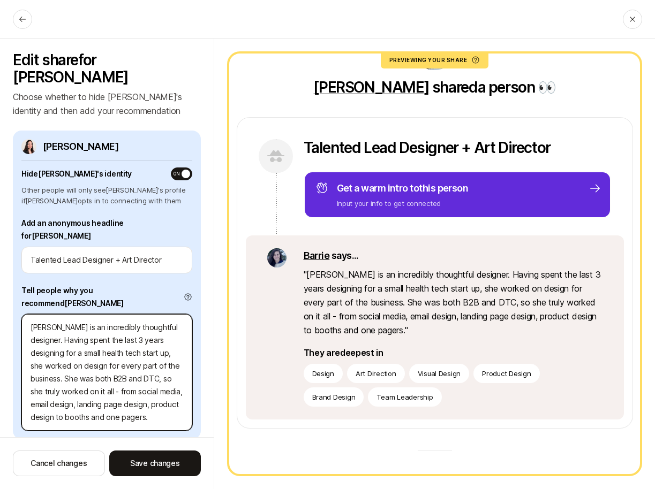
type textarea "Adriana is an incredibly thoughtful designer. Having spent the last 3 years des…"
type textarea "x"
type textarea "Adriana is an incredibly thoughtful designer. Having spent the last 3 years des…"
type textarea "x"
type textarea "Adriana is an incredibly thoughtful designer. Having spent the last 3 years des…"
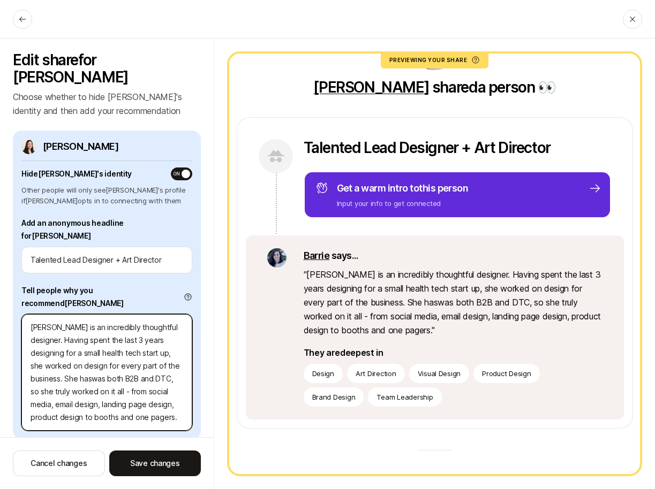
type textarea "x"
type textarea "Adriana is an incredibly thoughtful designer. Having spent the last 3 years des…"
type textarea "x"
type textarea "Adriana is an incredibly thoughtful designer. Having spent the last 3 years des…"
type textarea "x"
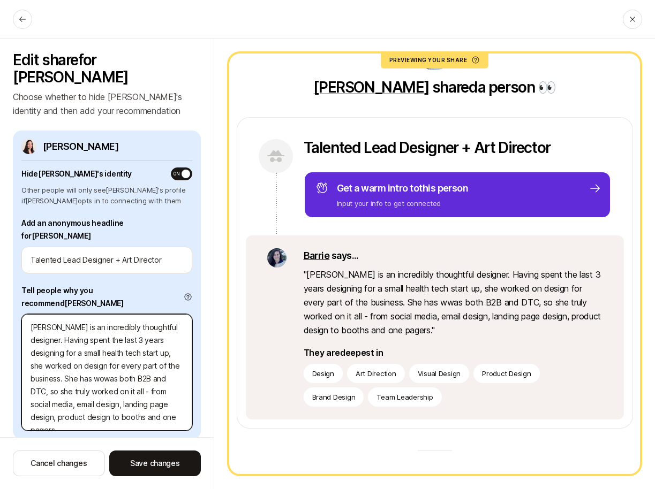
type textarea "Adriana is an incredibly thoughtful designer. Having spent the last 3 years des…"
type textarea "x"
type textarea "Adriana is an incredibly thoughtful designer. Having spent the last 3 years des…"
type textarea "x"
type textarea "Adriana is an incredibly thoughtful designer. Having spent the last 3 years des…"
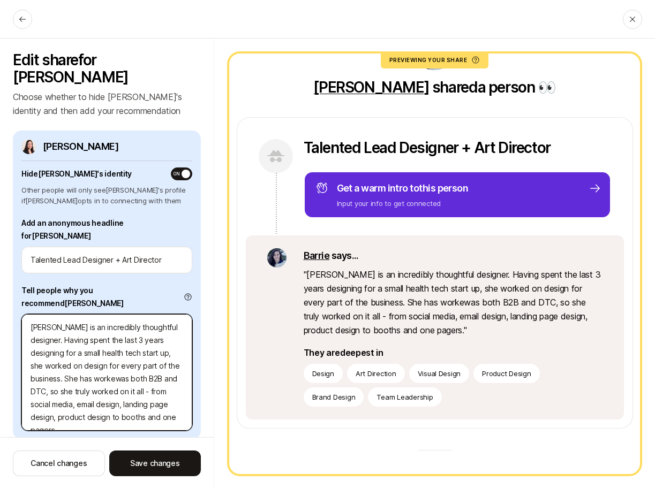
type textarea "x"
type textarea "Adriana is an incredibly thoughtful designer. Having spent the last 3 years des…"
type textarea "x"
type textarea "Adriana is an incredibly thoughtful designer. Having spent the last 3 years des…"
type textarea "x"
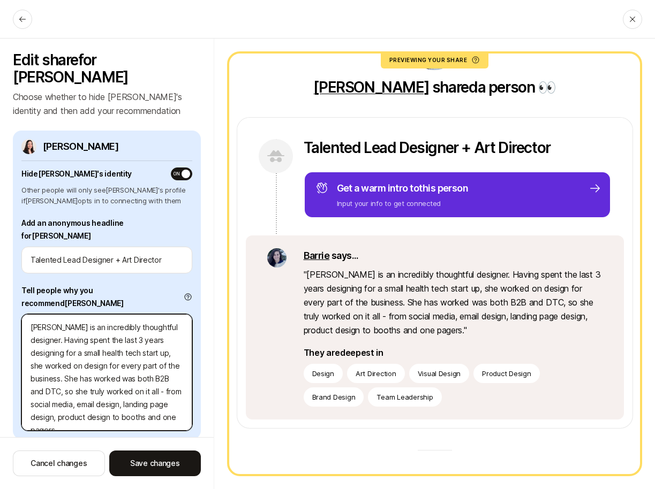
type textarea "Adriana is an incredibly thoughtful designer. Having spent the last 3 years des…"
type textarea "x"
type textarea "Adriana is an incredibly thoughtful designer. Having spent the last 3 years des…"
type textarea "x"
type textarea "Adriana is an incredibly thoughtful designer. Having spent the last 3 years des…"
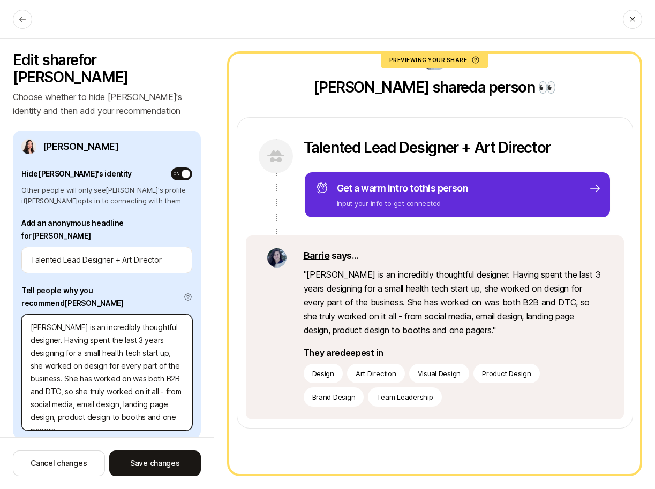
type textarea "x"
type textarea "Adriana is an incredibly thoughtful designer. Having spent the last 3 years des…"
type textarea "x"
type textarea "Adriana is an incredibly thoughtful designer. Having spent the last 3 years des…"
type textarea "x"
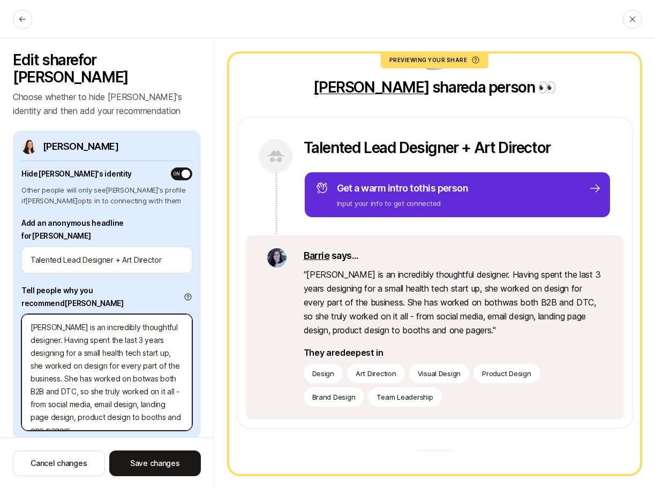
type textarea "Adriana is an incredibly thoughtful designer. Having spent the last 3 years des…"
type textarea "x"
type textarea "Adriana is an incredibly thoughtful designer. Having spent the last 3 years des…"
type textarea "x"
type textarea "Adriana is an incredibly thoughtful designer. Having spent the last 3 years des…"
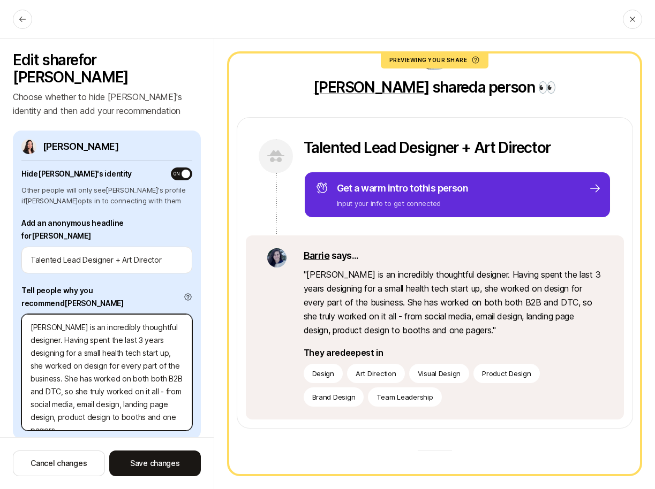
click at [159, 338] on textarea "Adriana is an incredibly thoughtful designer. Having spent the last 3 years des…" at bounding box center [106, 372] width 171 height 117
type textarea "x"
type textarea "Adriana is an incredibly thoughtful designer. Having spent the last 3 years des…"
type textarea "x"
type textarea "Adriana is an incredibly thoughtful designer. Having spent the last 3 years des…"
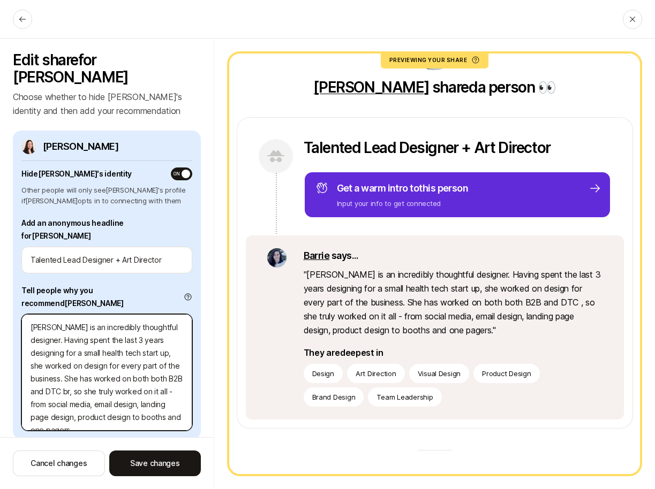
type textarea "x"
type textarea "Adriana is an incredibly thoughtful designer. Having spent the last 3 years des…"
type textarea "x"
type textarea "Adriana is an incredibly thoughtful designer. Having spent the last 3 years des…"
type textarea "x"
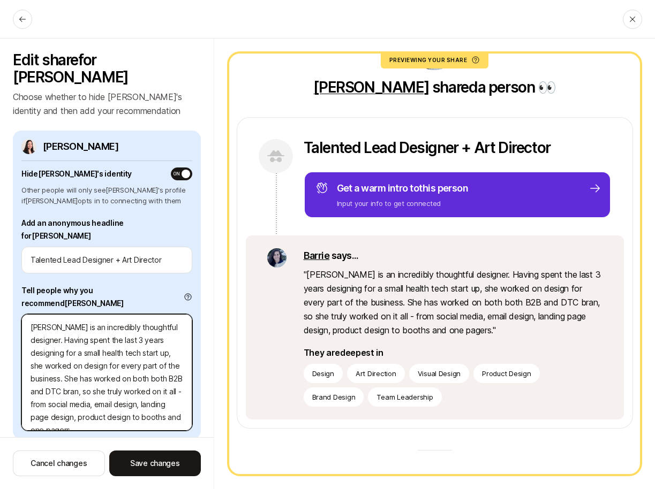
type textarea "Adriana is an incredibly thoughtful designer. Having spent the last 3 years des…"
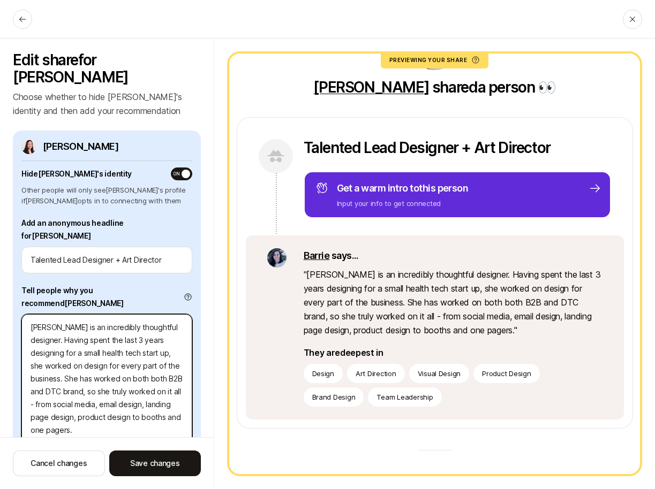
type textarea "x"
type textarea "[PERSON_NAME] is an incredibly thoughtful designer. Having spent the last 3 yea…"
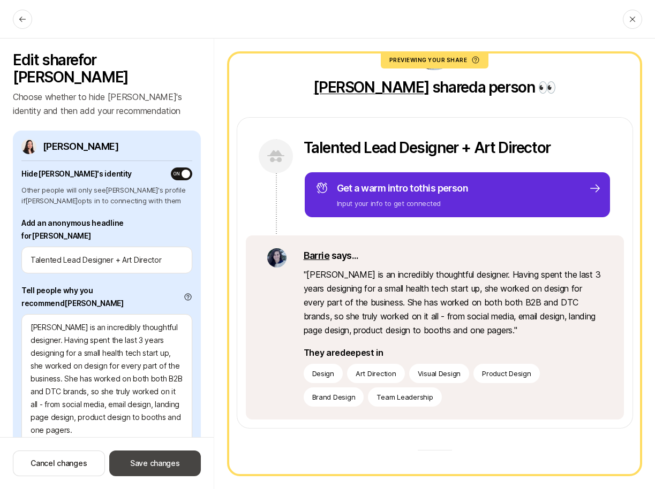
click at [132, 458] on button "Save changes" at bounding box center [155, 464] width 92 height 26
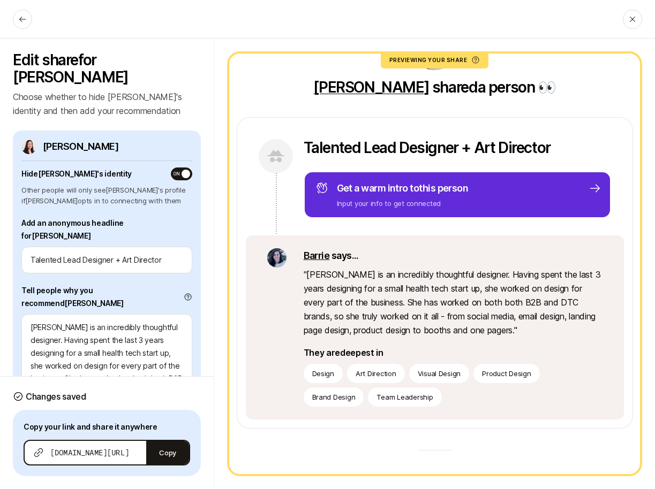
scroll to position [46, 0]
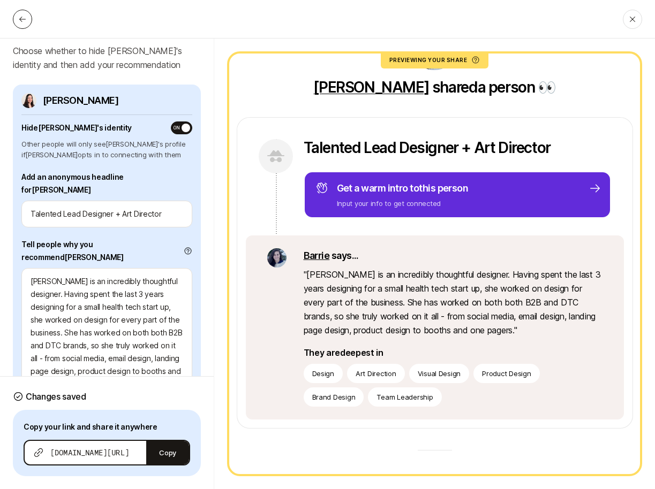
click at [20, 17] on icon at bounding box center [22, 19] width 9 height 9
type textarea "x"
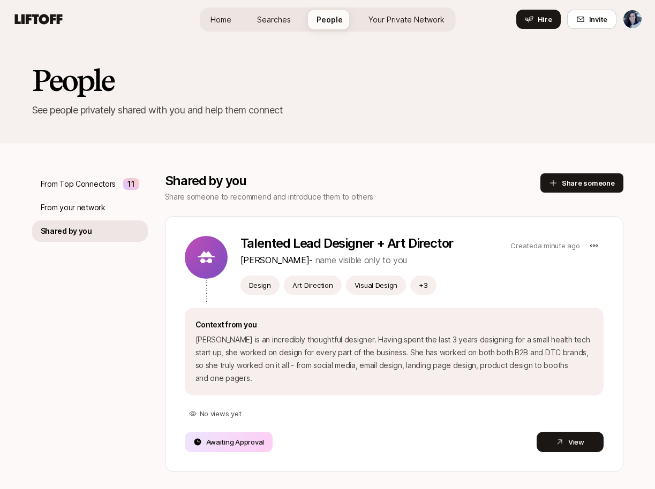
click at [218, 19] on span "Home" at bounding box center [220, 19] width 21 height 11
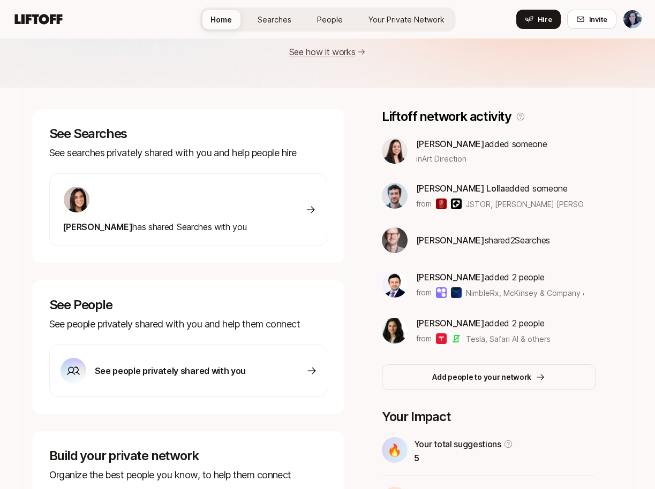
scroll to position [103, 0]
click at [437, 160] on span "in Art Direction" at bounding box center [441, 158] width 50 height 11
click at [385, 151] on img at bounding box center [395, 151] width 26 height 26
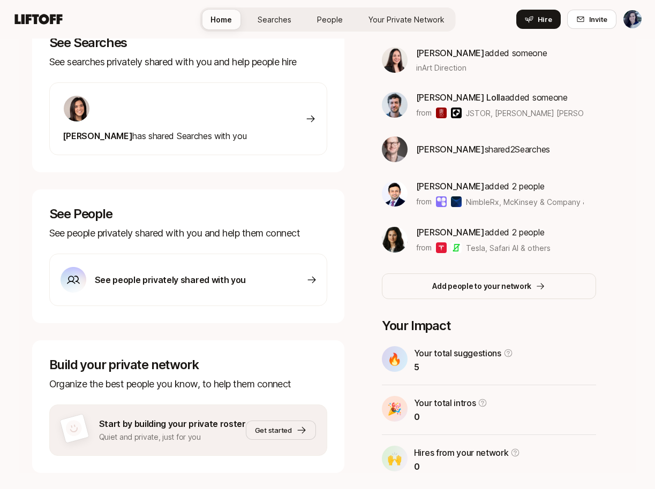
scroll to position [221, 0]
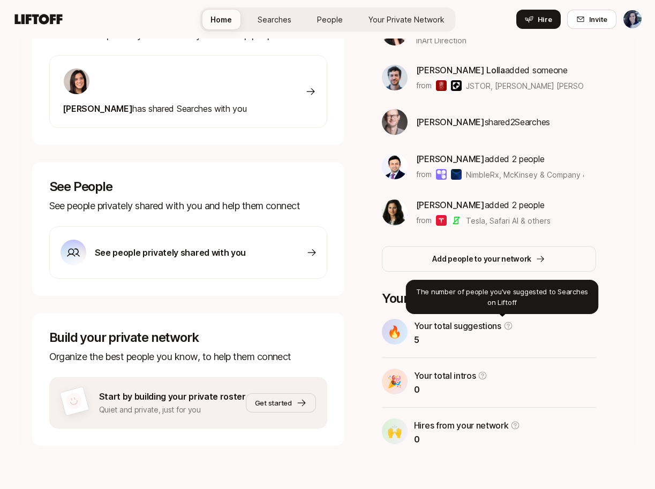
click at [503, 327] on icon at bounding box center [508, 326] width 10 height 10
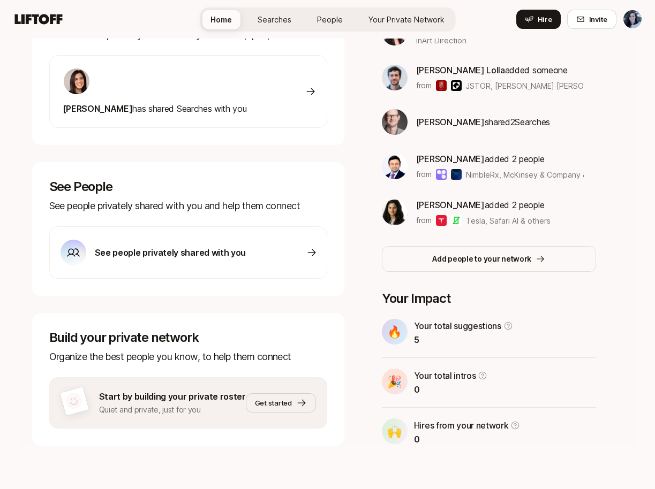
click at [401, 331] on div "🔥 Your total suggestions 5" at bounding box center [489, 333] width 214 height 28
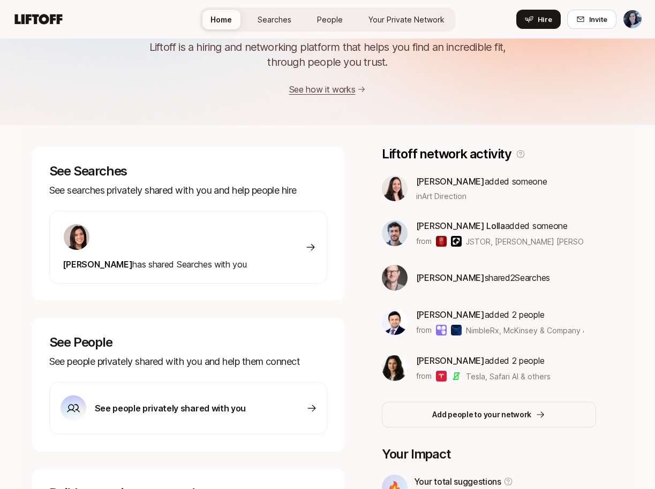
scroll to position [0, 0]
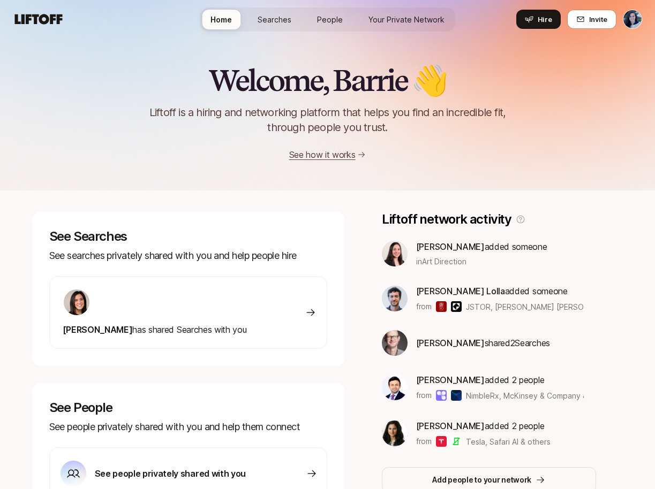
click at [320, 16] on span "People" at bounding box center [330, 19] width 26 height 11
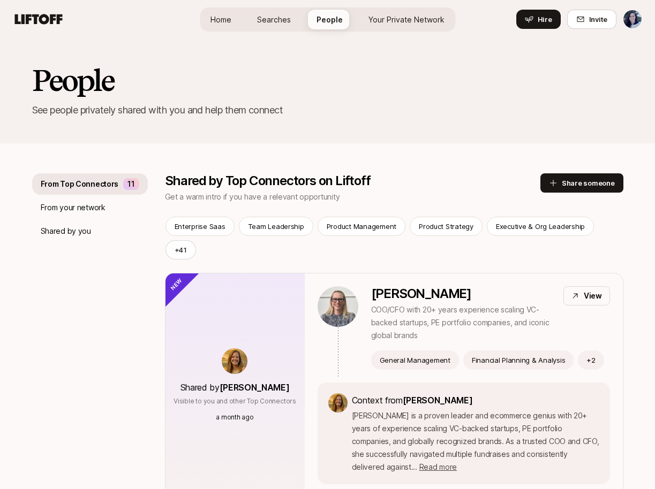
click at [268, 32] on div "Home Searches People Your Private Network Hire" at bounding box center [327, 19] width 255 height 39
click at [269, 14] on span "Searches" at bounding box center [274, 19] width 34 height 11
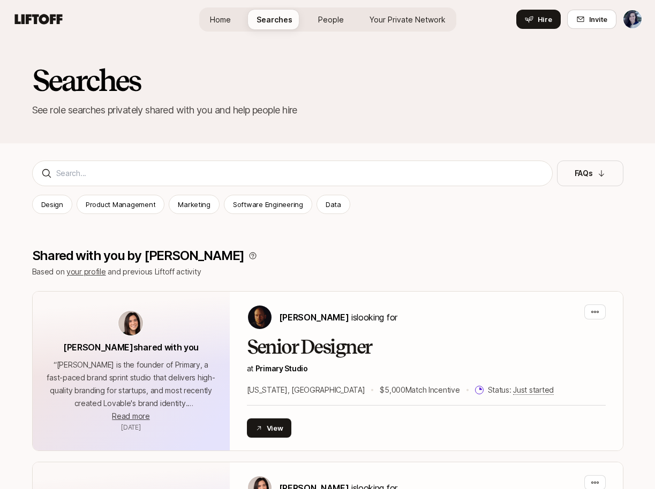
click at [236, 14] on link "Home" at bounding box center [220, 20] width 38 height 20
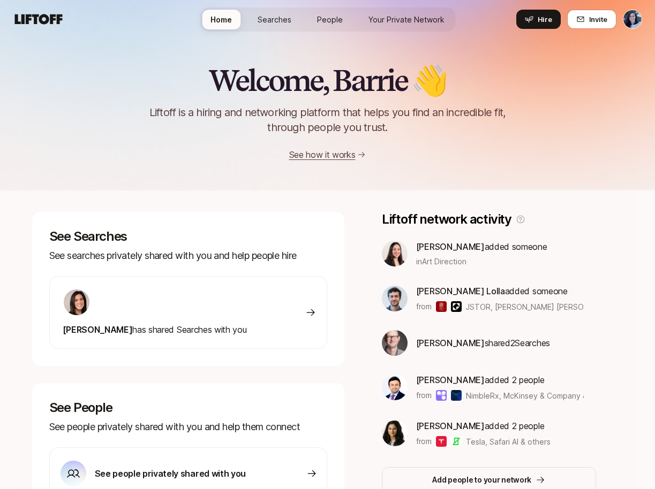
click at [52, 28] on div "Home Searches People Your Private Network Hire Hire Invite" at bounding box center [327, 19] width 629 height 19
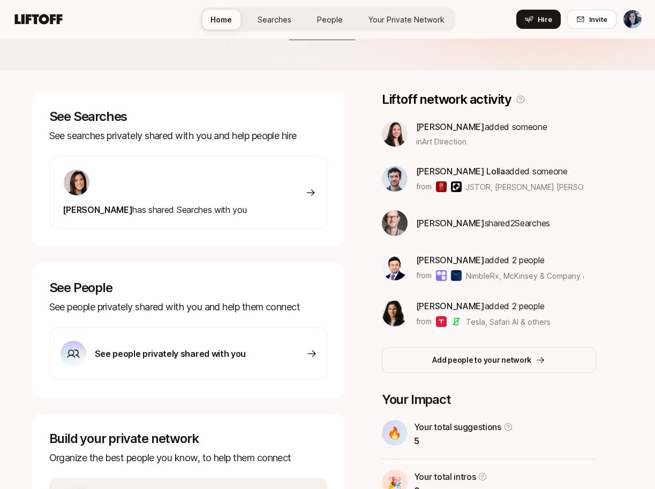
scroll to position [221, 0]
